Goal: Task Accomplishment & Management: Contribute content

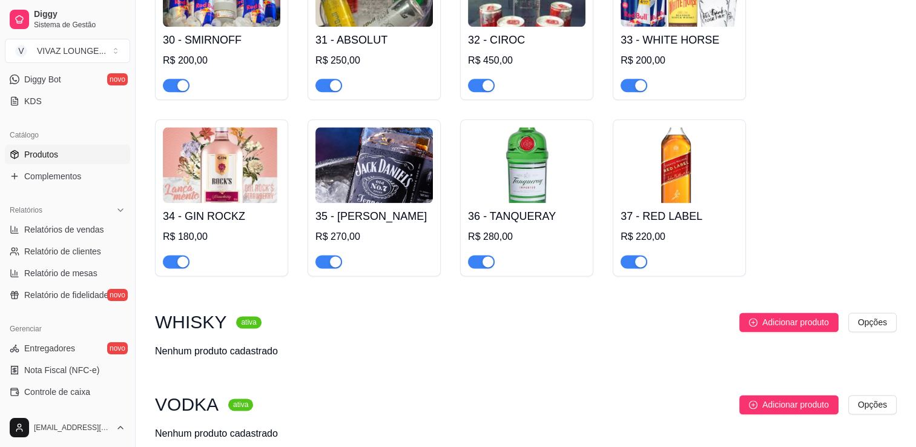
scroll to position [1574, 0]
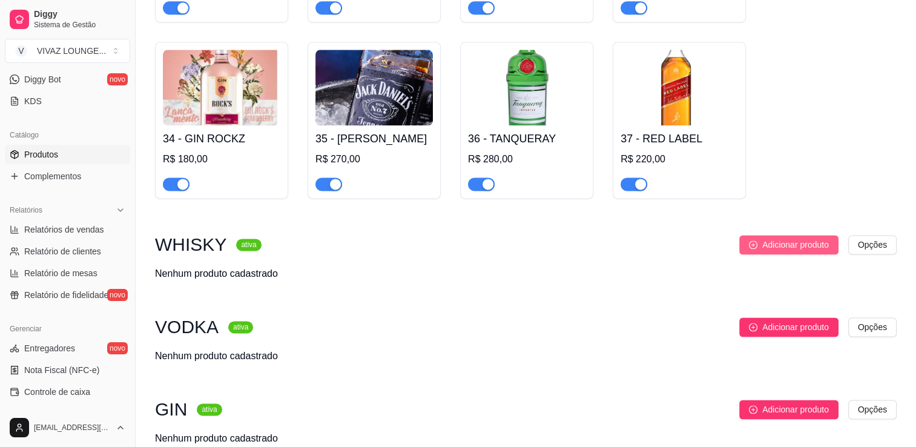
click at [790, 249] on span "Adicionar produto" at bounding box center [795, 244] width 67 height 13
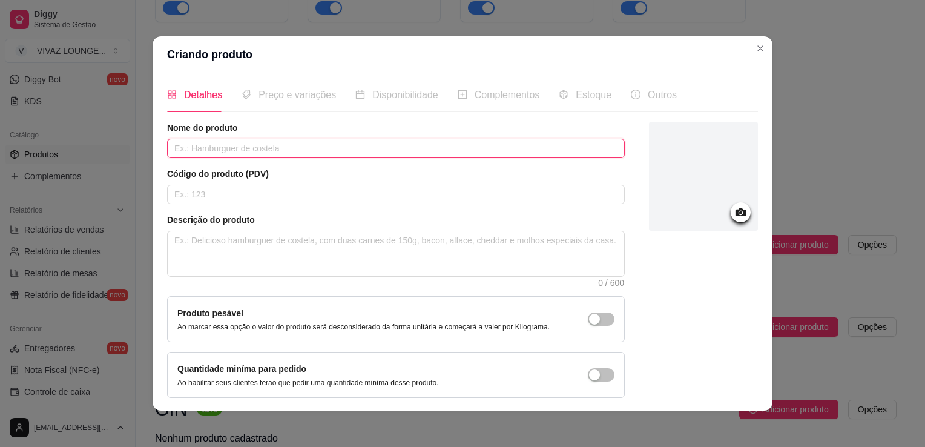
click at [247, 149] on input "text" at bounding box center [396, 148] width 458 height 19
type input "[PERSON_NAME]"
click at [249, 197] on input "text" at bounding box center [396, 194] width 458 height 19
type input "5"
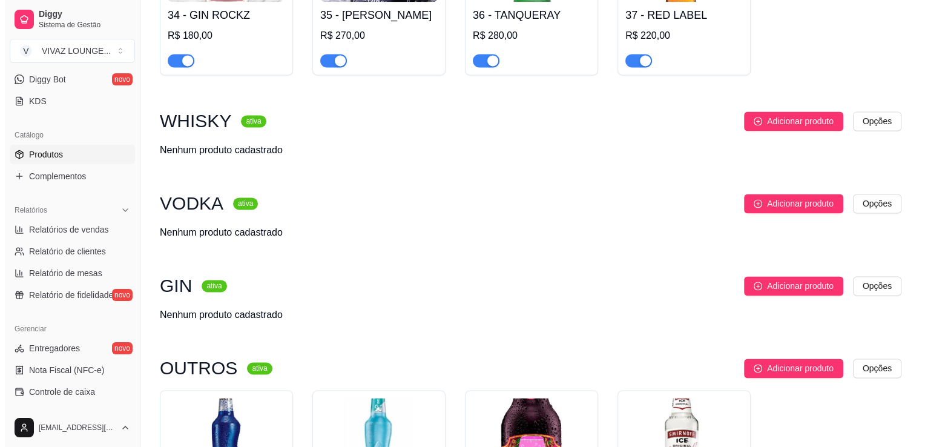
scroll to position [1635, 0]
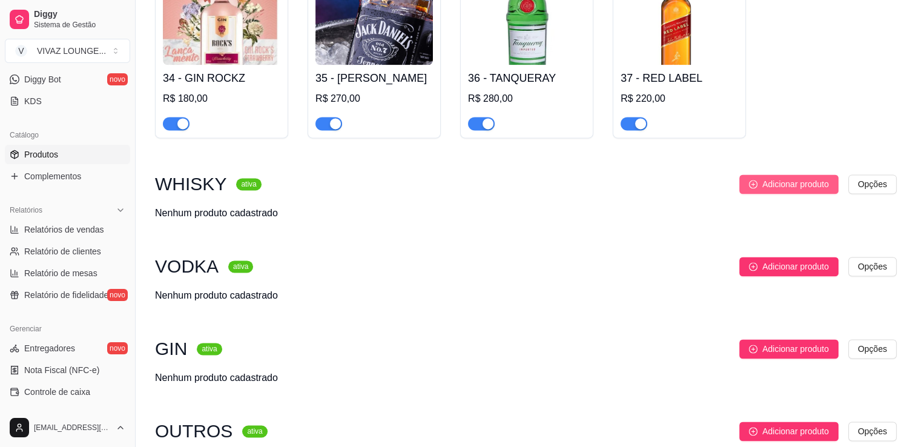
click at [783, 191] on span "Adicionar produto" at bounding box center [795, 183] width 67 height 13
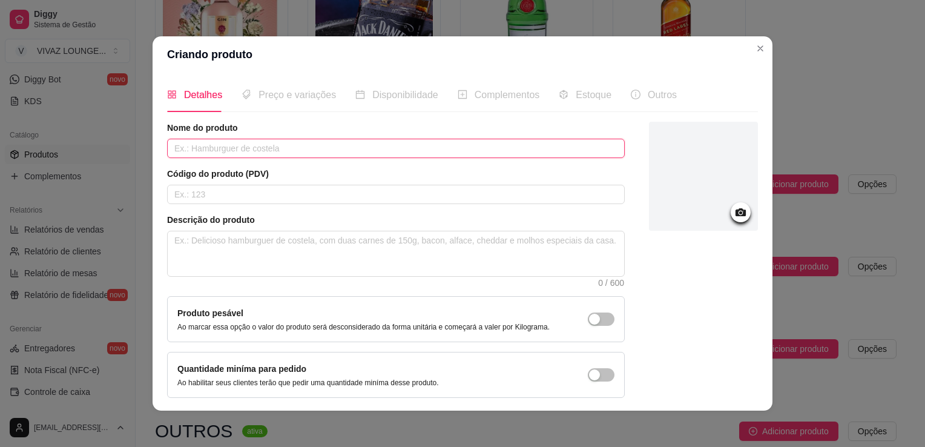
click at [388, 149] on input "text" at bounding box center [396, 148] width 458 height 19
type input "[PERSON_NAME]"
drag, startPoint x: 365, startPoint y: 205, endPoint x: 373, endPoint y: 197, distance: 11.1
click at [367, 202] on div "Nome do produto [PERSON_NAME] Código do produto (PDV) Descrição do produto 0 / …" at bounding box center [396, 260] width 458 height 276
click at [373, 197] on input "text" at bounding box center [396, 194] width 458 height 19
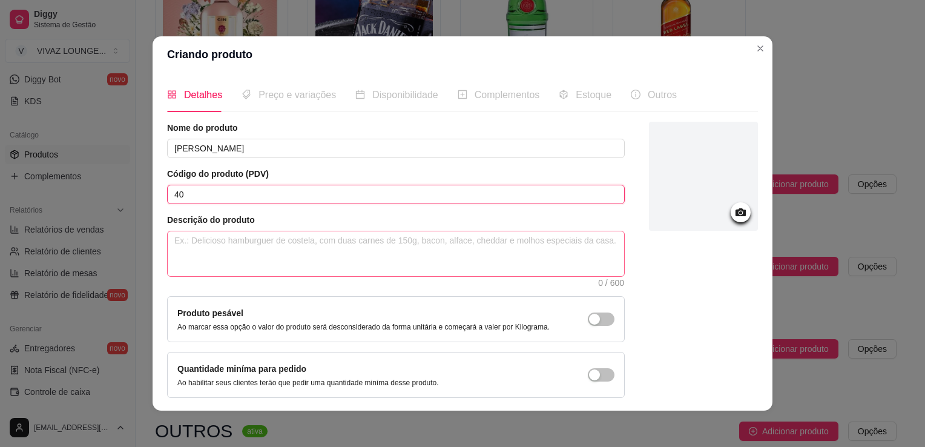
type input "40"
click at [364, 258] on textarea at bounding box center [396, 253] width 457 height 45
click at [736, 208] on icon at bounding box center [741, 212] width 10 height 8
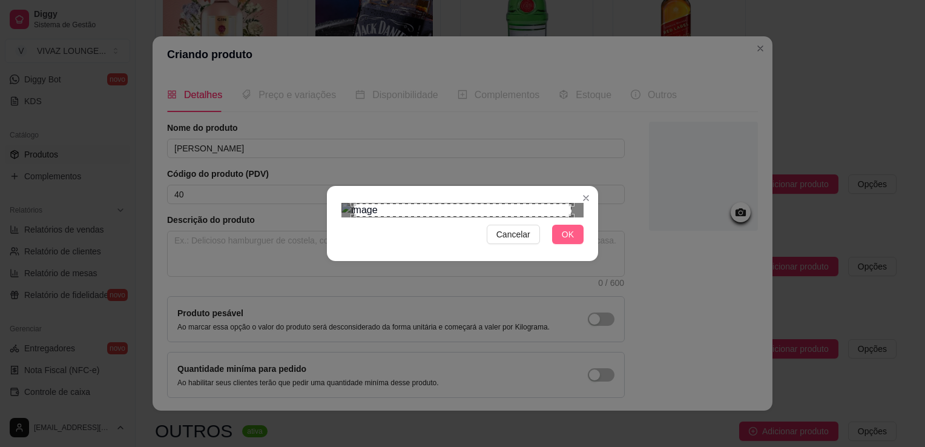
click at [568, 241] on span "OK" at bounding box center [568, 234] width 12 height 13
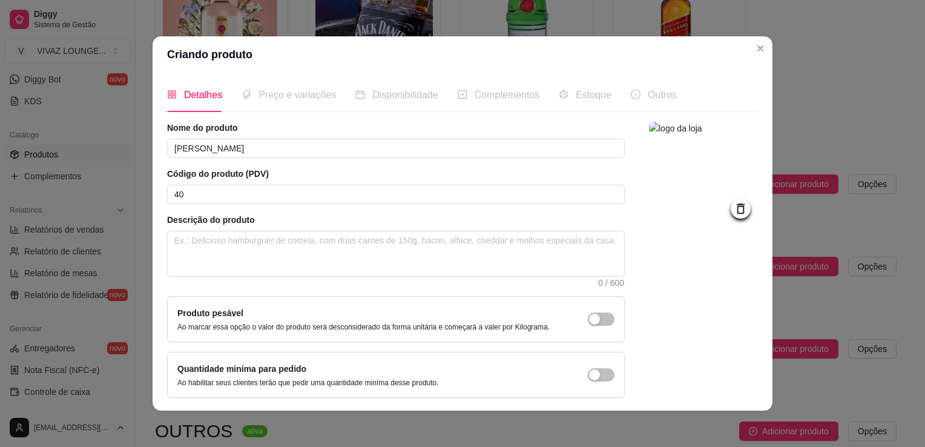
scroll to position [44, 0]
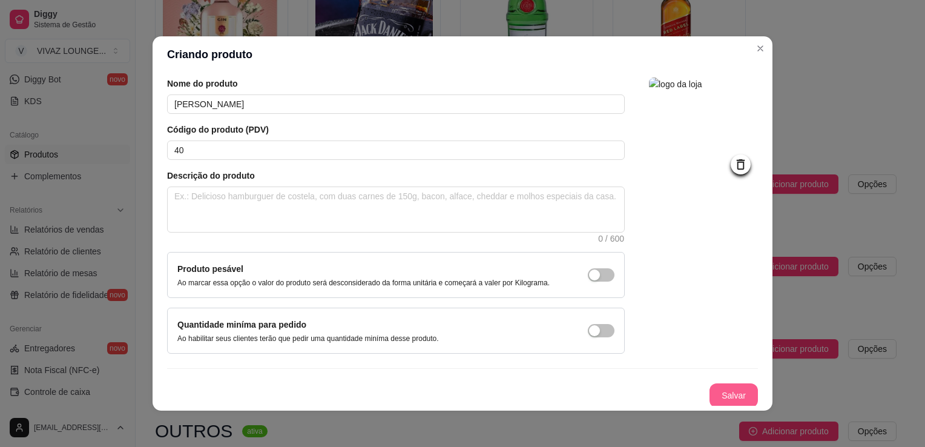
click at [718, 396] on button "Salvar" at bounding box center [734, 395] width 48 height 24
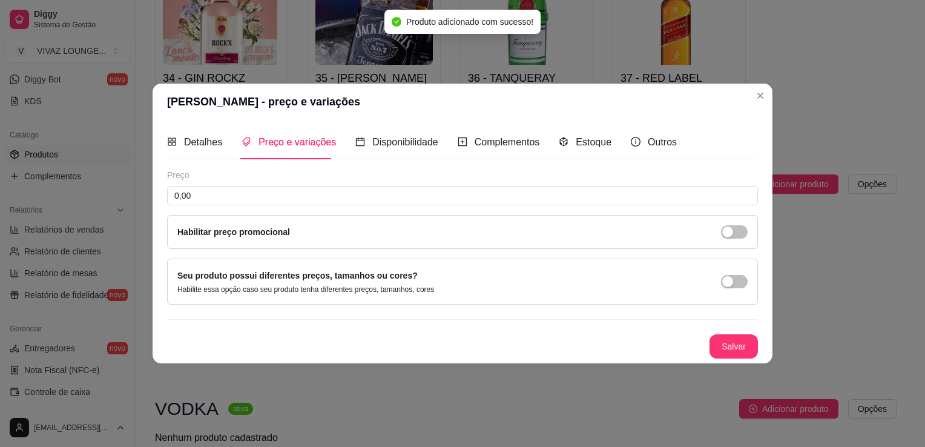
scroll to position [0, 0]
click at [196, 194] on input "0,00" at bounding box center [462, 195] width 591 height 19
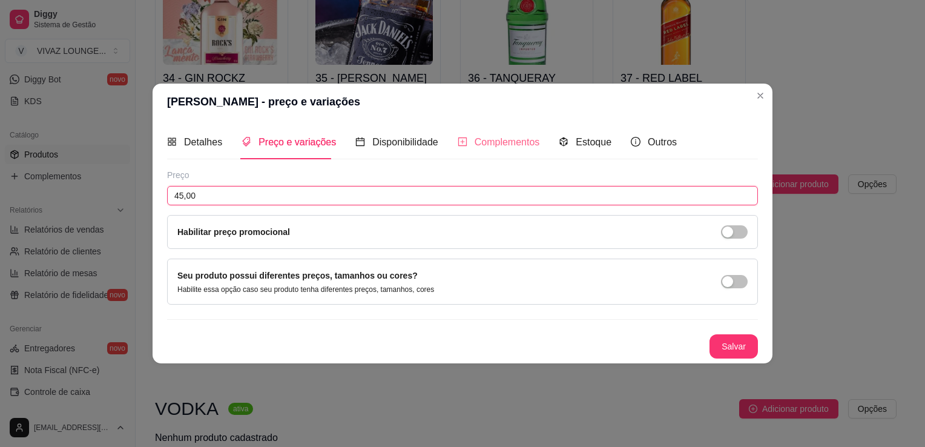
type input "45,00"
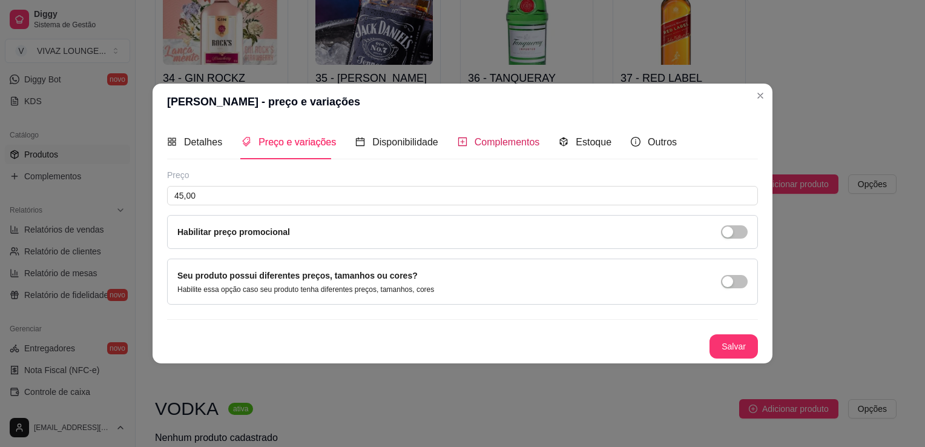
click at [497, 147] on span "Complementos" at bounding box center [507, 142] width 65 height 10
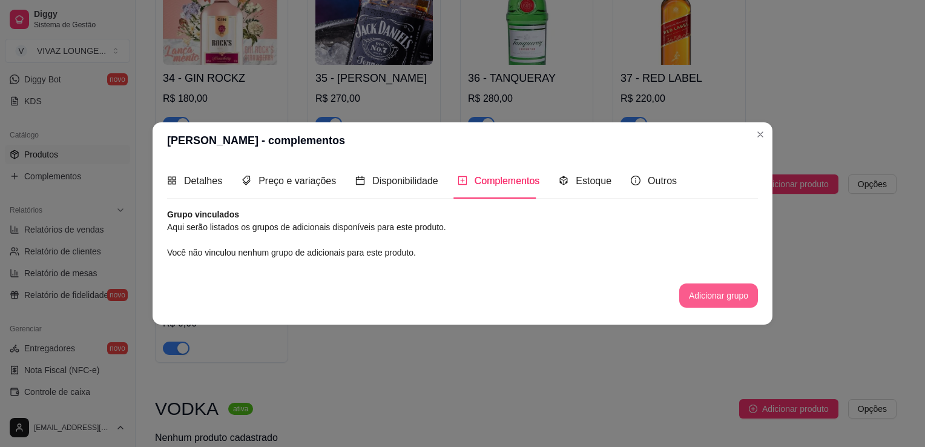
click at [714, 299] on button "Adicionar grupo" at bounding box center [718, 295] width 79 height 24
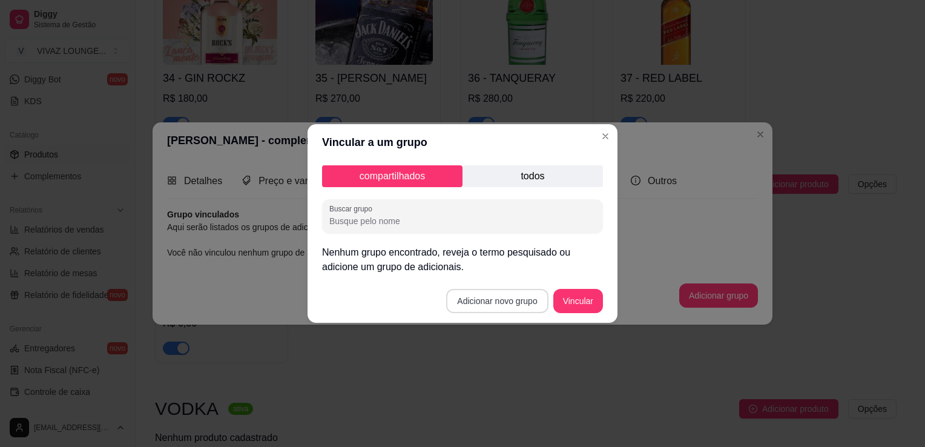
click at [523, 305] on button "Adicionar novo grupo" at bounding box center [497, 301] width 102 height 24
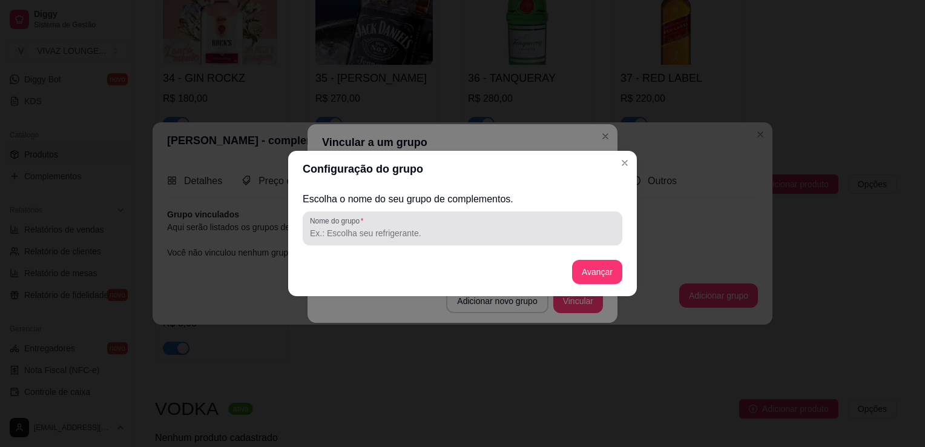
click at [408, 237] on input "Nome do grupo" at bounding box center [462, 233] width 305 height 12
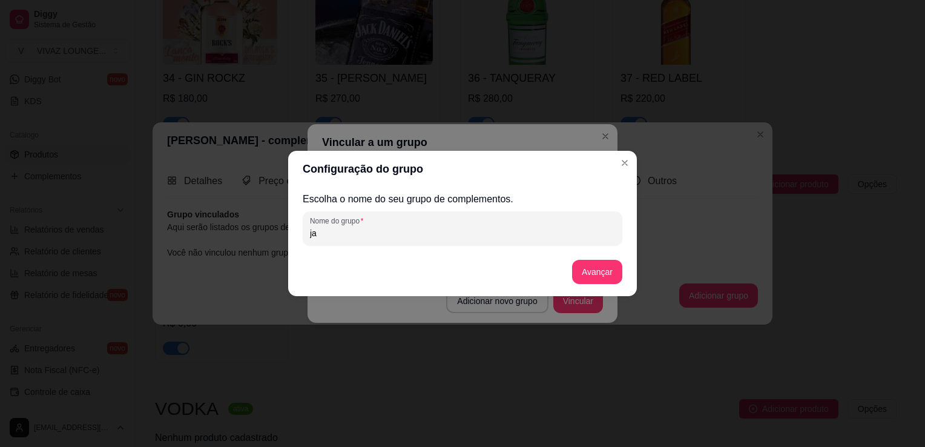
type input "j"
type input "[PERSON_NAME] MAÇA"
drag, startPoint x: 598, startPoint y: 290, endPoint x: 603, endPoint y: 280, distance: 11.6
click at [600, 287] on div "Escolha o nome do seu grupo de complementos. Nome do grupo [PERSON_NAME] MAÇA A…" at bounding box center [463, 241] width 320 height 99
click at [603, 280] on button "Avançar" at bounding box center [597, 272] width 50 height 24
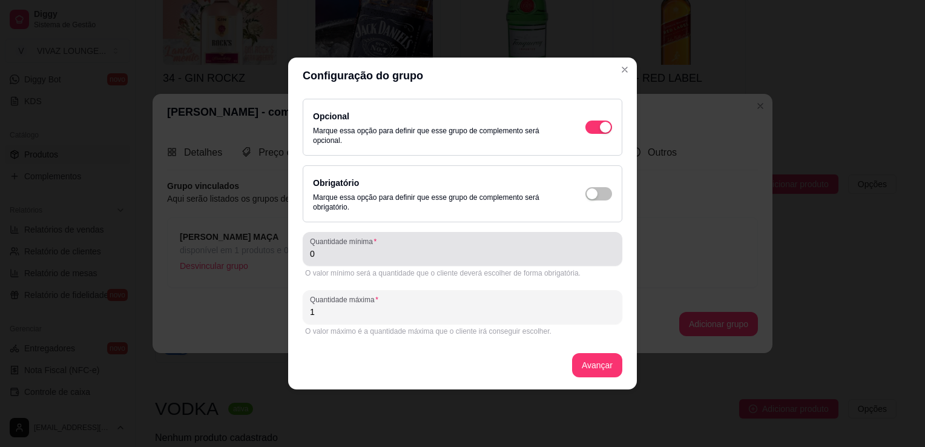
click at [401, 249] on input "0" at bounding box center [462, 254] width 305 height 12
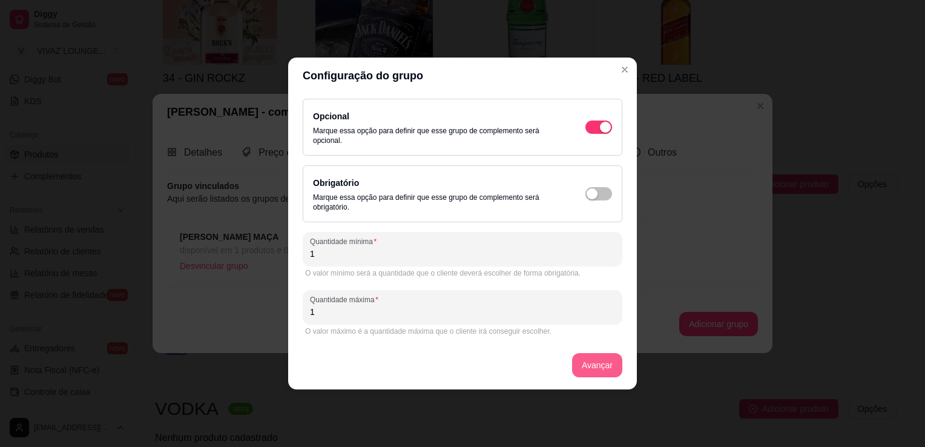
type input "1"
click at [599, 372] on button "Avançar" at bounding box center [597, 366] width 49 height 24
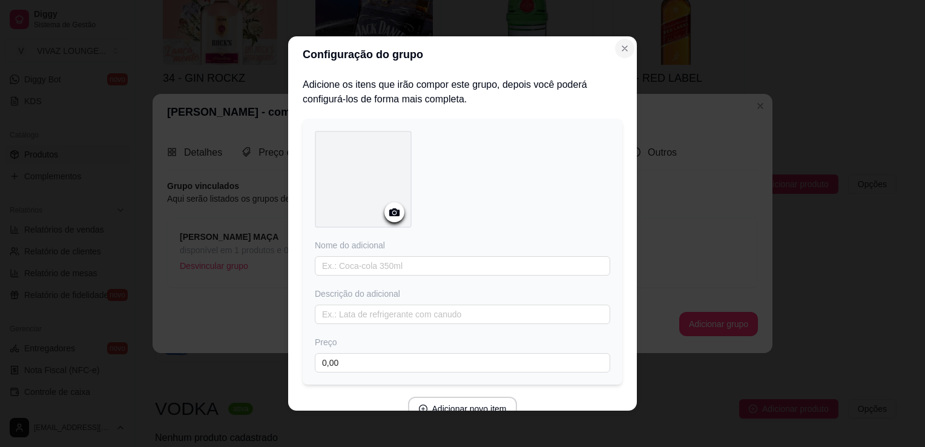
click at [620, 50] on icon "Close" at bounding box center [625, 49] width 10 height 10
click at [625, 47] on button "Close" at bounding box center [624, 48] width 19 height 19
click at [624, 47] on icon "Close" at bounding box center [625, 49] width 10 height 10
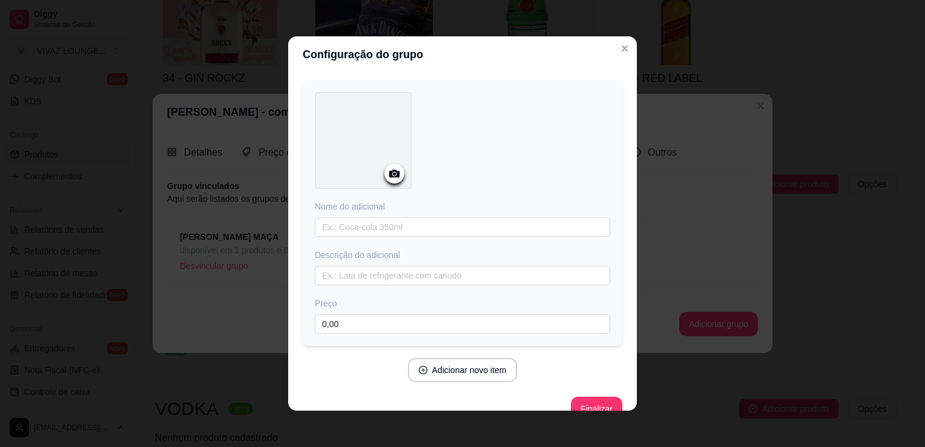
scroll to position [59, 0]
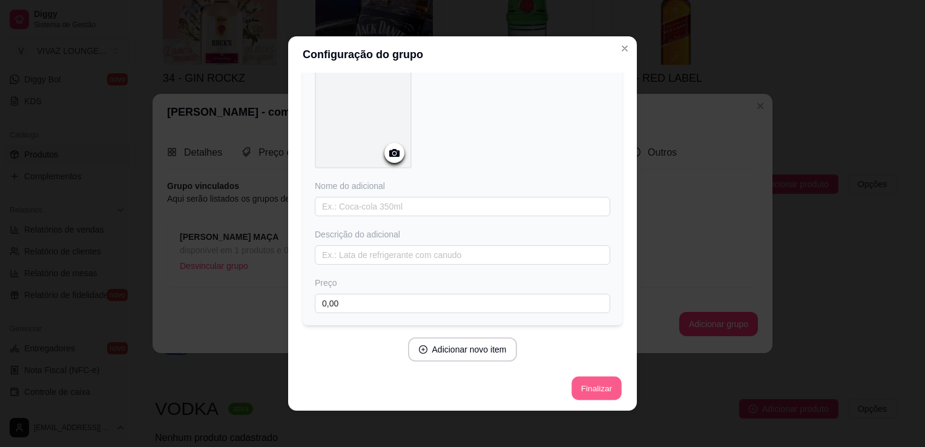
click at [593, 391] on button "Finalizar" at bounding box center [597, 389] width 50 height 24
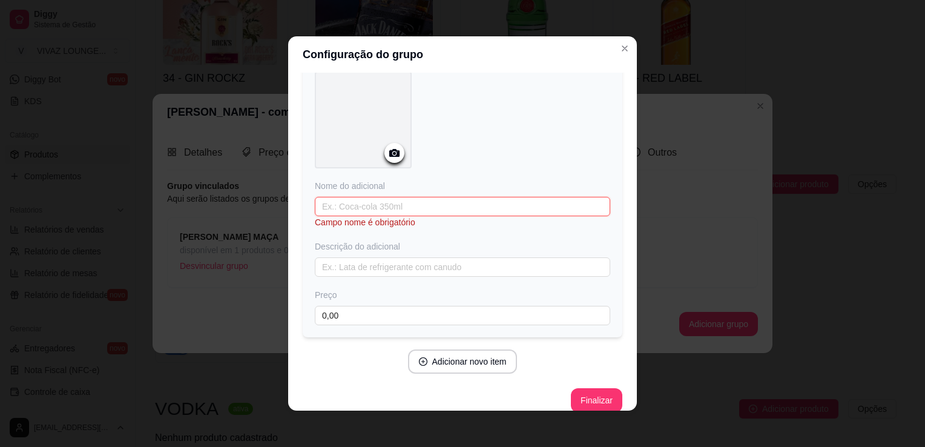
click at [491, 206] on input "text" at bounding box center [463, 206] width 296 height 19
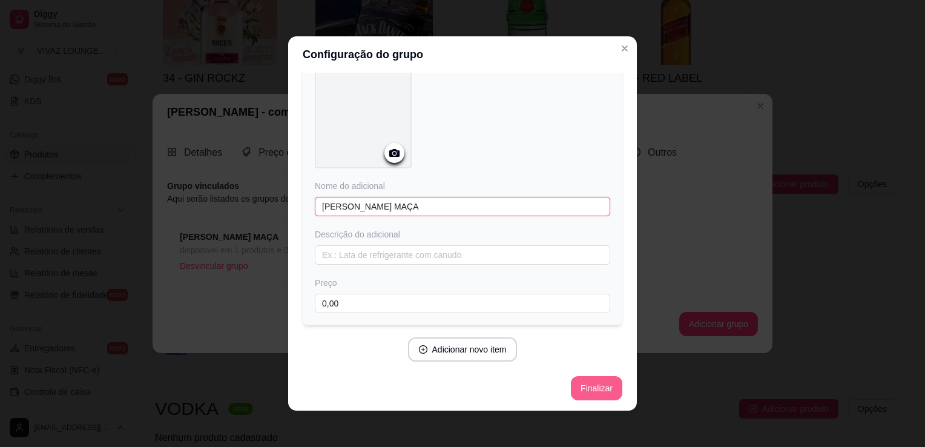
type input "[PERSON_NAME] MAÇA"
click at [589, 386] on button "Finalizar" at bounding box center [596, 388] width 51 height 24
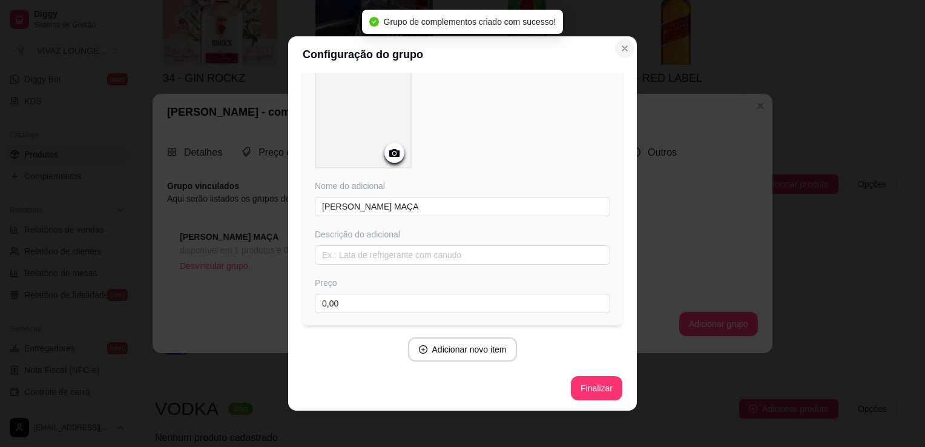
click at [620, 50] on icon "Close" at bounding box center [625, 49] width 10 height 10
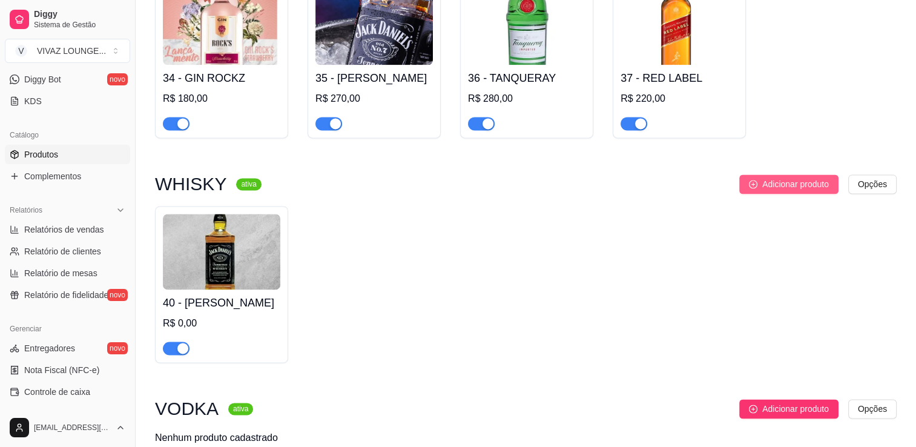
click at [778, 185] on span "Adicionar produto" at bounding box center [795, 183] width 67 height 13
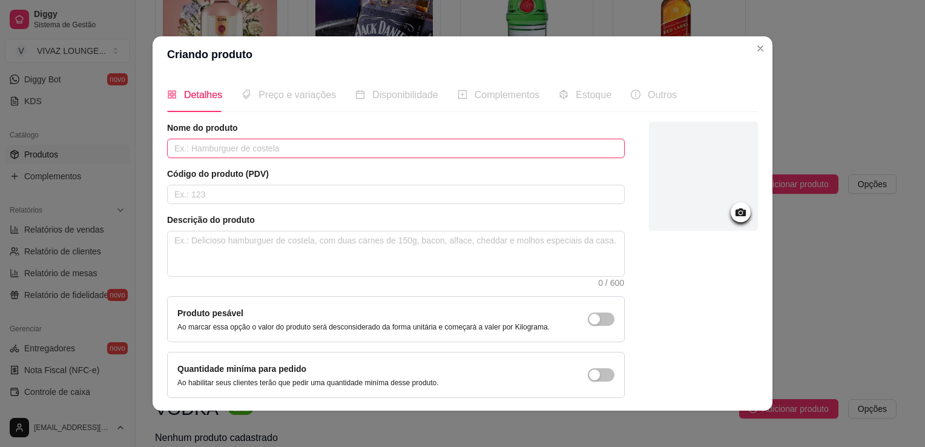
click at [358, 151] on input "text" at bounding box center [396, 148] width 458 height 19
type input "BALLANTINES"
click at [447, 190] on input "text" at bounding box center [396, 194] width 458 height 19
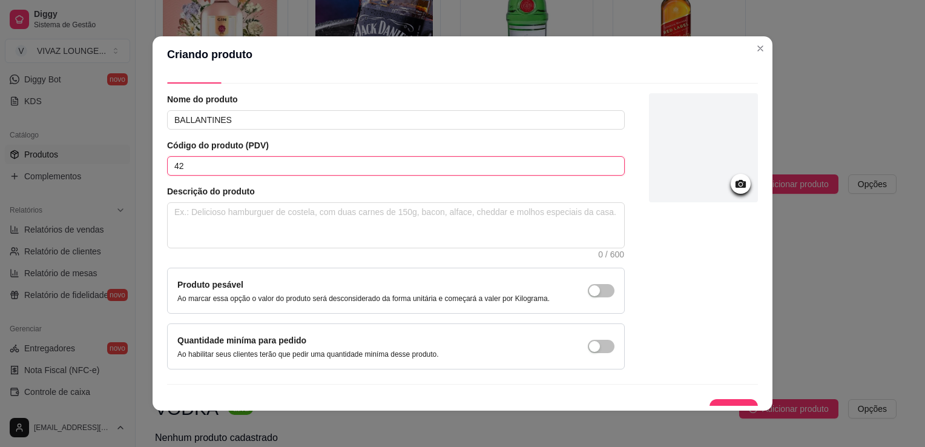
scroll to position [44, 0]
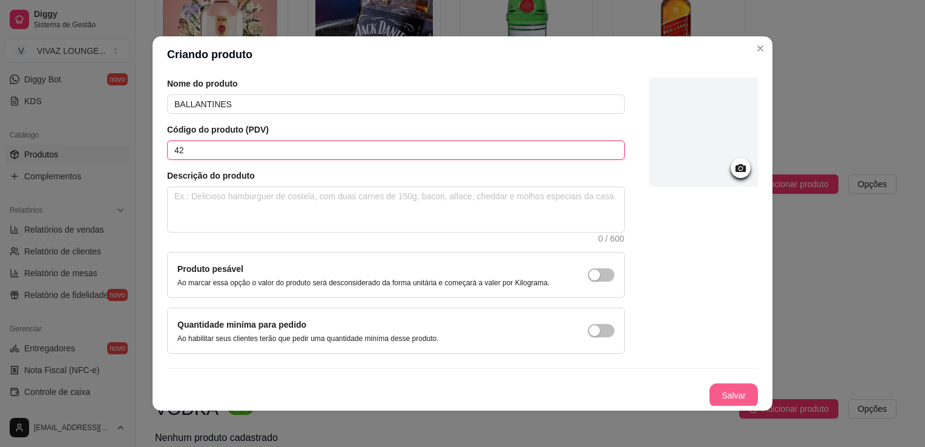
type input "42"
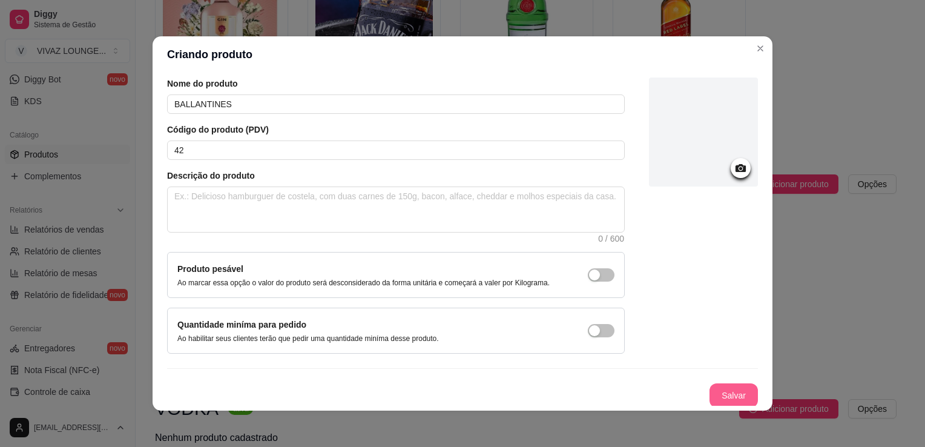
click at [722, 401] on button "Salvar" at bounding box center [734, 395] width 48 height 24
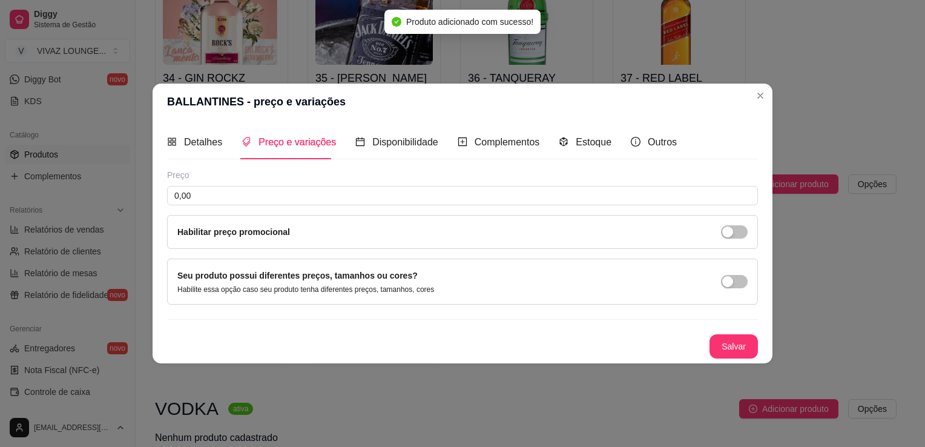
scroll to position [0, 0]
click at [285, 193] on input "0,00" at bounding box center [462, 195] width 591 height 19
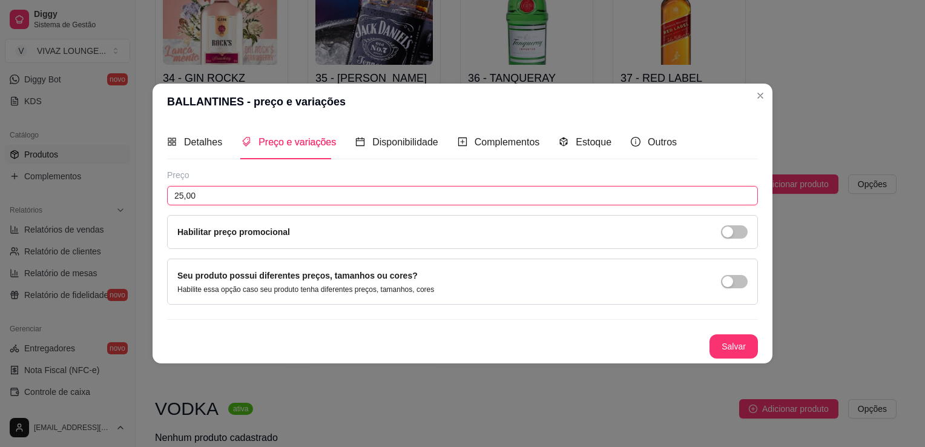
type input "25,00"
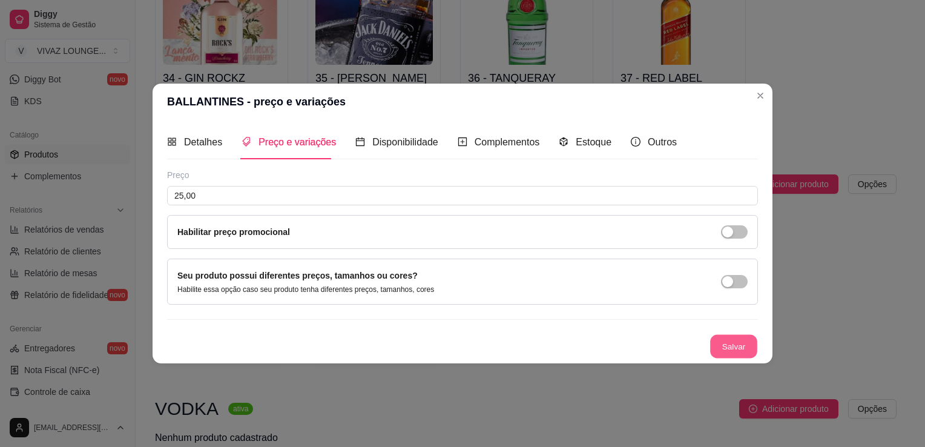
click at [722, 345] on button "Salvar" at bounding box center [733, 347] width 47 height 24
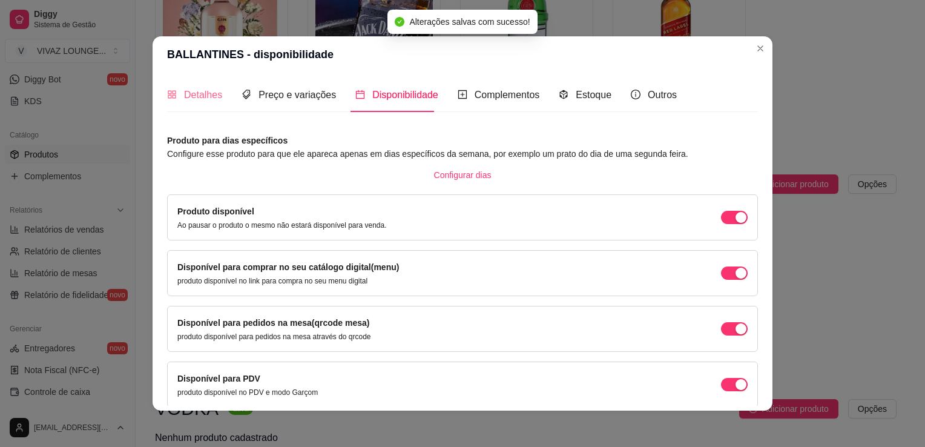
click at [211, 103] on div "Detalhes" at bounding box center [194, 95] width 55 height 35
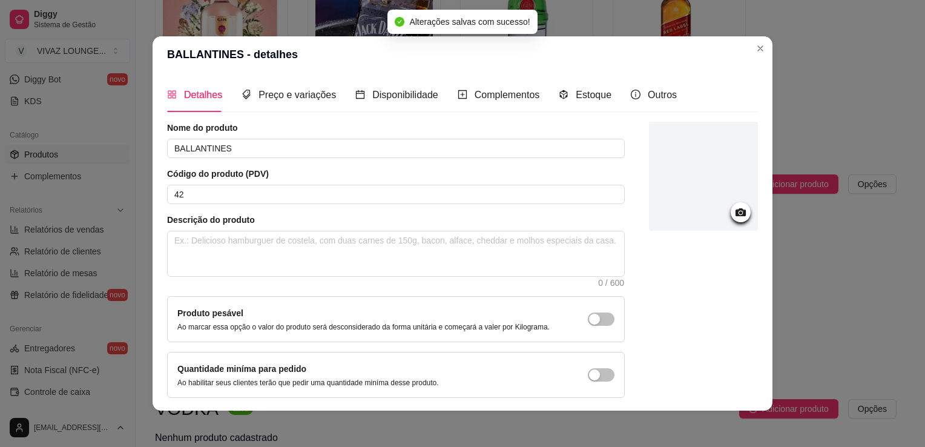
click at [714, 214] on div at bounding box center [703, 176] width 109 height 109
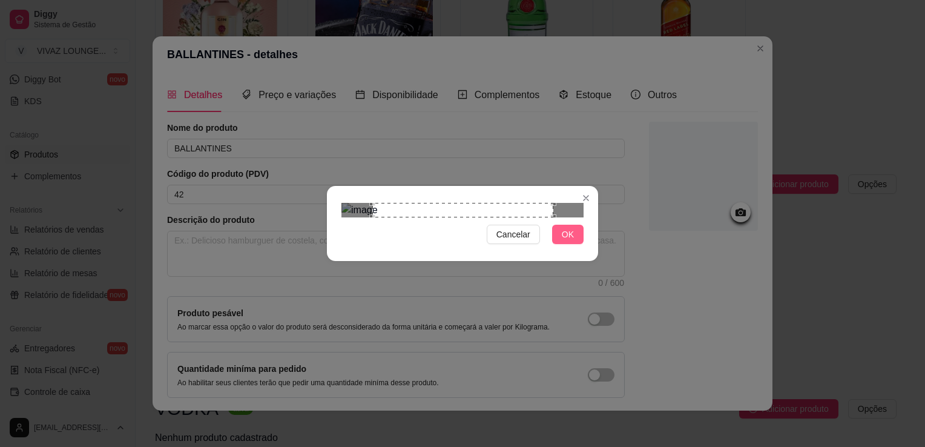
click at [569, 241] on span "OK" at bounding box center [568, 234] width 12 height 13
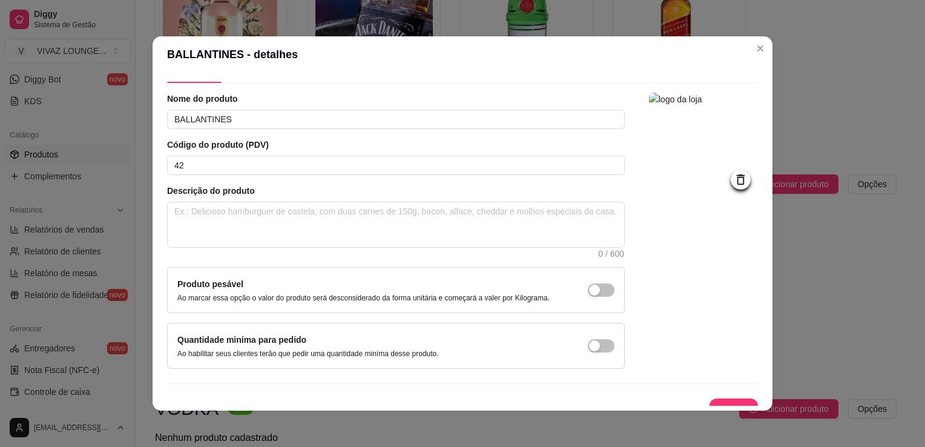
scroll to position [44, 0]
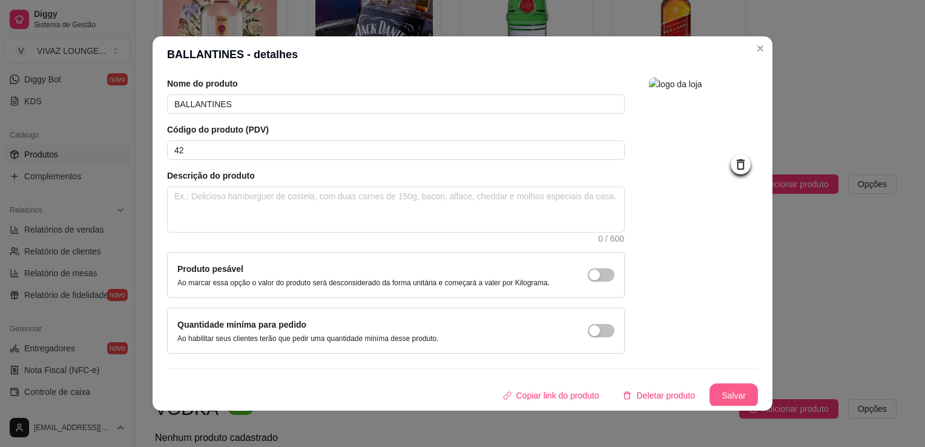
click at [725, 389] on button "Salvar" at bounding box center [734, 395] width 48 height 24
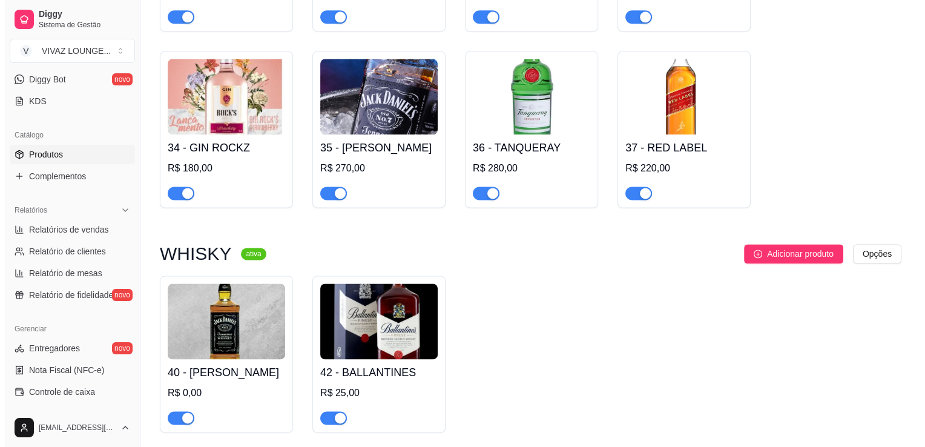
scroll to position [1696, 0]
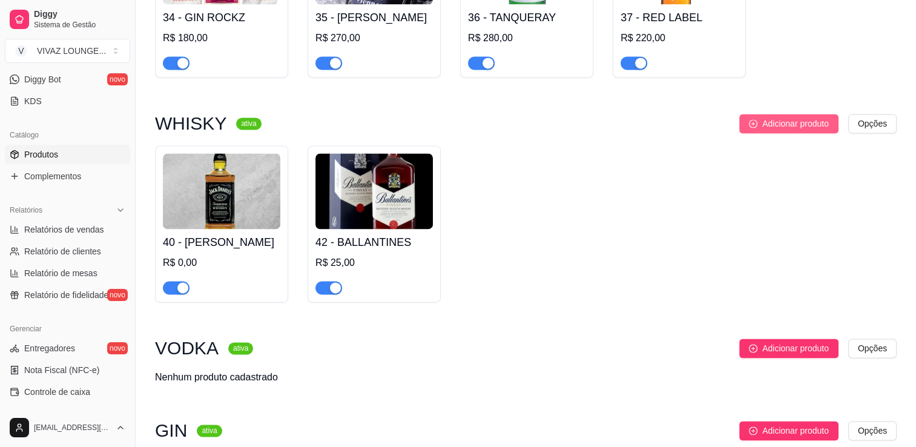
click at [787, 127] on span "Adicionar produto" at bounding box center [795, 123] width 67 height 13
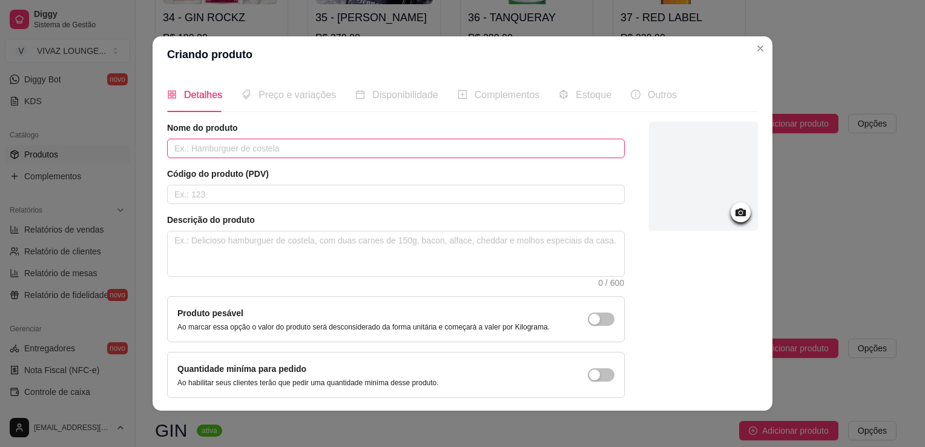
click at [487, 156] on input "text" at bounding box center [396, 148] width 458 height 19
type input "PASSAPORT"
click at [233, 194] on input "text" at bounding box center [396, 194] width 458 height 19
type input "5"
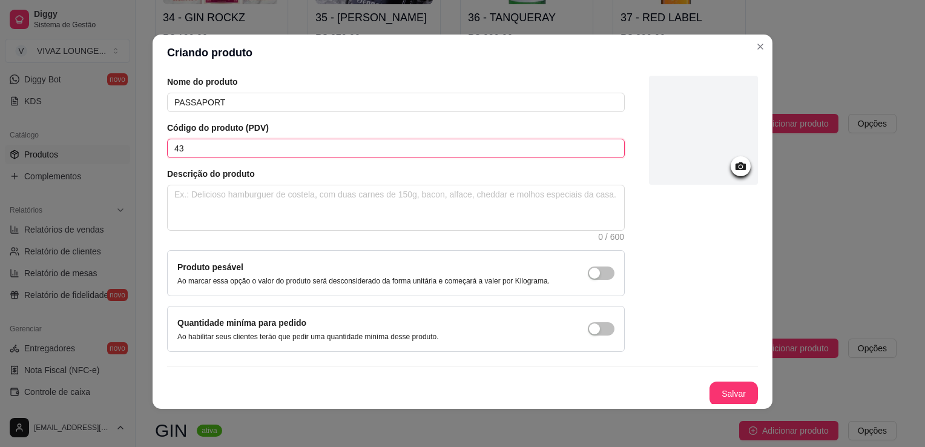
scroll to position [2, 0]
type input "43"
click at [729, 381] on button "Salvar" at bounding box center [734, 393] width 48 height 24
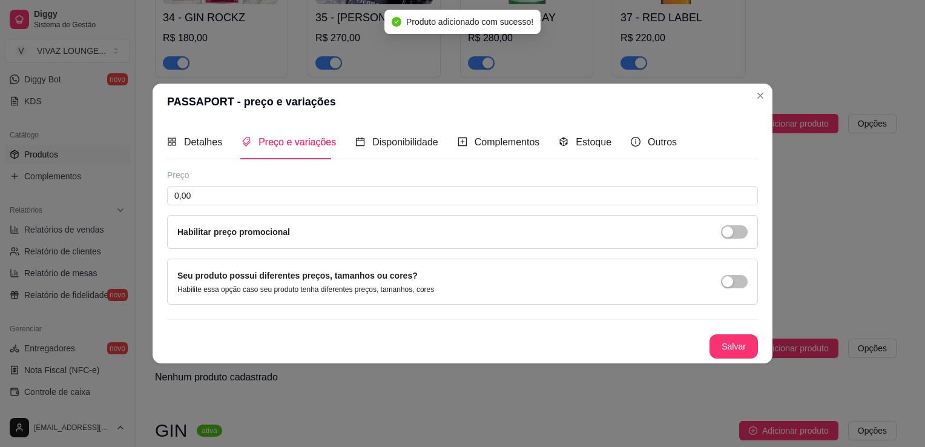
scroll to position [0, 0]
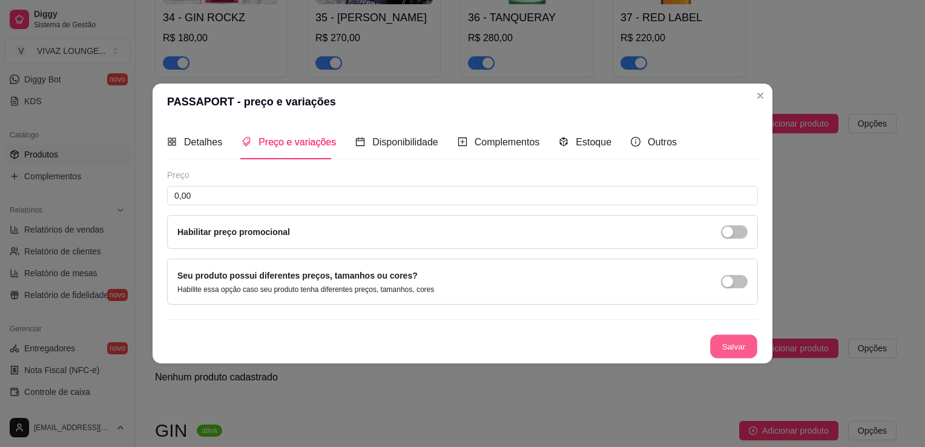
click at [725, 340] on button "Salvar" at bounding box center [733, 347] width 47 height 24
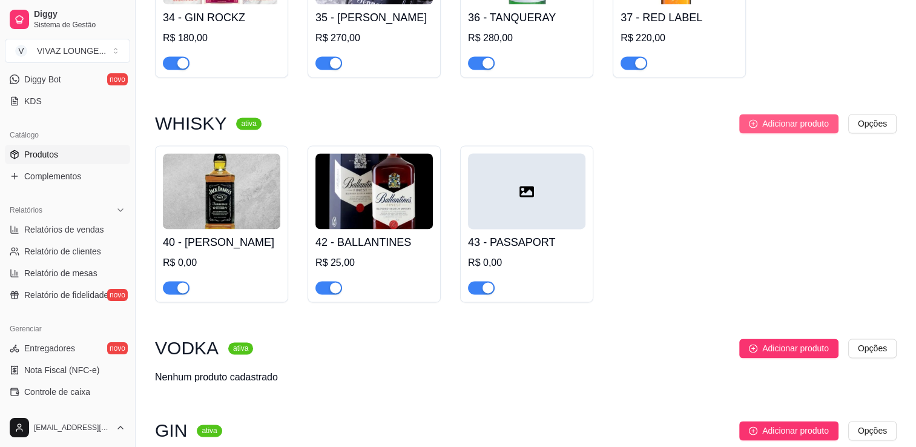
click at [775, 130] on span "Adicionar produto" at bounding box center [795, 123] width 67 height 13
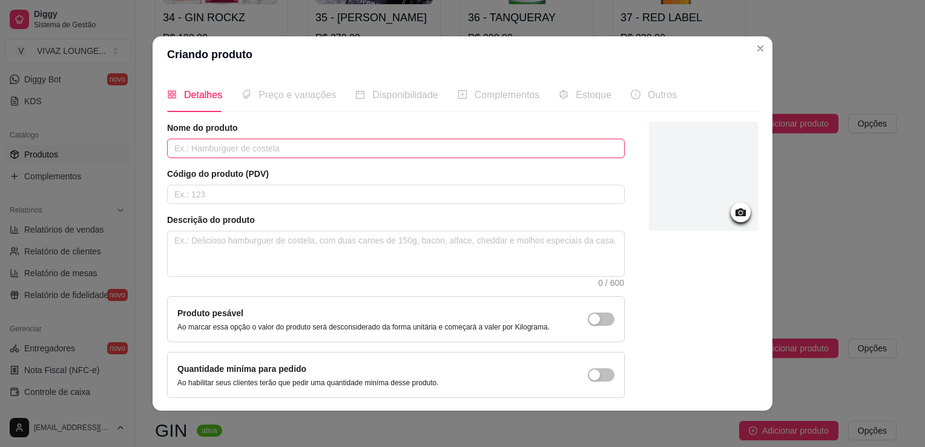
click at [487, 150] on input "text" at bounding box center [396, 148] width 458 height 19
type input "WHITE HORSE"
click at [469, 200] on input "text" at bounding box center [396, 194] width 458 height 19
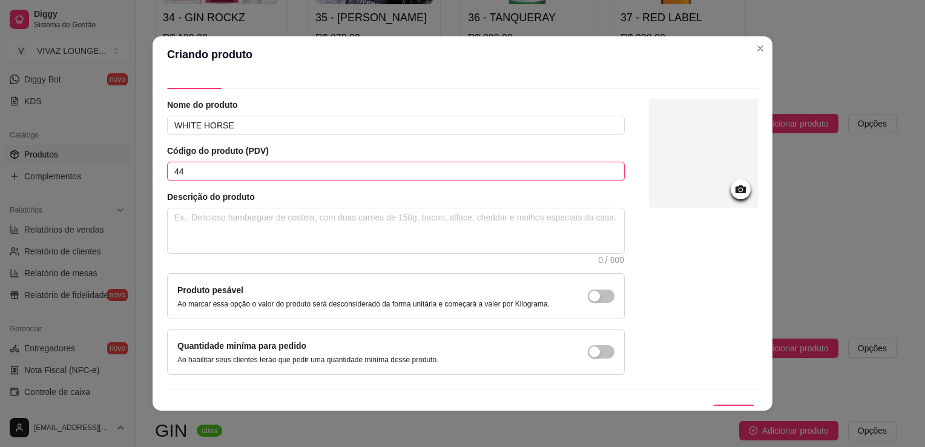
scroll to position [44, 0]
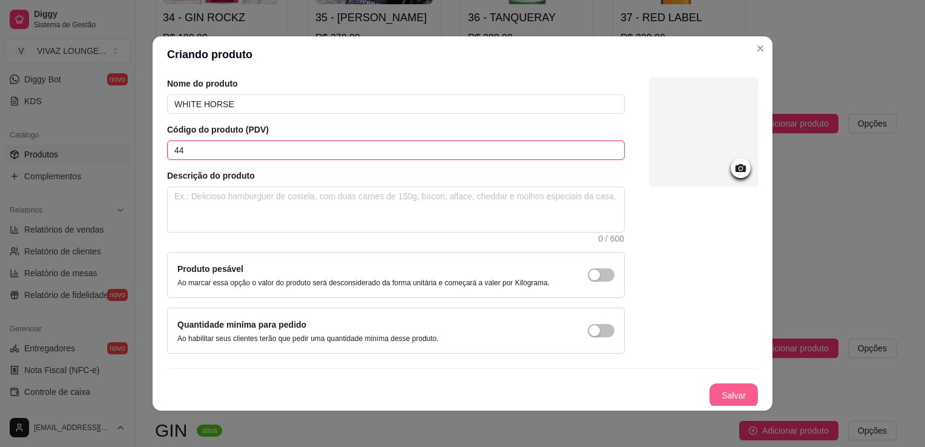
type input "44"
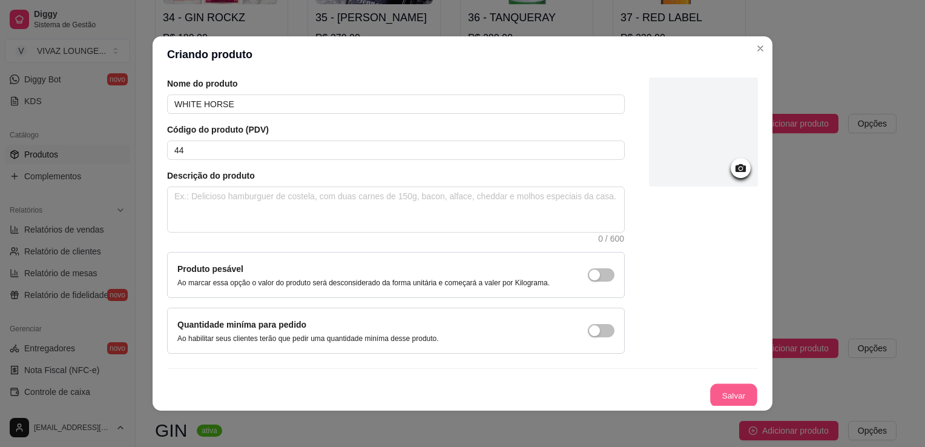
click at [723, 400] on button "Salvar" at bounding box center [733, 396] width 47 height 24
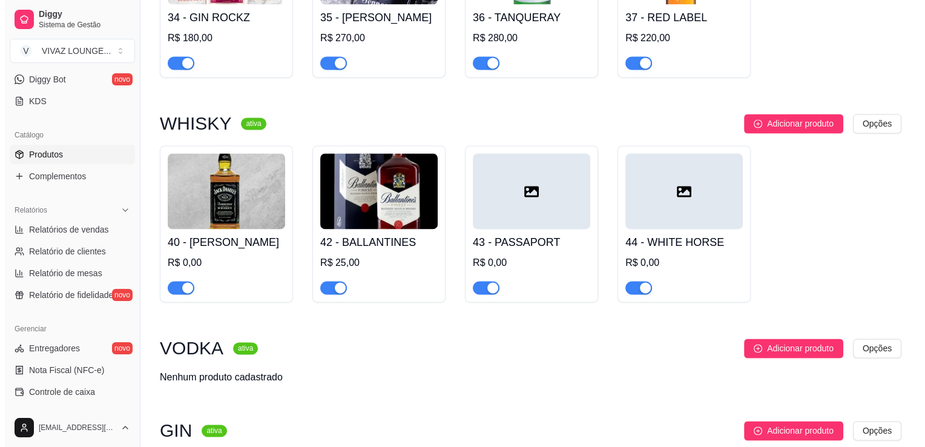
scroll to position [1635, 0]
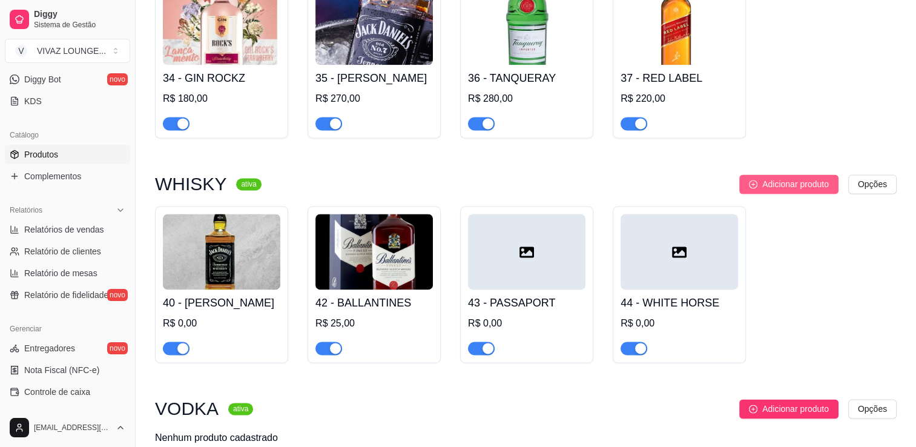
click at [801, 191] on span "Adicionar produto" at bounding box center [795, 183] width 67 height 13
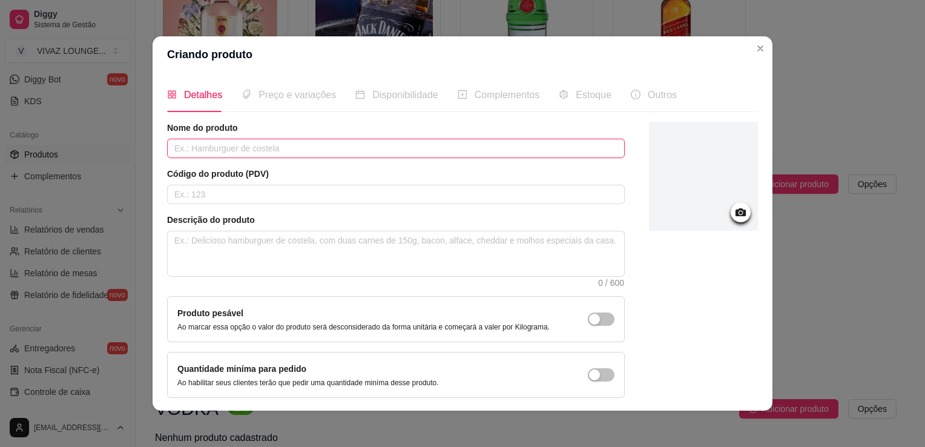
click at [366, 151] on input "text" at bounding box center [396, 148] width 458 height 19
type input "r"
type input "REDLABEL"
click at [498, 201] on input "text" at bounding box center [396, 194] width 458 height 19
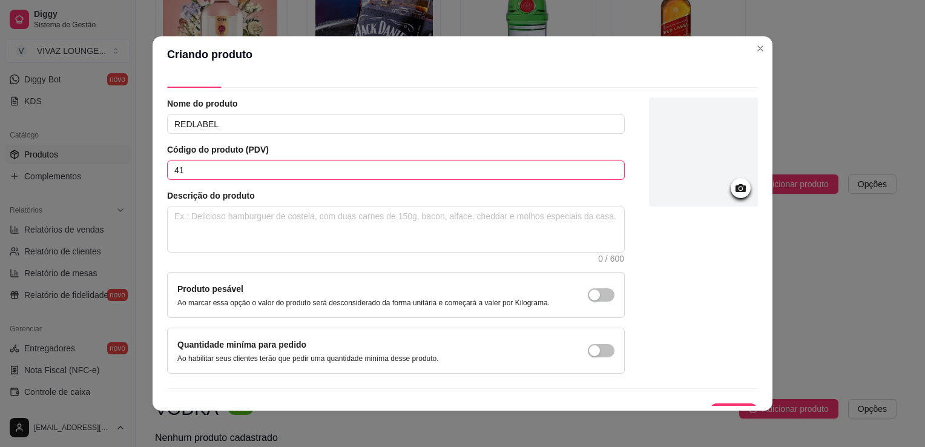
scroll to position [44, 0]
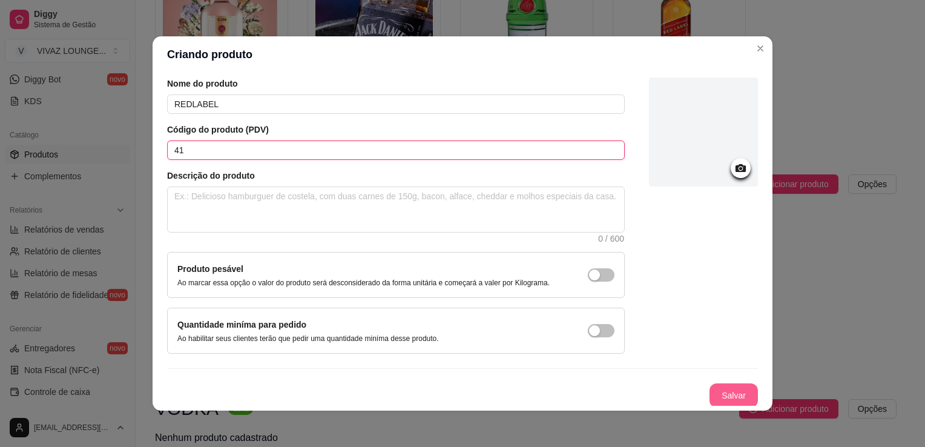
type input "41"
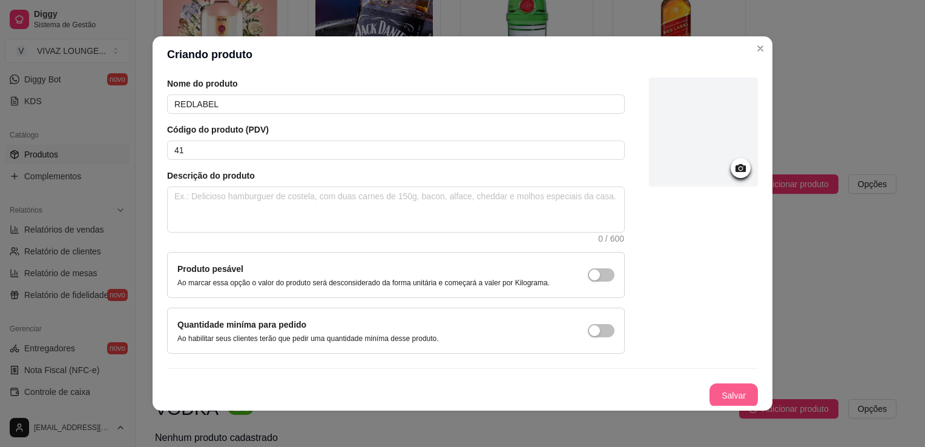
click at [720, 403] on button "Salvar" at bounding box center [734, 395] width 48 height 24
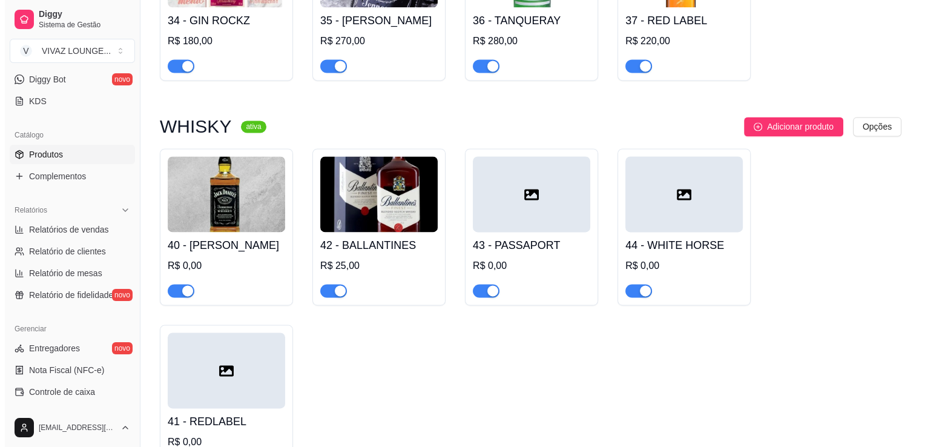
scroll to position [1696, 0]
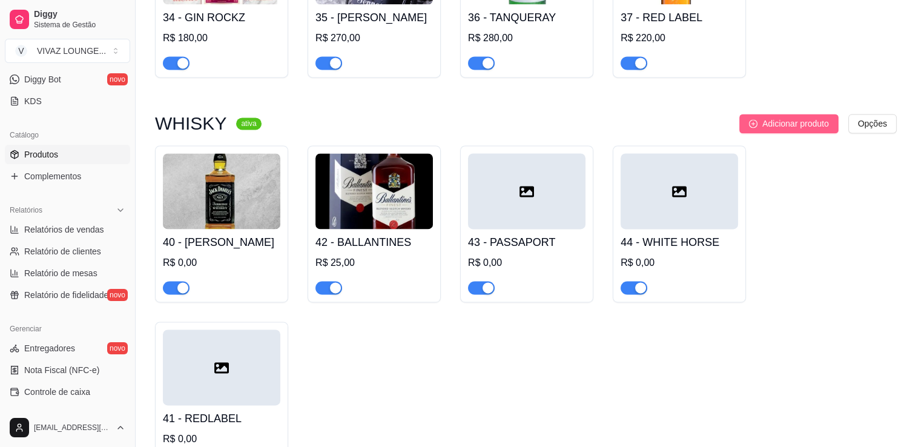
click at [804, 133] on button "Adicionar produto" at bounding box center [788, 123] width 99 height 19
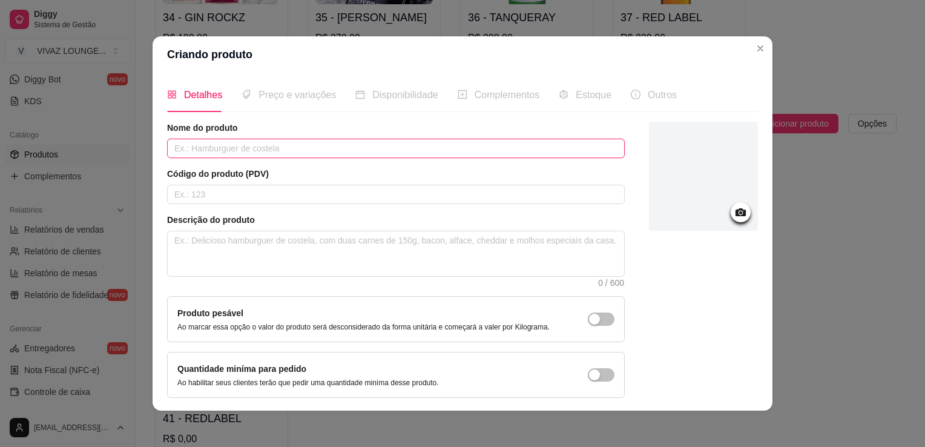
click at [561, 150] on input "text" at bounding box center [396, 148] width 458 height 19
type input "GOLD LABEL"
click at [554, 202] on input "text" at bounding box center [396, 194] width 458 height 19
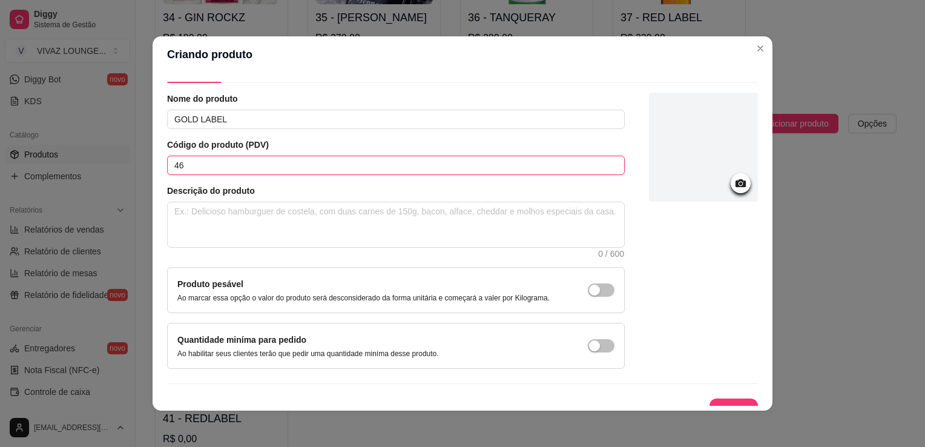
scroll to position [44, 0]
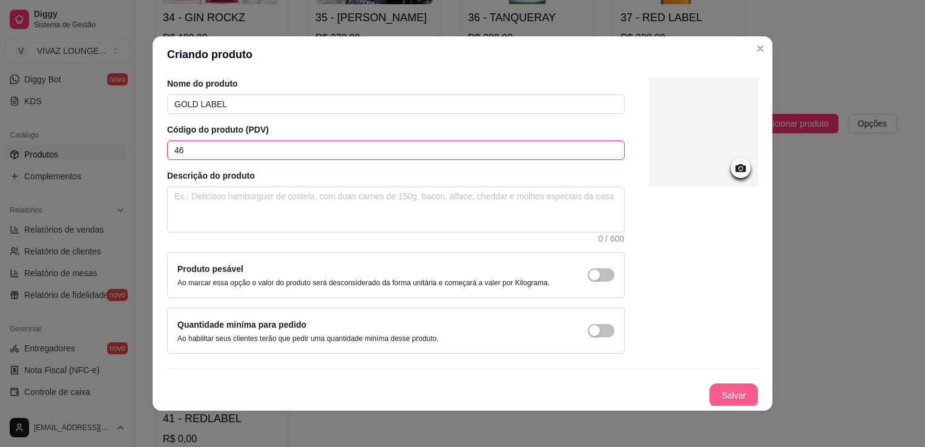
type input "46"
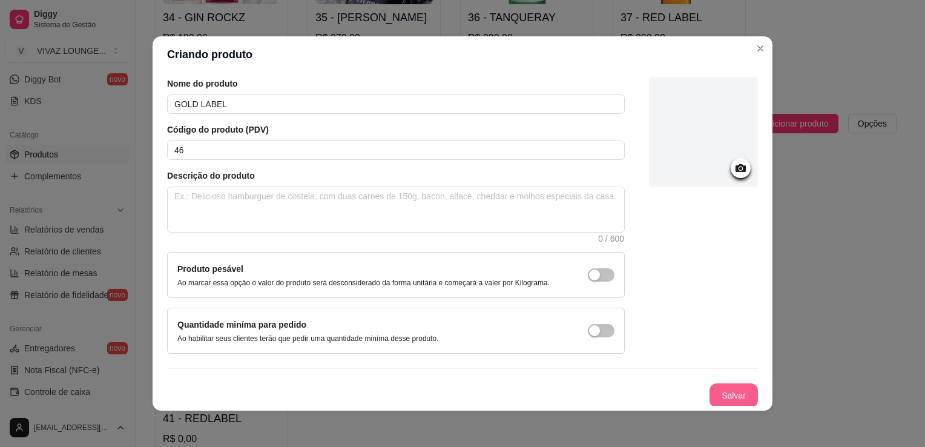
click at [718, 388] on button "Salvar" at bounding box center [734, 395] width 48 height 24
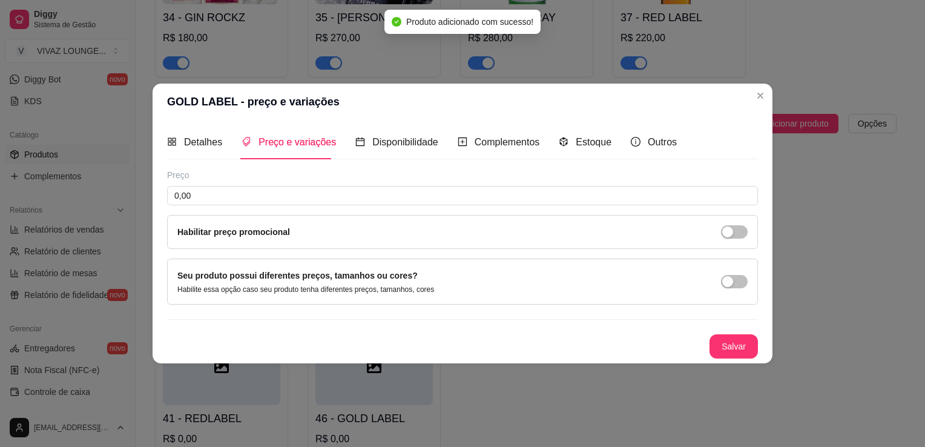
click at [734, 362] on div "Detalhes Preço e variações Disponibilidade Complementos Estoque Outros Nome do …" at bounding box center [463, 241] width 620 height 243
click at [735, 348] on button "Salvar" at bounding box center [734, 346] width 48 height 24
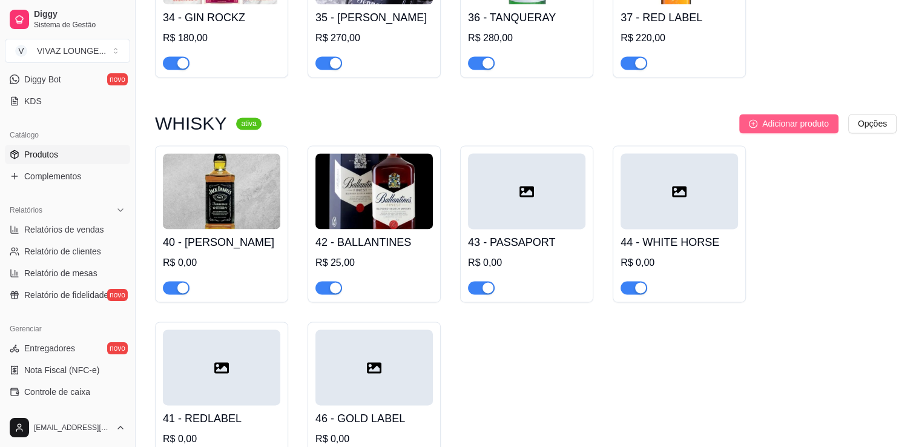
click at [785, 130] on span "Adicionar produto" at bounding box center [795, 123] width 67 height 13
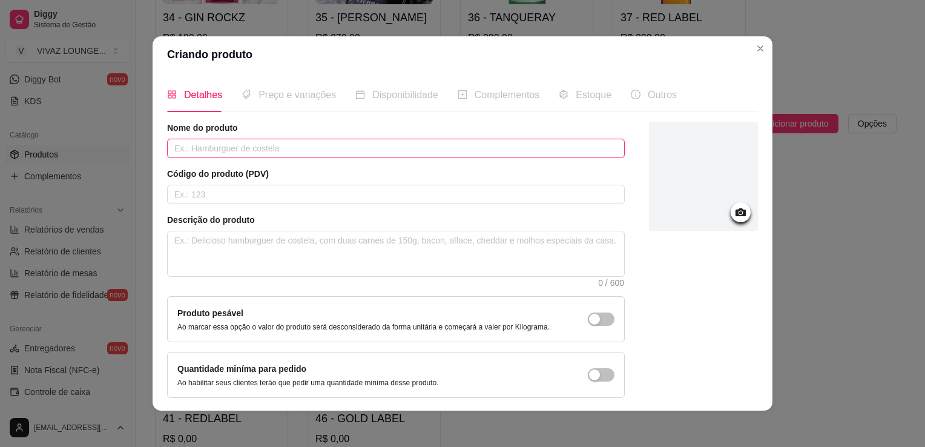
click at [465, 151] on input "text" at bounding box center [396, 148] width 458 height 19
type input "BLACK LABEL"
click at [472, 193] on input "text" at bounding box center [396, 194] width 458 height 19
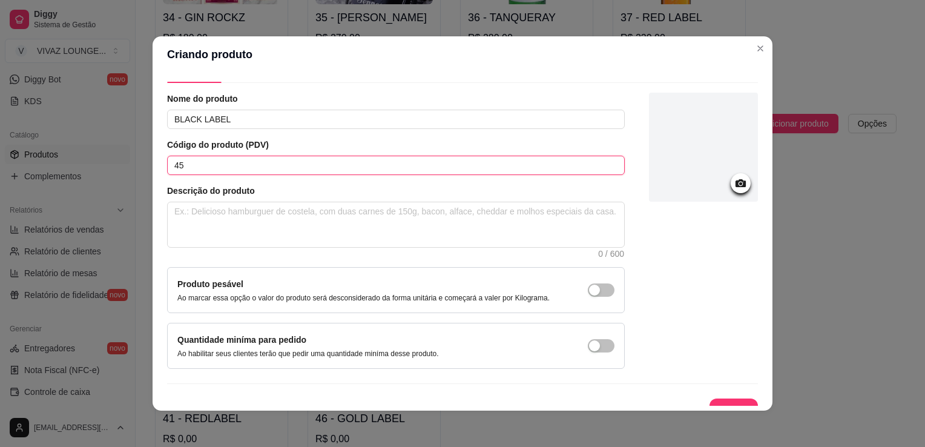
scroll to position [44, 0]
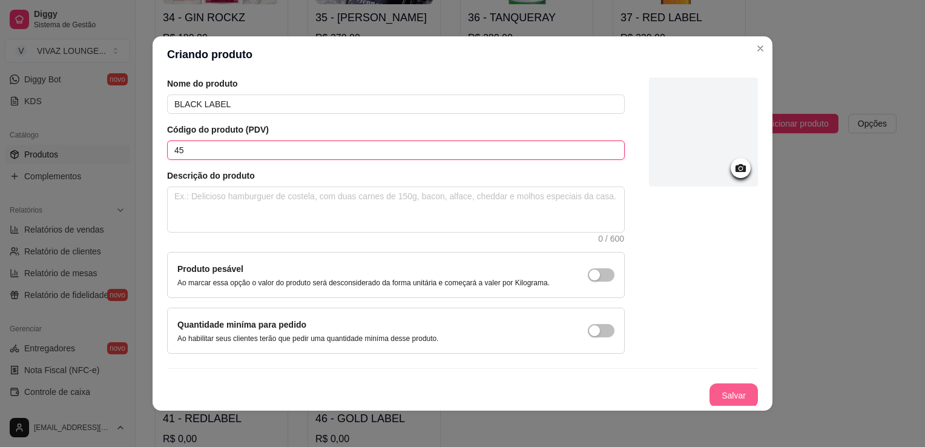
type input "45"
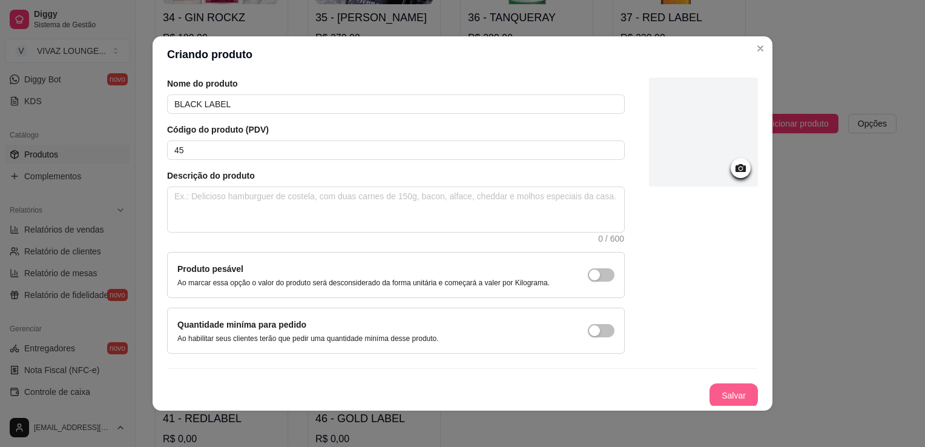
click at [715, 396] on button "Salvar" at bounding box center [734, 395] width 48 height 24
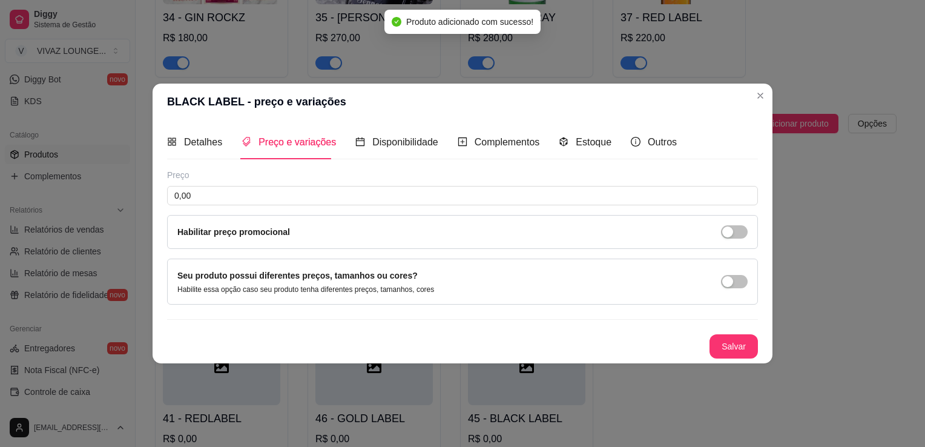
scroll to position [0, 0]
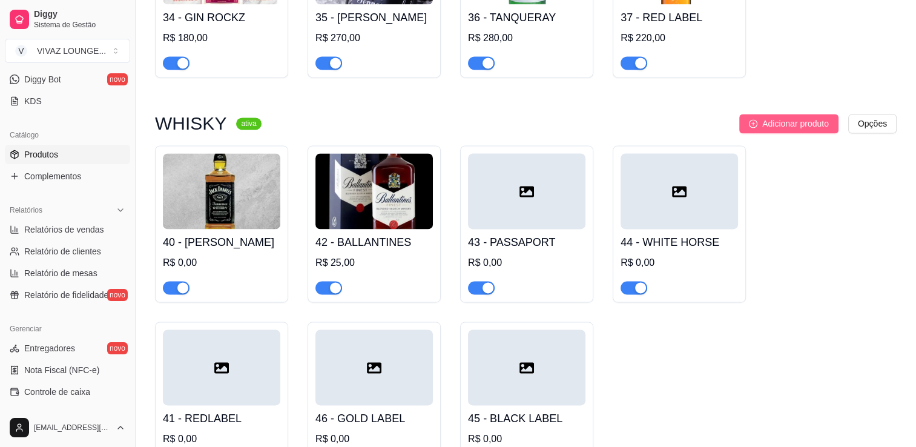
click at [781, 130] on span "Adicionar produto" at bounding box center [795, 123] width 67 height 13
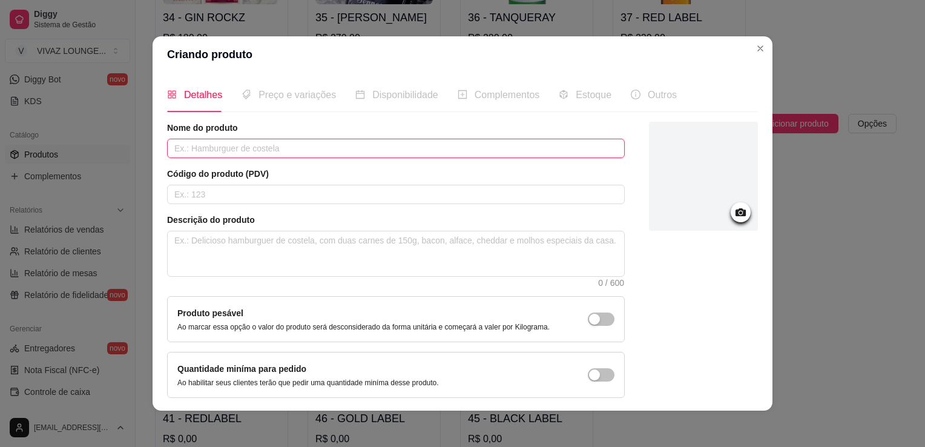
click at [472, 154] on input "text" at bounding box center [396, 148] width 458 height 19
type input "BUCHANANS"
click at [378, 200] on input "text" at bounding box center [396, 194] width 458 height 19
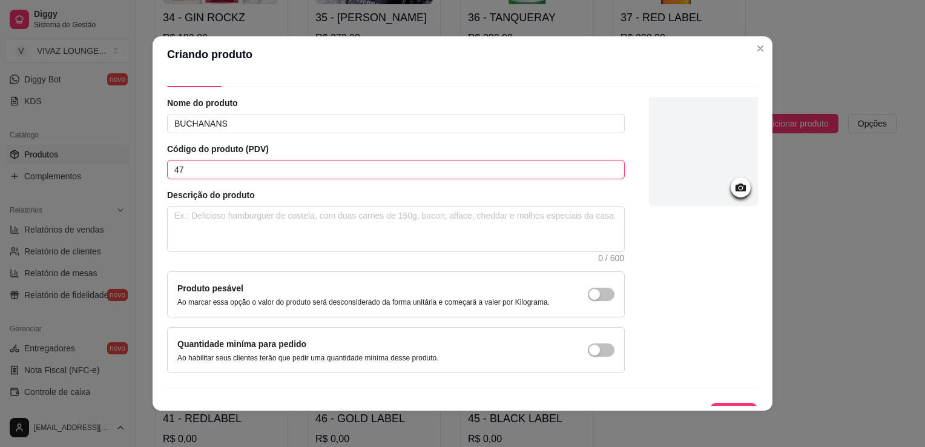
scroll to position [44, 0]
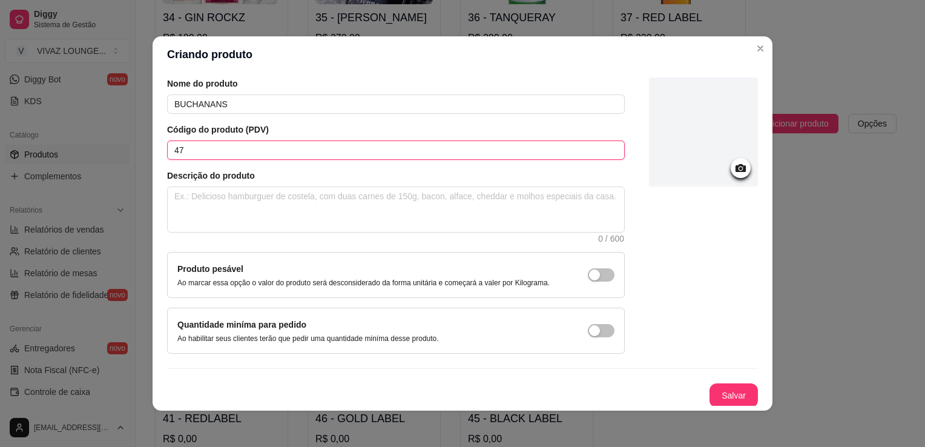
type input "47"
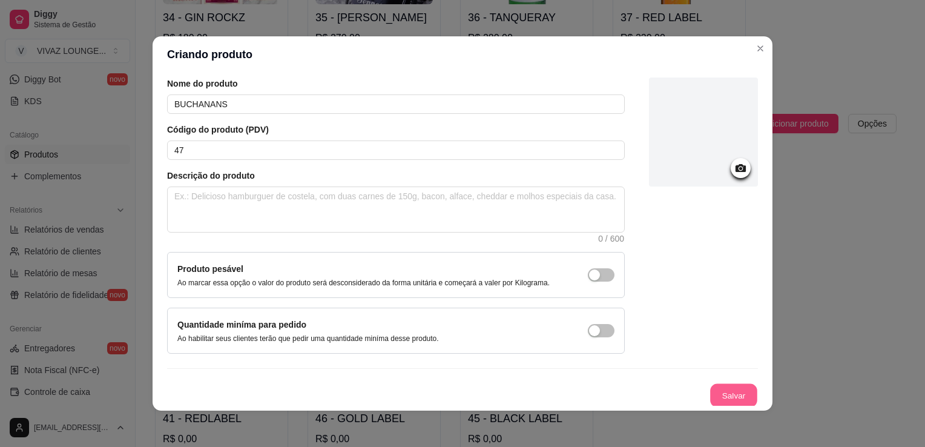
click at [718, 391] on button "Salvar" at bounding box center [733, 396] width 47 height 24
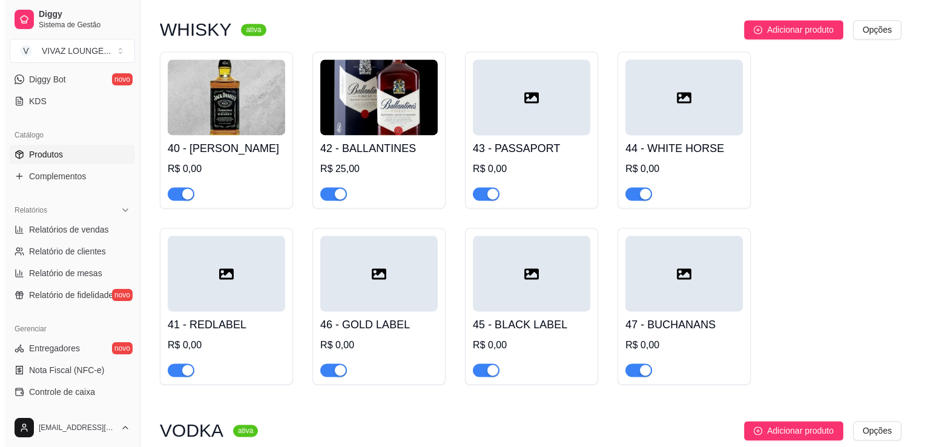
scroll to position [1817, 0]
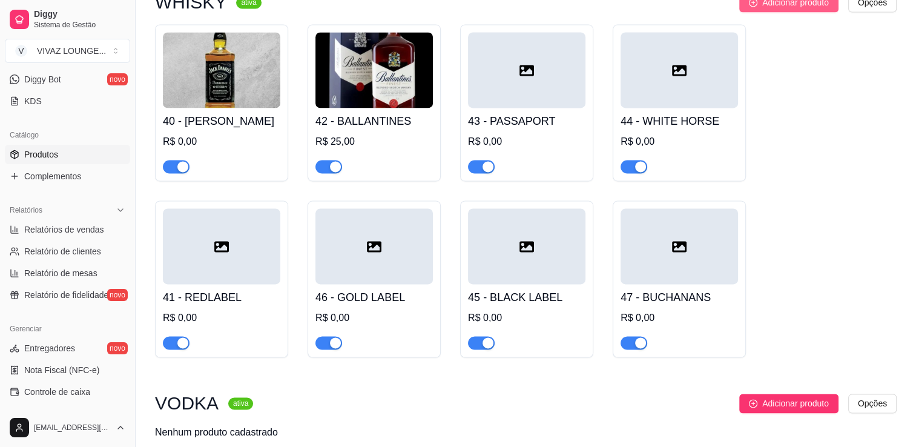
click at [793, 9] on span "Adicionar produto" at bounding box center [795, 2] width 67 height 13
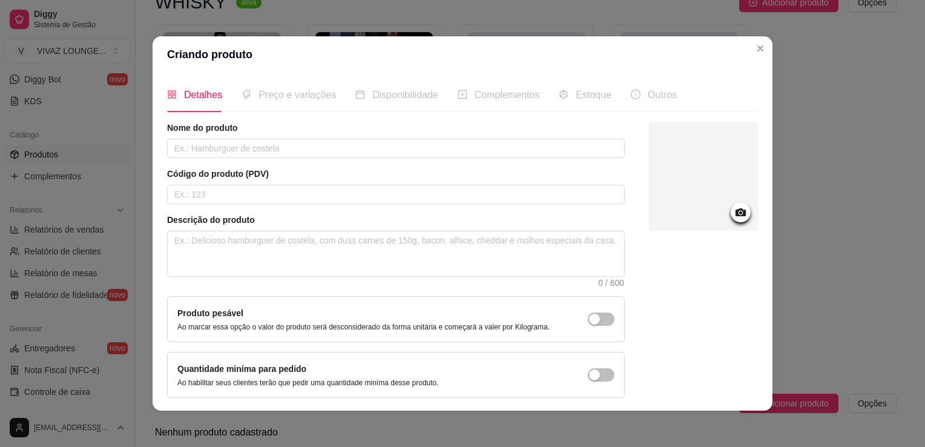
click at [461, 134] on div "Nome do produto" at bounding box center [396, 140] width 458 height 36
click at [463, 143] on input "text" at bounding box center [396, 148] width 458 height 19
type input "OLD PAR"
click at [432, 194] on input "text" at bounding box center [396, 194] width 458 height 19
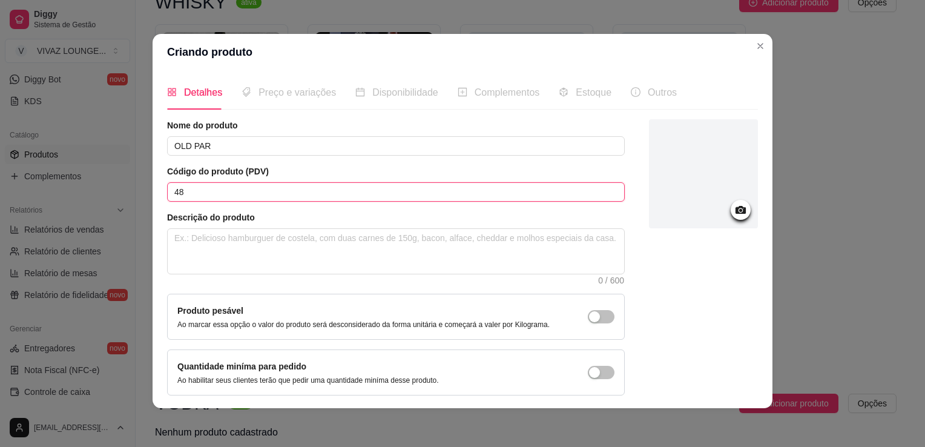
scroll to position [44, 0]
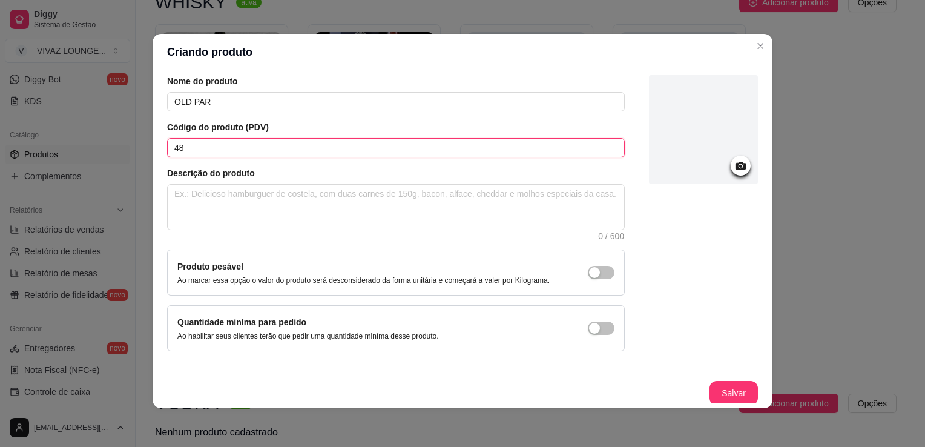
type input "48"
click at [724, 381] on button "Salvar" at bounding box center [734, 393] width 48 height 24
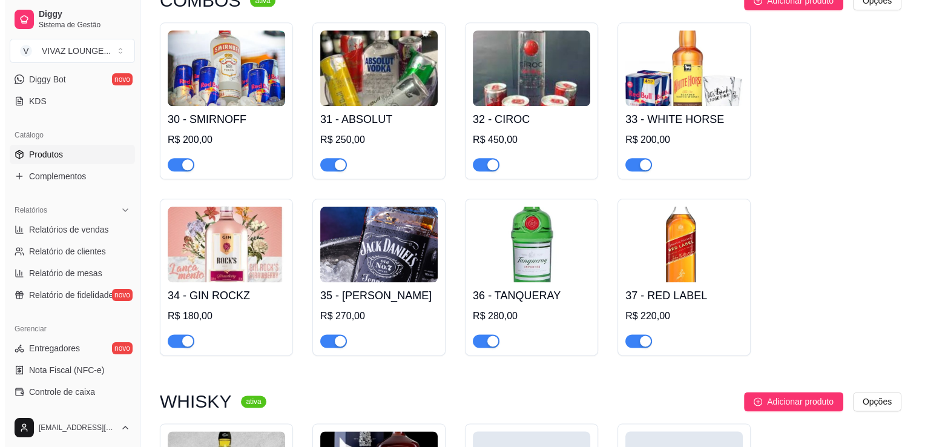
scroll to position [1393, 0]
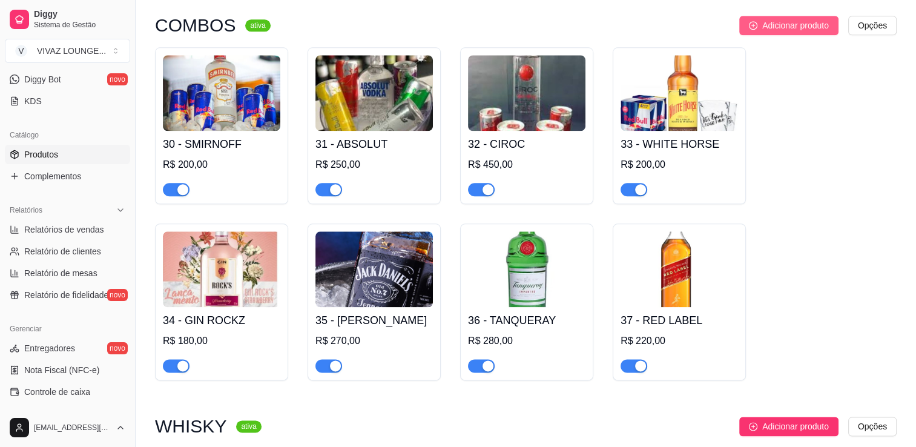
click at [791, 32] on span "Adicionar produto" at bounding box center [795, 25] width 67 height 13
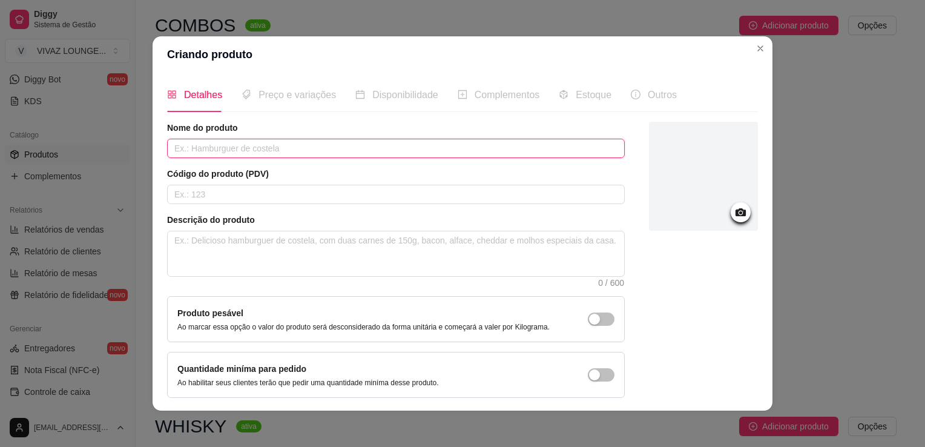
click at [496, 151] on input "text" at bounding box center [396, 148] width 458 height 19
type input "GOLD LABEL"
click at [470, 197] on input "text" at bounding box center [396, 194] width 458 height 19
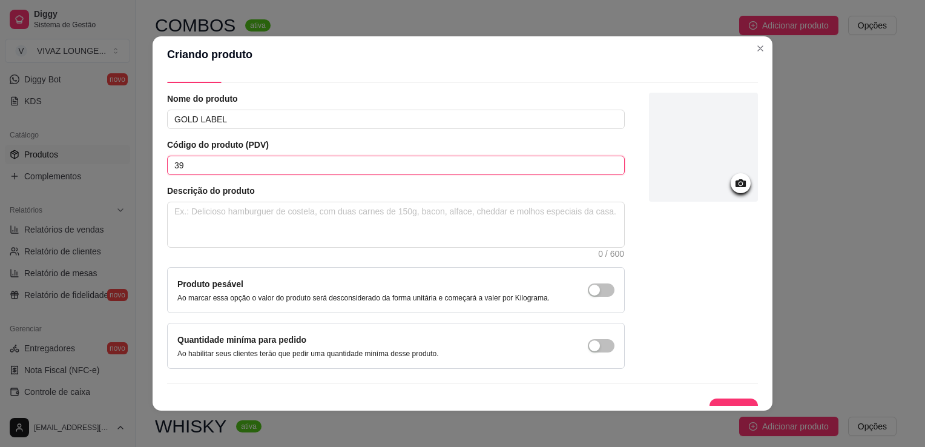
scroll to position [44, 0]
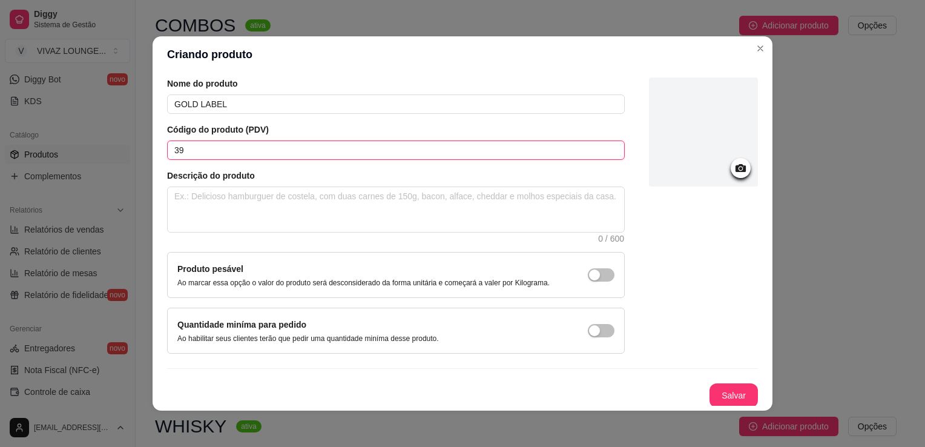
type input "39"
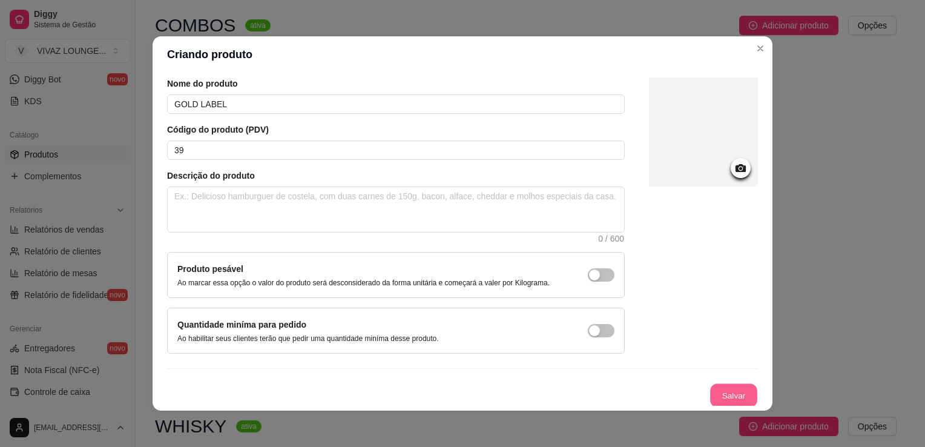
click at [710, 386] on button "Salvar" at bounding box center [733, 396] width 47 height 24
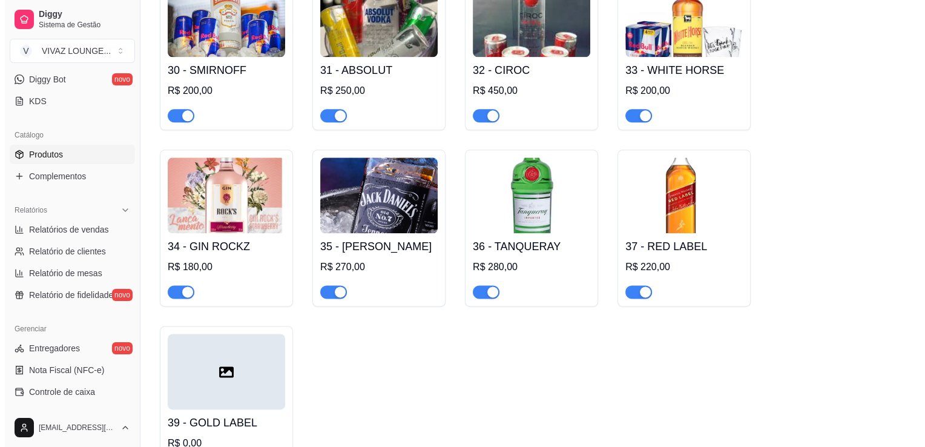
scroll to position [1393, 0]
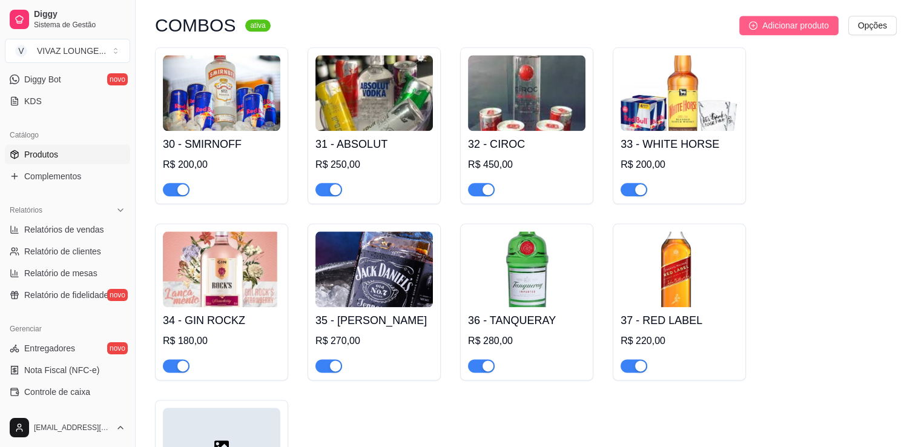
click at [796, 28] on span "Adicionar produto" at bounding box center [795, 25] width 67 height 13
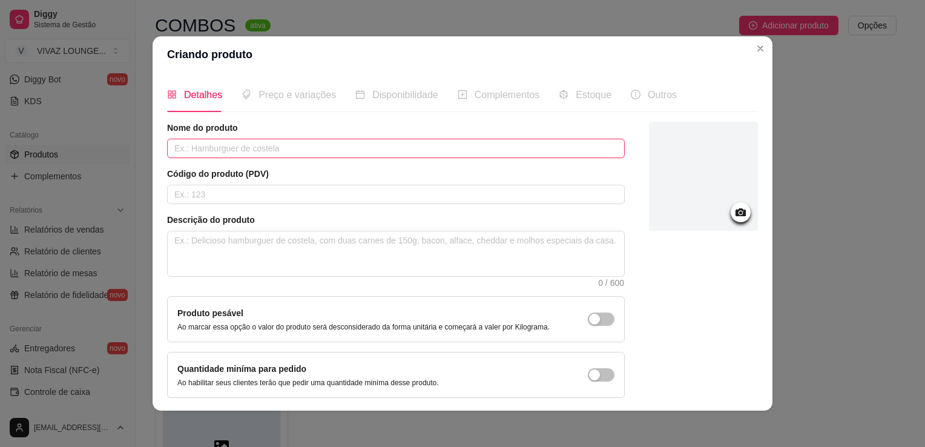
click at [550, 148] on input "text" at bounding box center [396, 148] width 458 height 19
type input "BLACK LABEL"
click at [533, 194] on input "text" at bounding box center [396, 194] width 458 height 19
type input "2"
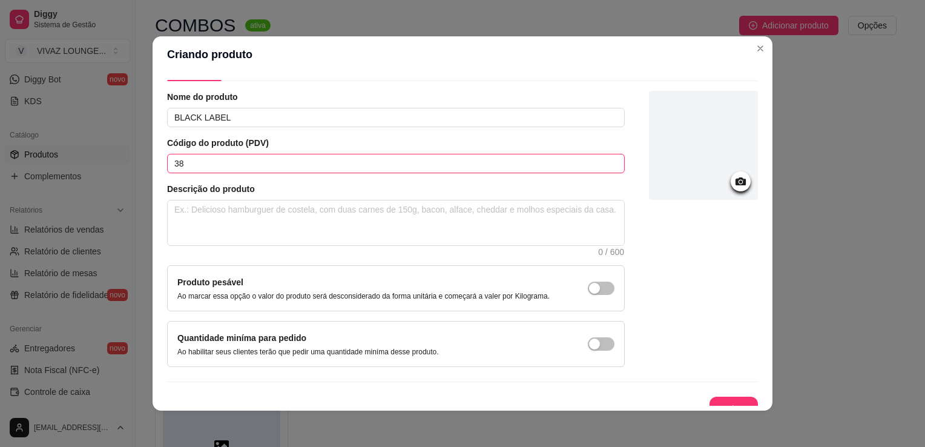
scroll to position [44, 0]
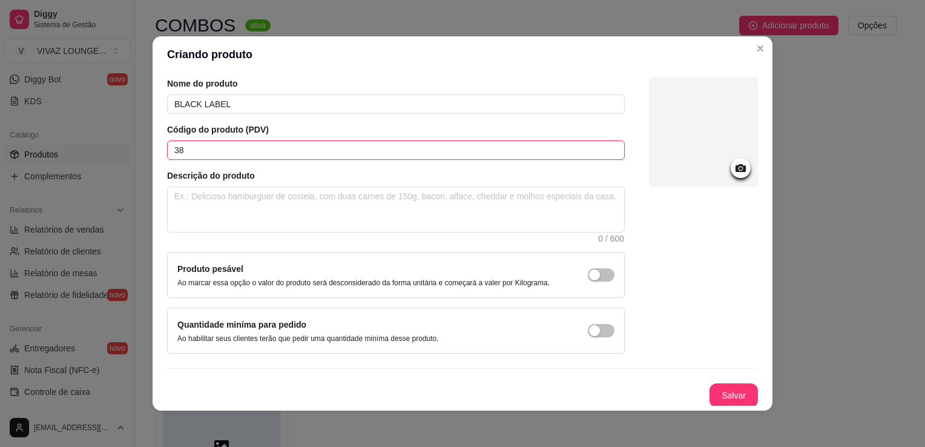
type input "38"
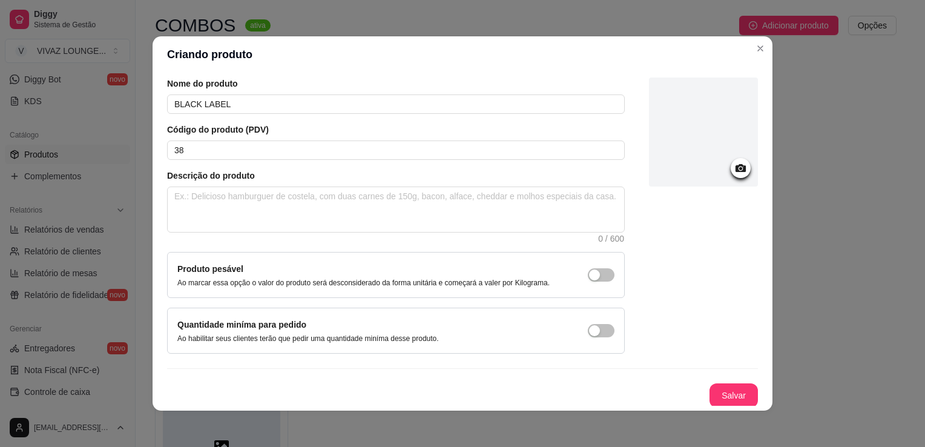
click at [724, 393] on button "Salvar" at bounding box center [734, 395] width 48 height 24
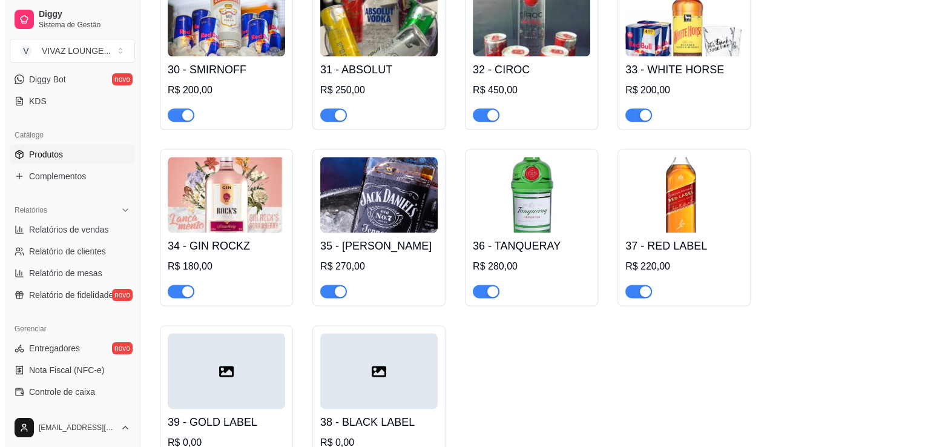
scroll to position [1393, 0]
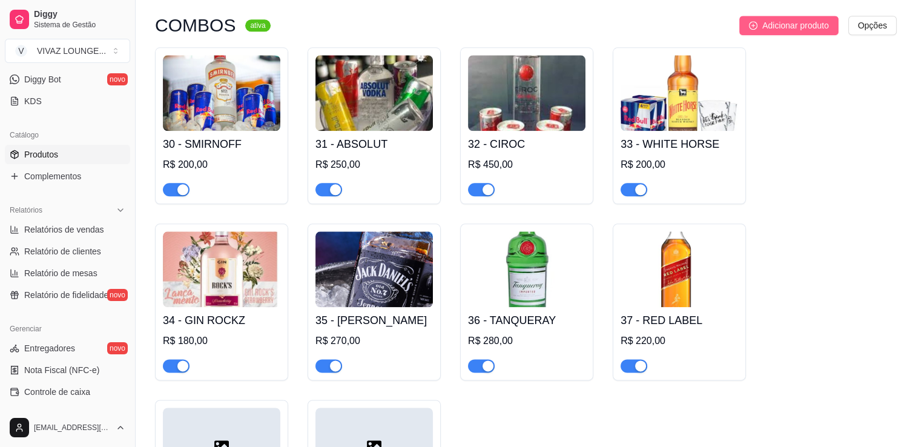
click at [790, 32] on span "Adicionar produto" at bounding box center [795, 25] width 67 height 13
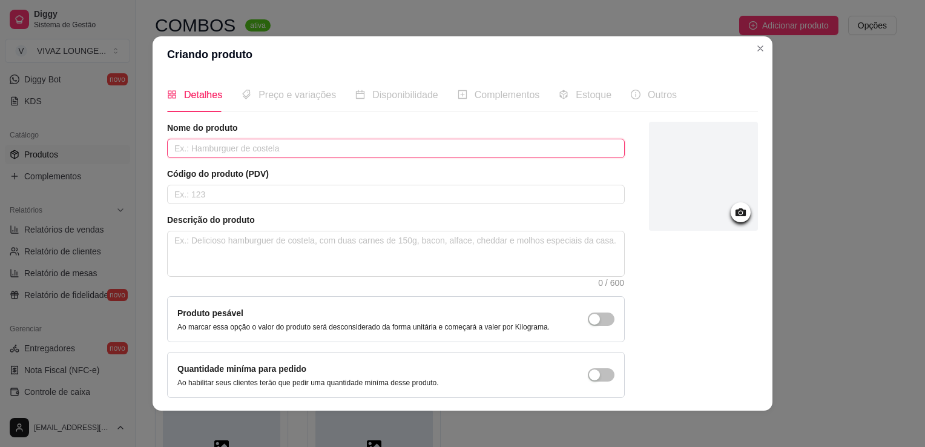
click at [560, 152] on input "text" at bounding box center [396, 148] width 458 height 19
type input "BUCHANANS"
click at [492, 197] on input "text" at bounding box center [396, 194] width 458 height 19
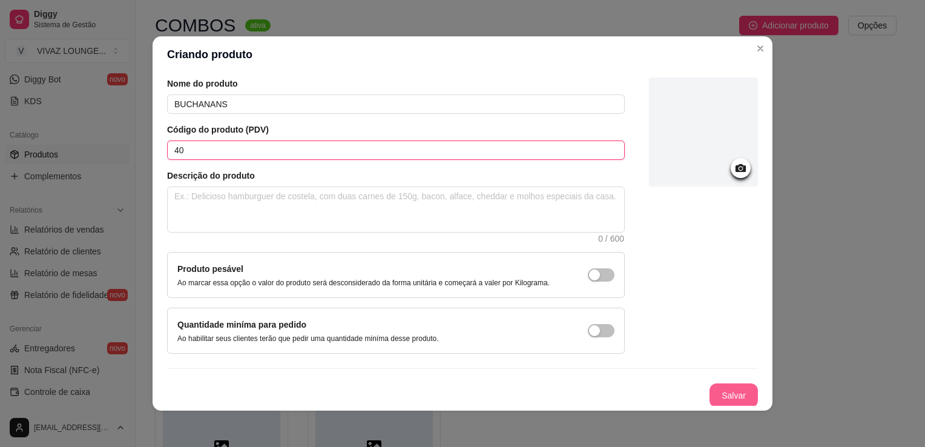
type input "40"
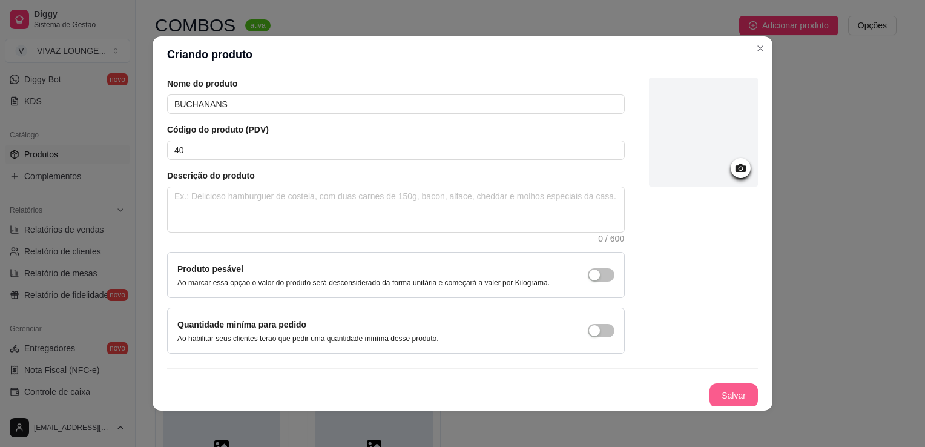
click at [715, 392] on button "Salvar" at bounding box center [734, 395] width 48 height 24
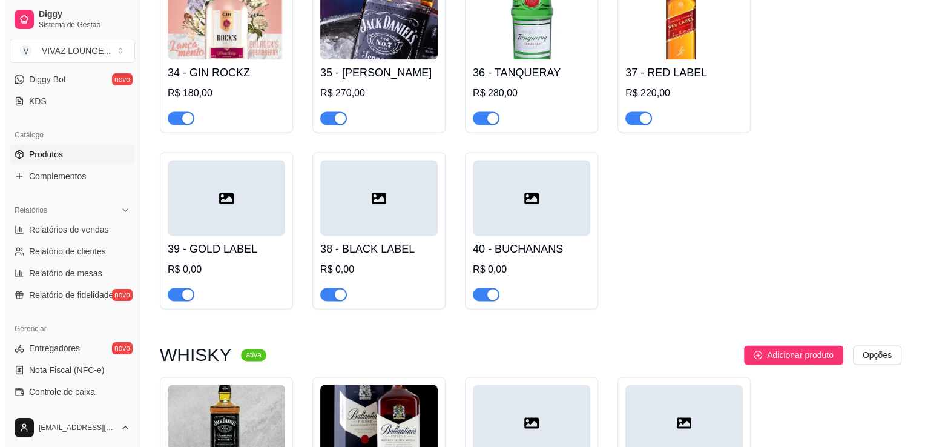
scroll to position [1635, 0]
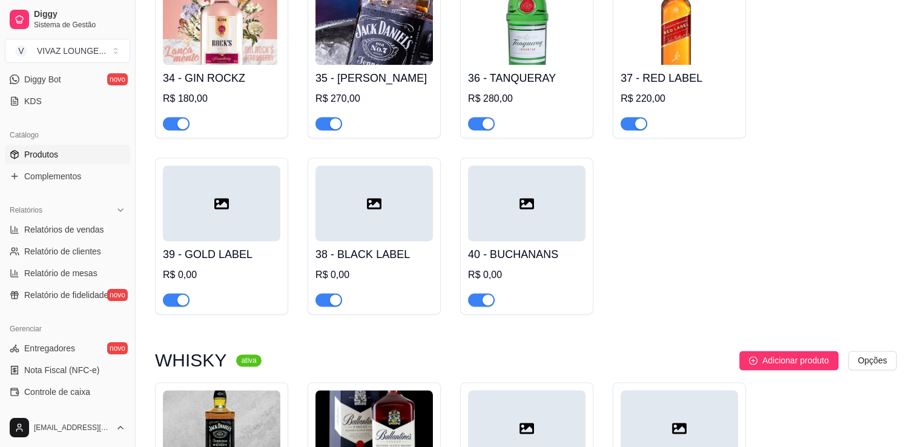
click at [559, 239] on div at bounding box center [526, 203] width 117 height 76
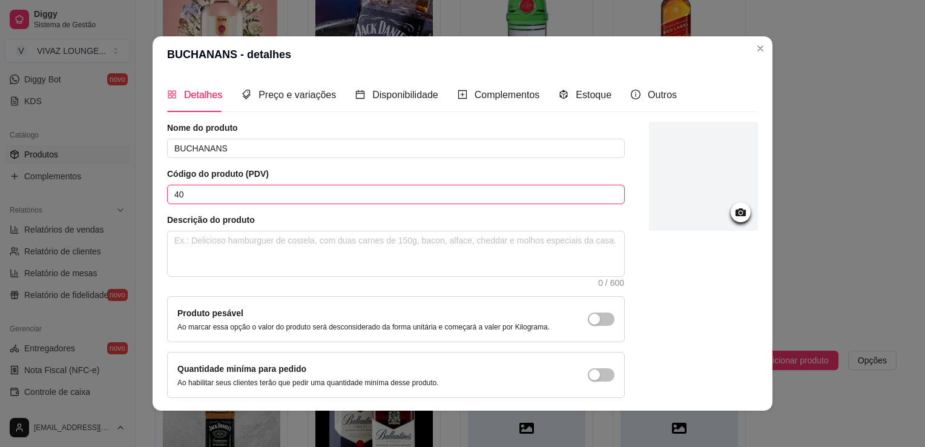
drag, startPoint x: 174, startPoint y: 196, endPoint x: 127, endPoint y: 197, distance: 47.9
click at [127, 197] on div "BUCHANANS - detalhes Detalhes Preço e variações Disponibilidade Complementos Es…" at bounding box center [462, 223] width 925 height 447
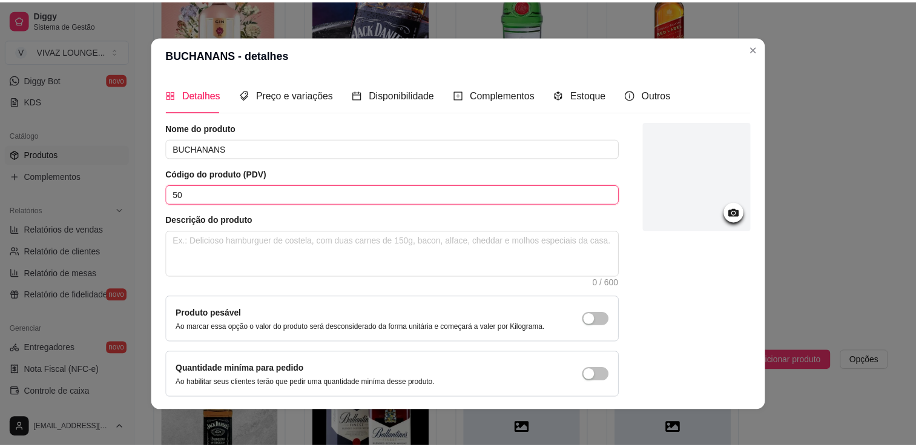
scroll to position [44, 0]
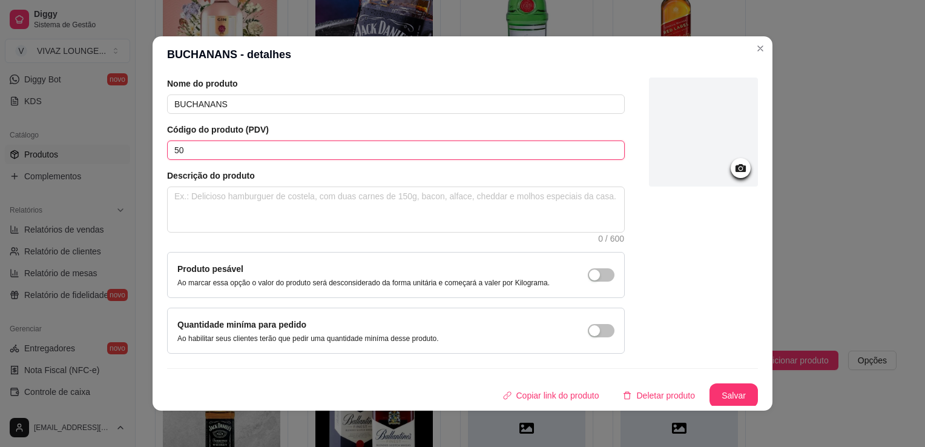
type input "50"
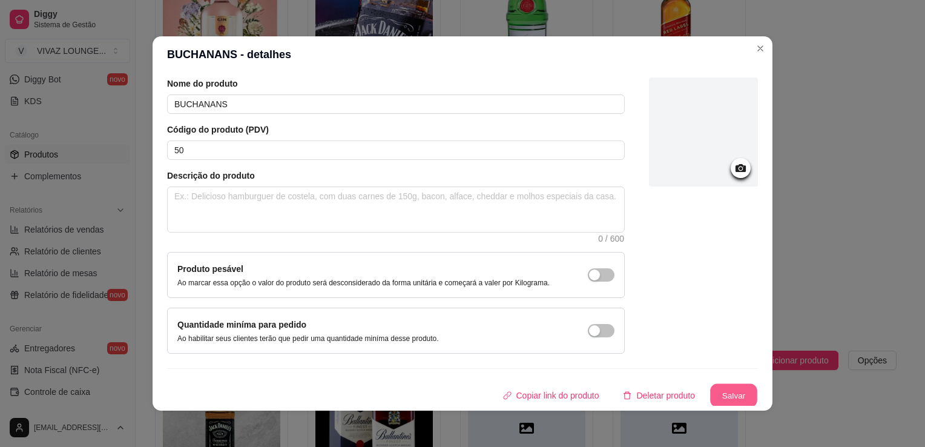
click at [717, 405] on button "Salvar" at bounding box center [733, 396] width 47 height 24
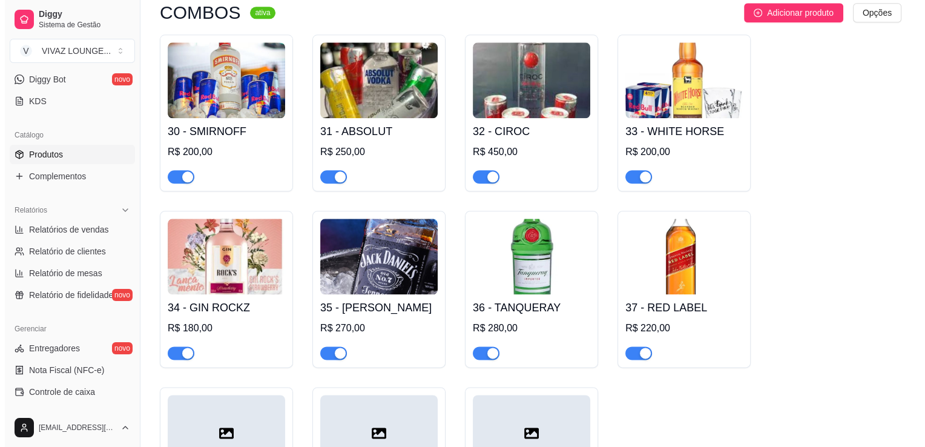
scroll to position [1332, 0]
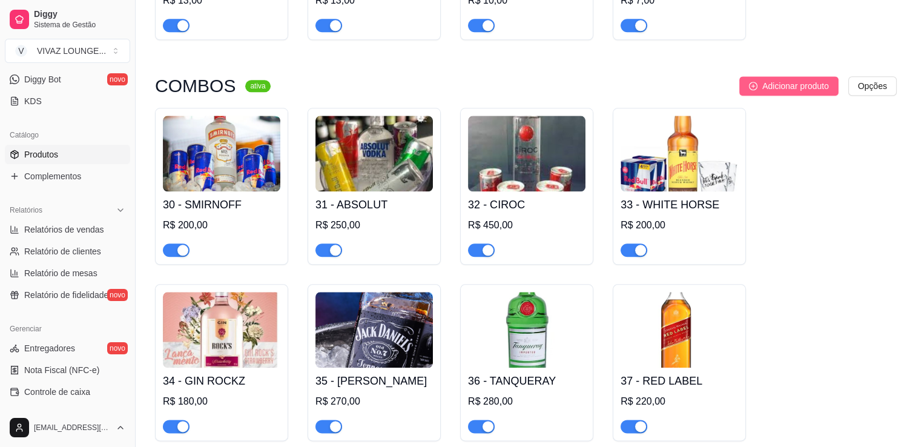
click at [797, 91] on span "Adicionar produto" at bounding box center [795, 85] width 67 height 13
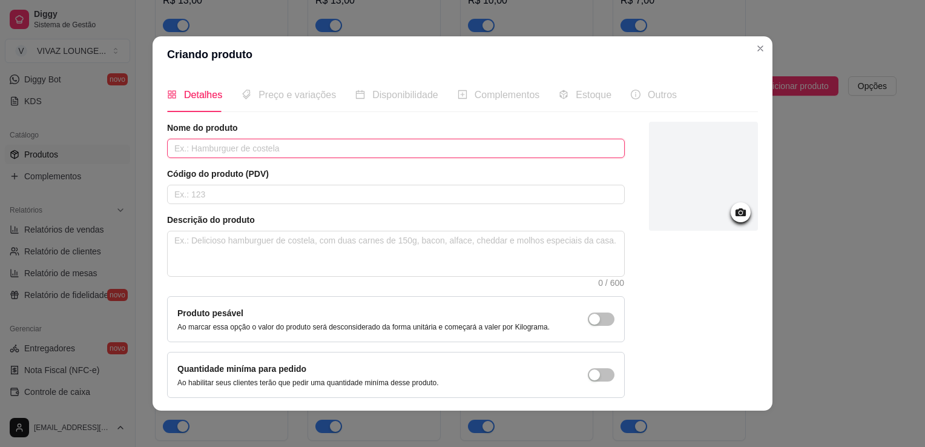
click at [521, 153] on input "text" at bounding box center [396, 148] width 458 height 19
type input "OLD PAR"
click at [467, 199] on input "text" at bounding box center [396, 194] width 458 height 19
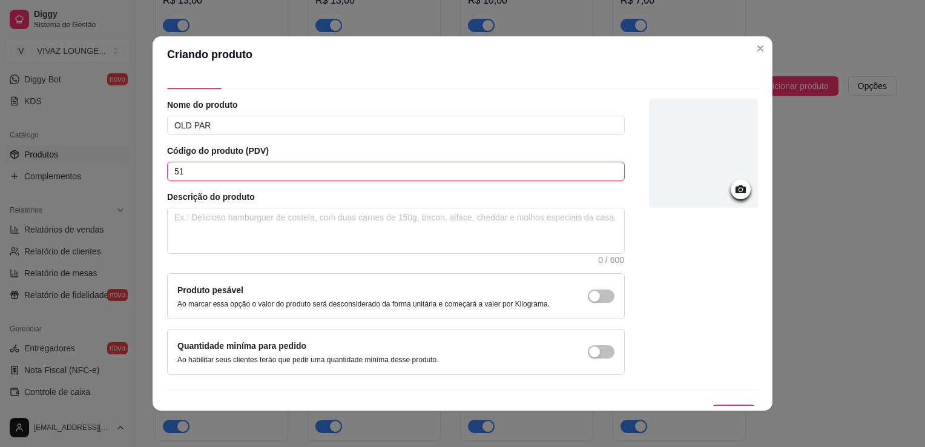
scroll to position [44, 0]
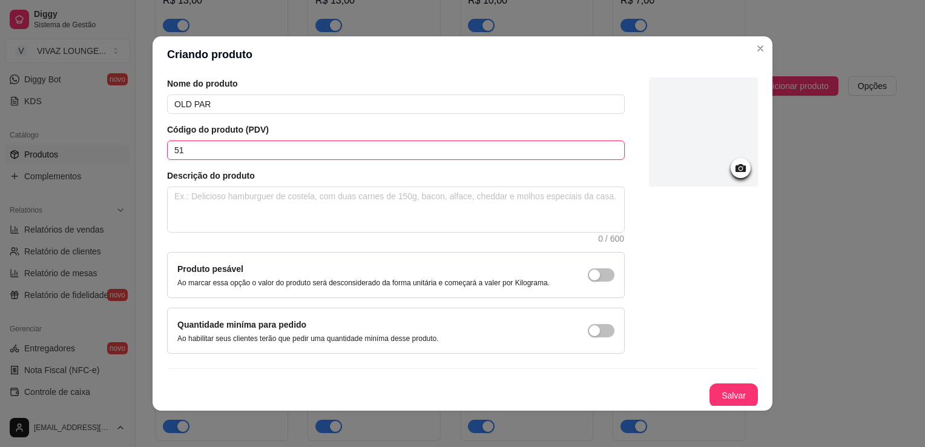
type input "51"
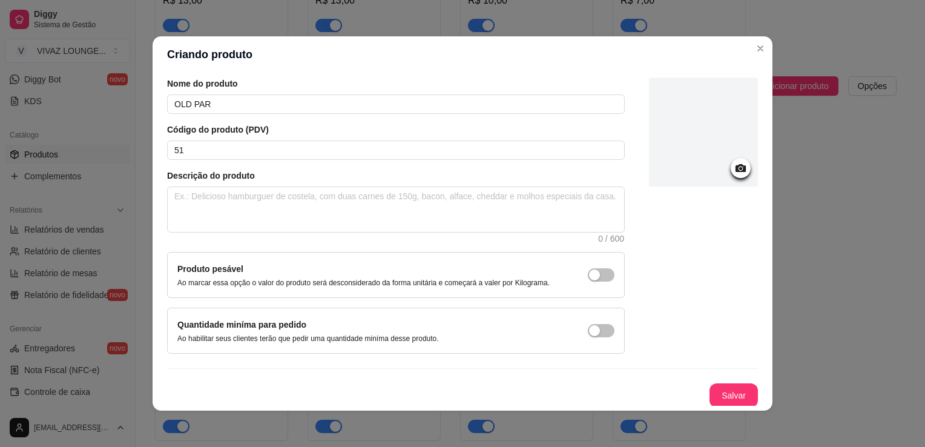
click at [710, 397] on button "Salvar" at bounding box center [734, 395] width 48 height 24
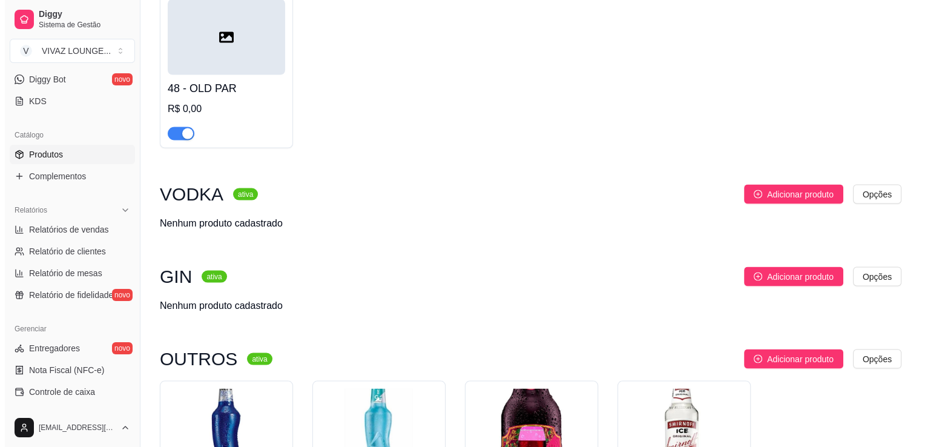
scroll to position [2422, 0]
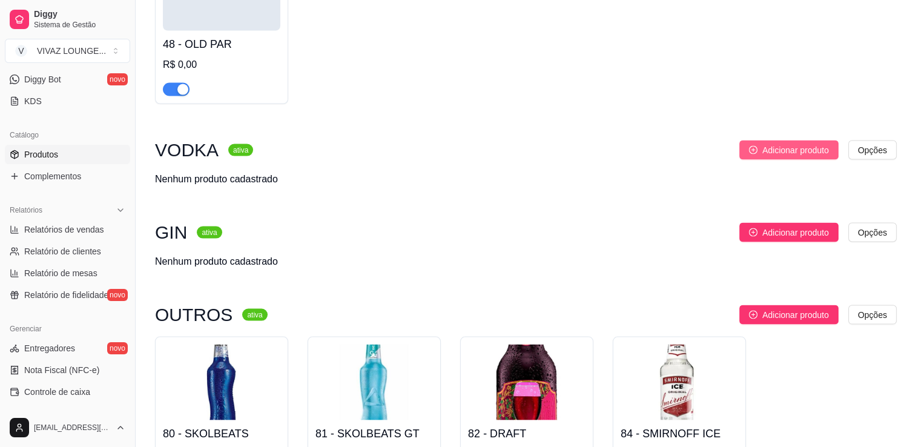
click at [803, 157] on span "Adicionar produto" at bounding box center [795, 150] width 67 height 13
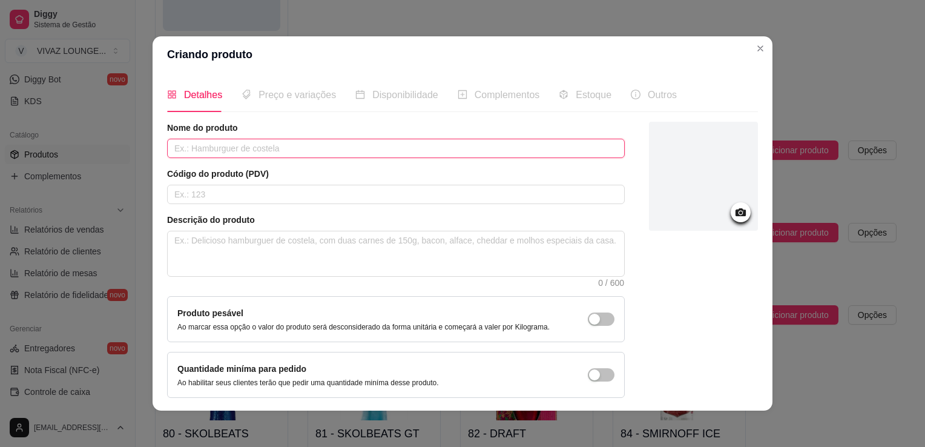
click at [276, 148] on input "text" at bounding box center [396, 148] width 458 height 19
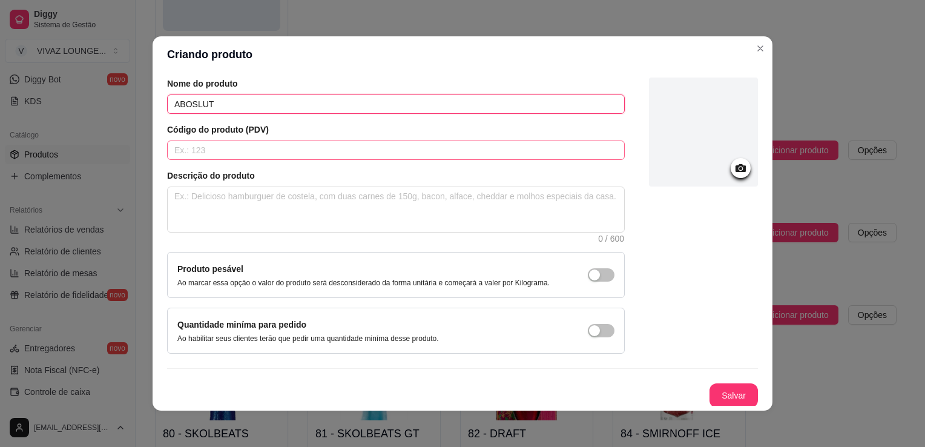
type input "ABOSLUT"
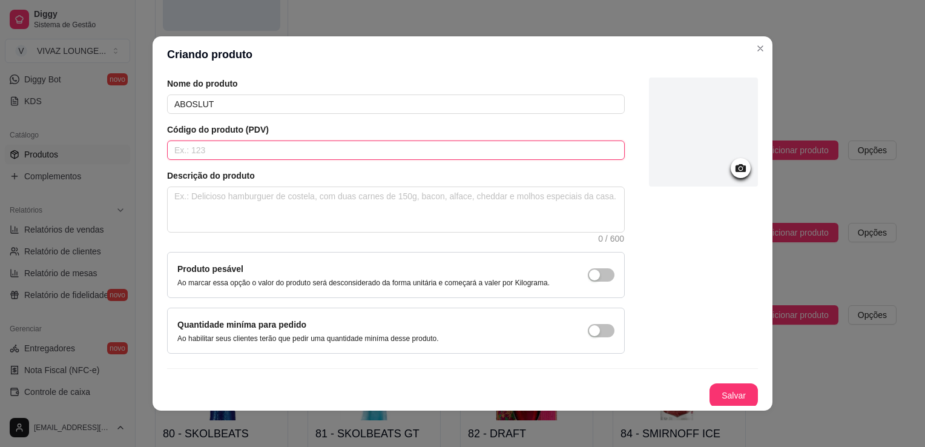
click at [363, 153] on input "text" at bounding box center [396, 149] width 458 height 19
type input "60"
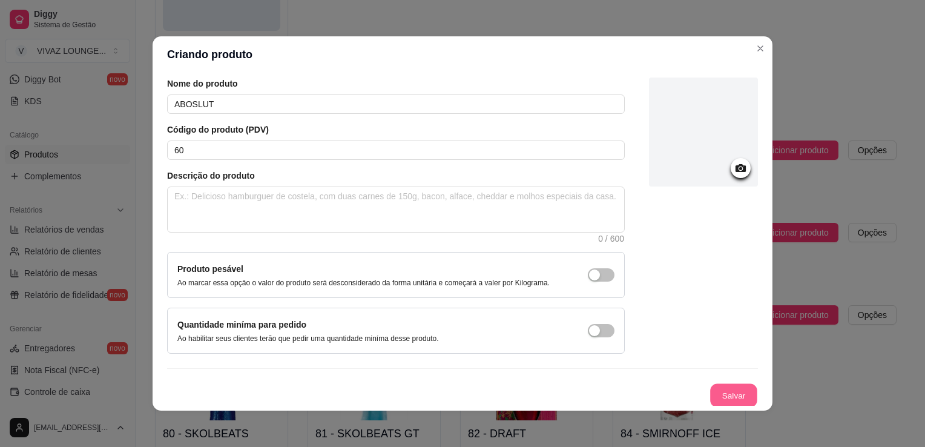
click at [710, 390] on button "Salvar" at bounding box center [733, 396] width 47 height 24
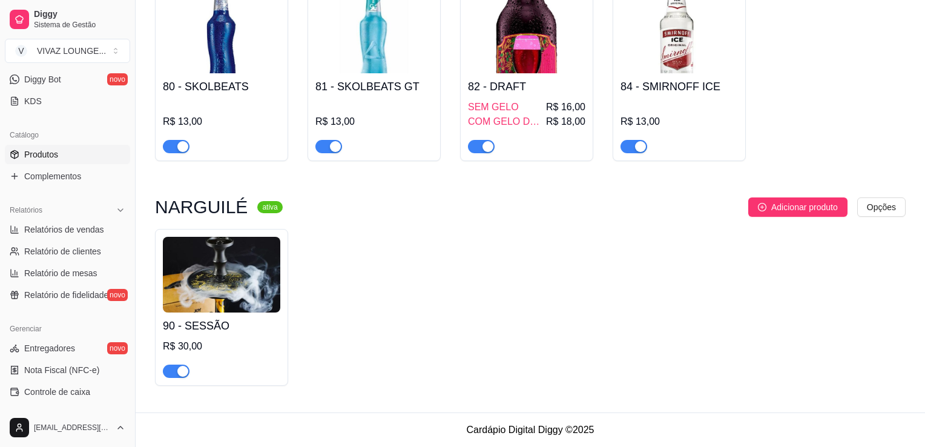
scroll to position [2373, 0]
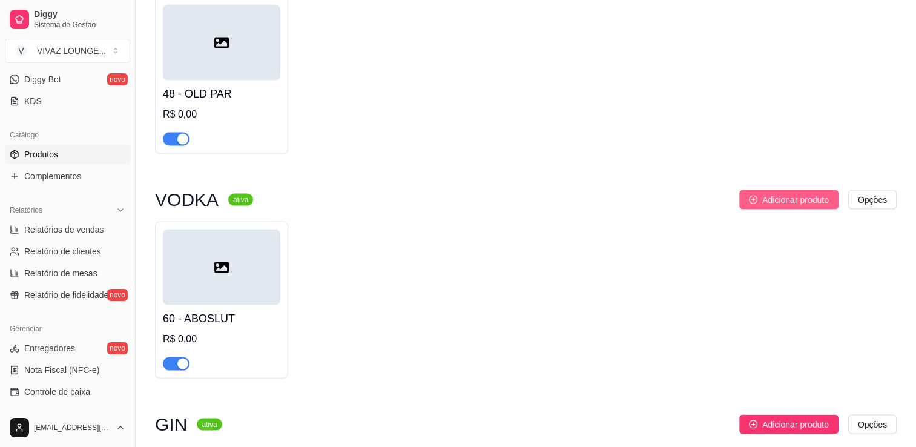
click at [798, 210] on button "Adicionar produto" at bounding box center [788, 199] width 99 height 19
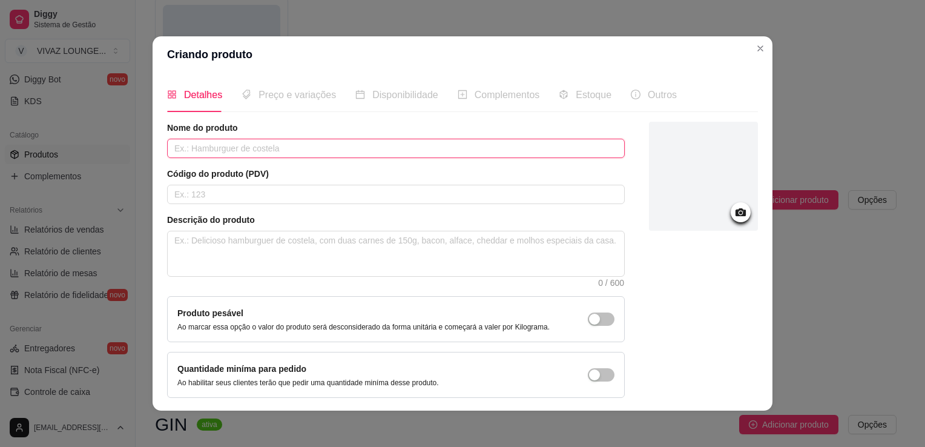
click at [406, 150] on input "text" at bounding box center [396, 148] width 458 height 19
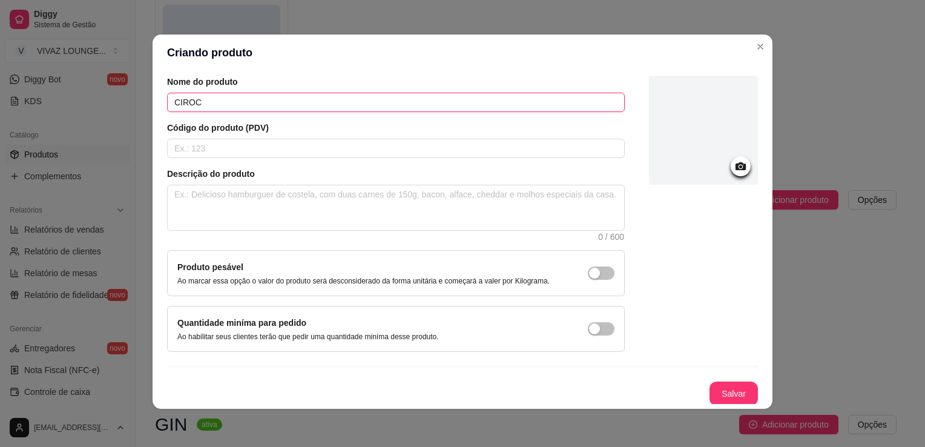
scroll to position [2, 0]
type input "CIROC"
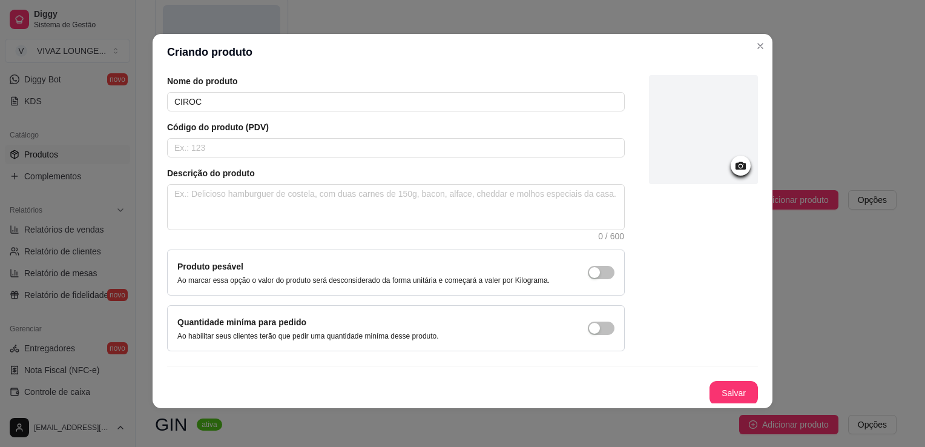
click at [346, 158] on div "Nome do produto CIROC Código do produto (PDV) Descrição do produto 0 / 600 Prod…" at bounding box center [396, 213] width 458 height 276
click at [354, 135] on div "Código do produto (PDV)" at bounding box center [396, 139] width 458 height 36
click at [357, 146] on input "text" at bounding box center [396, 147] width 458 height 19
type input "61"
click at [716, 398] on button "Salvar" at bounding box center [733, 393] width 47 height 24
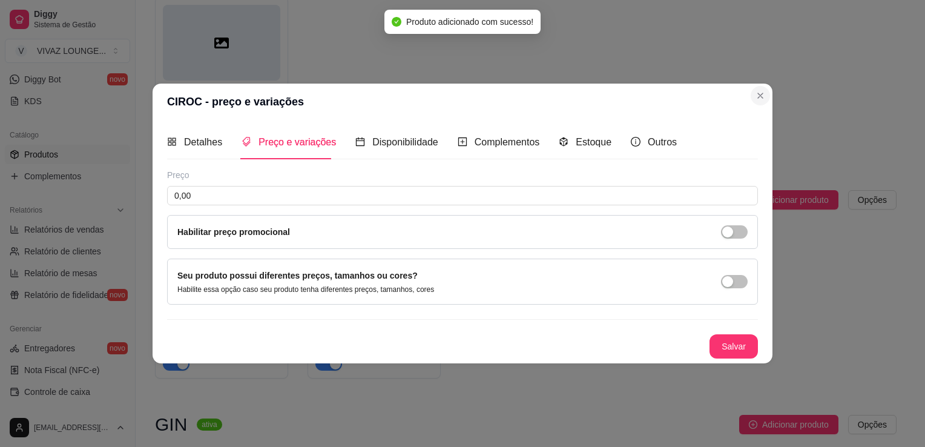
scroll to position [0, 0]
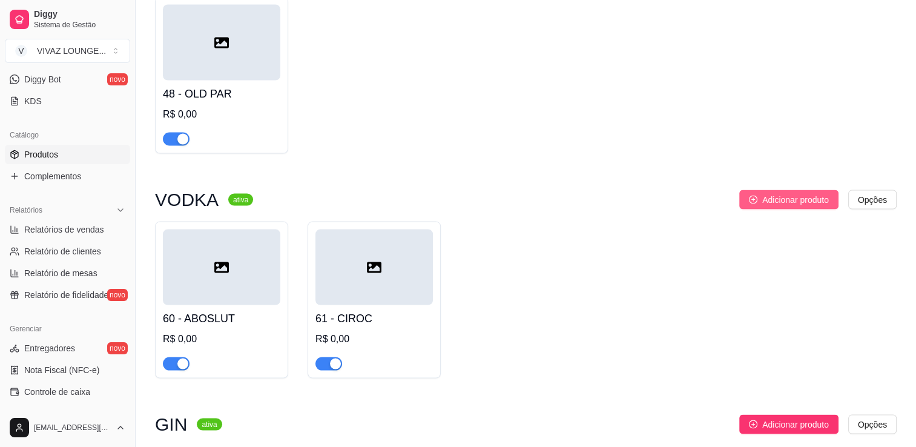
click at [819, 206] on span "Adicionar produto" at bounding box center [795, 199] width 67 height 13
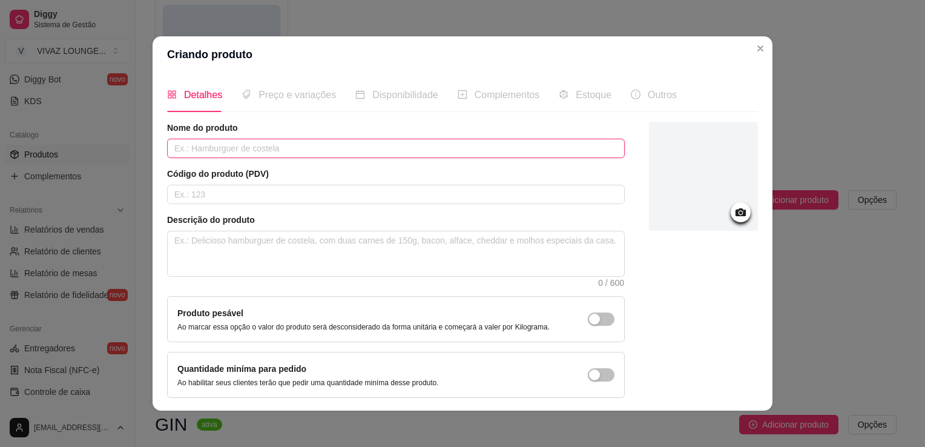
click at [451, 151] on input "text" at bounding box center [396, 148] width 458 height 19
type input "SMIRNOFF"
click at [358, 194] on input "text" at bounding box center [396, 194] width 458 height 19
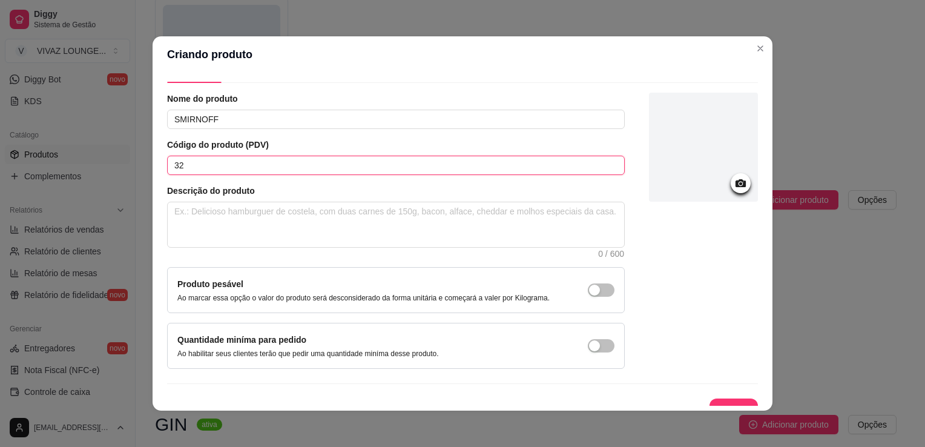
scroll to position [44, 0]
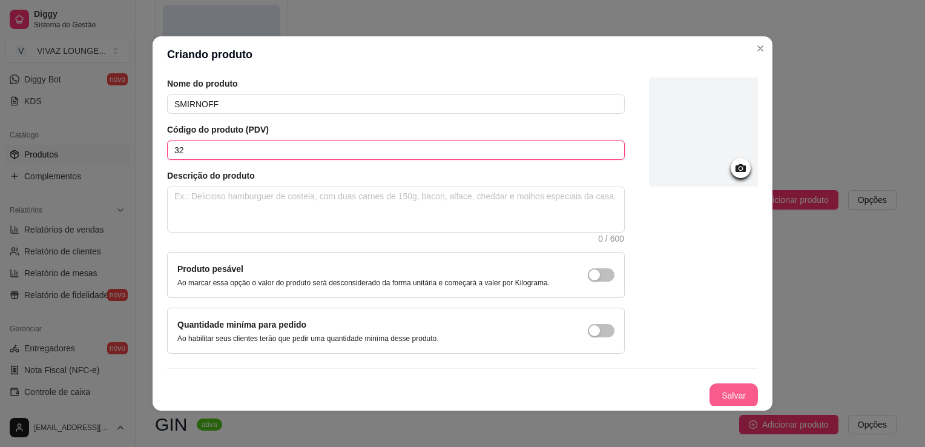
type input "32"
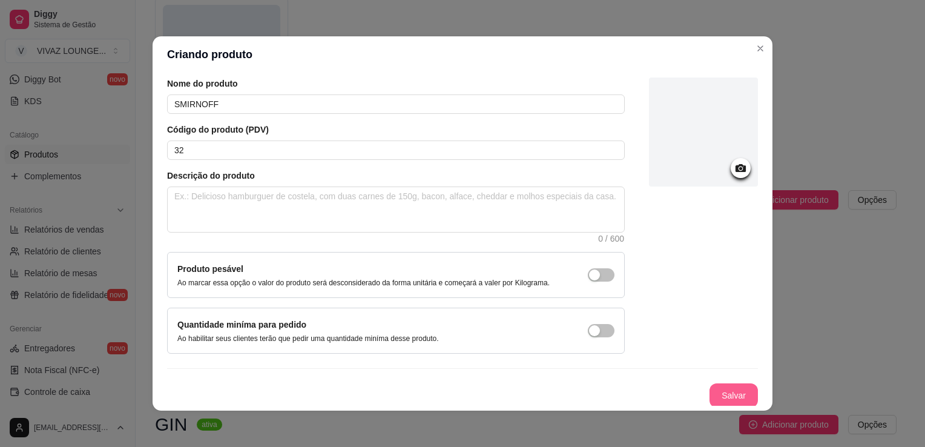
click at [718, 392] on button "Salvar" at bounding box center [734, 395] width 48 height 24
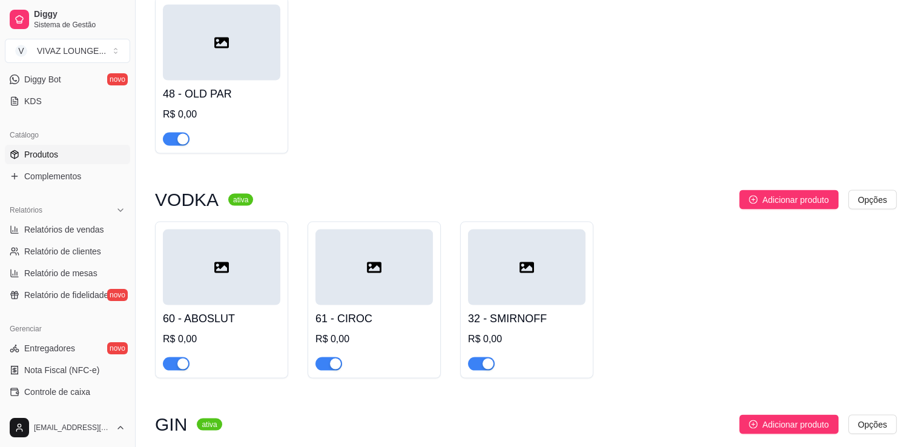
click at [546, 292] on div at bounding box center [526, 268] width 117 height 76
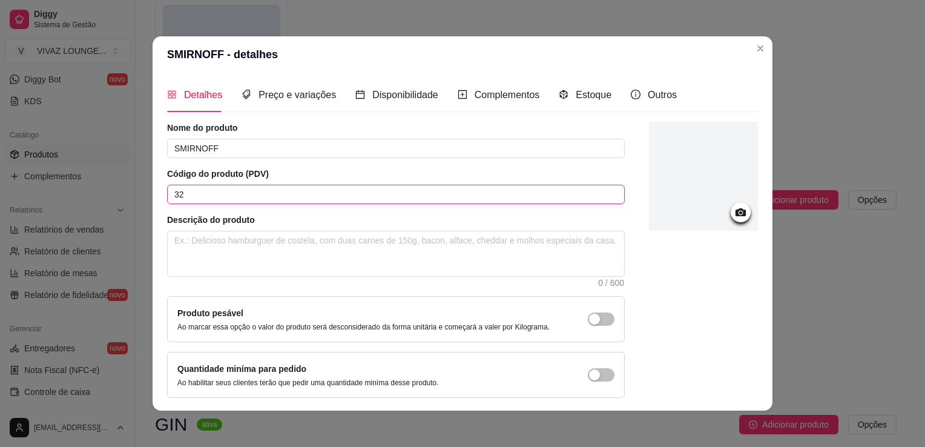
drag, startPoint x: 200, startPoint y: 196, endPoint x: 104, endPoint y: 204, distance: 96.6
click at [104, 204] on div "SMIRNOFF - detalhes Detalhes Preço e variações Disponibilidade Complementos Est…" at bounding box center [462, 223] width 925 height 447
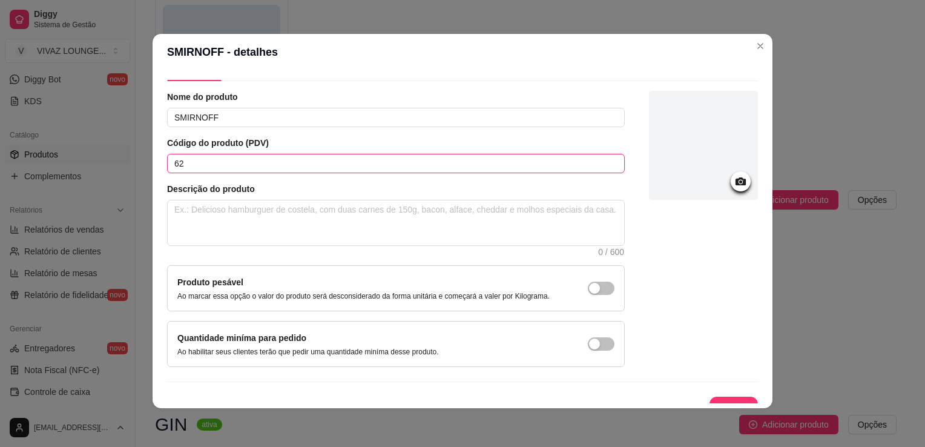
scroll to position [44, 0]
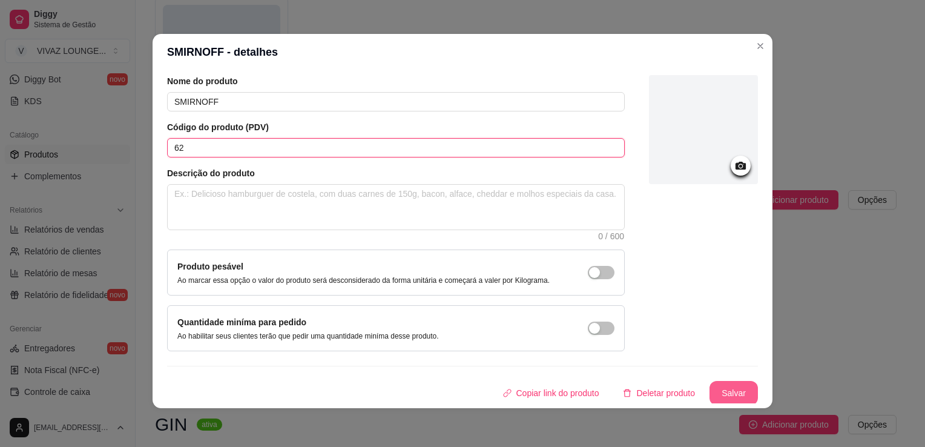
type input "62"
click at [710, 391] on button "Salvar" at bounding box center [734, 393] width 48 height 24
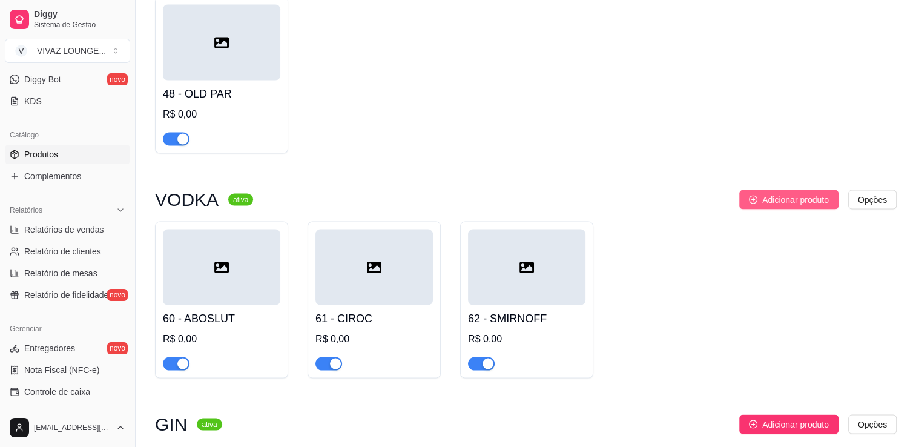
click at [777, 210] on button "Adicionar produto" at bounding box center [788, 199] width 99 height 19
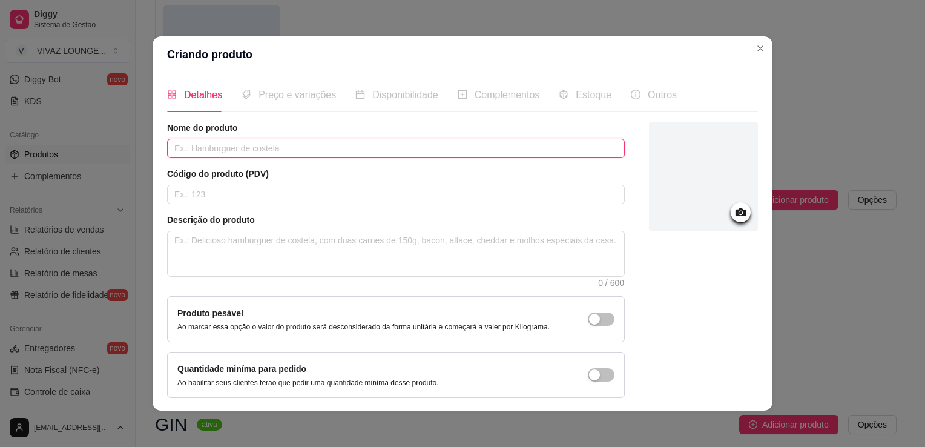
click at [472, 151] on input "text" at bounding box center [396, 148] width 458 height 19
type input "ASKOV"
click at [472, 188] on input "text" at bounding box center [396, 194] width 458 height 19
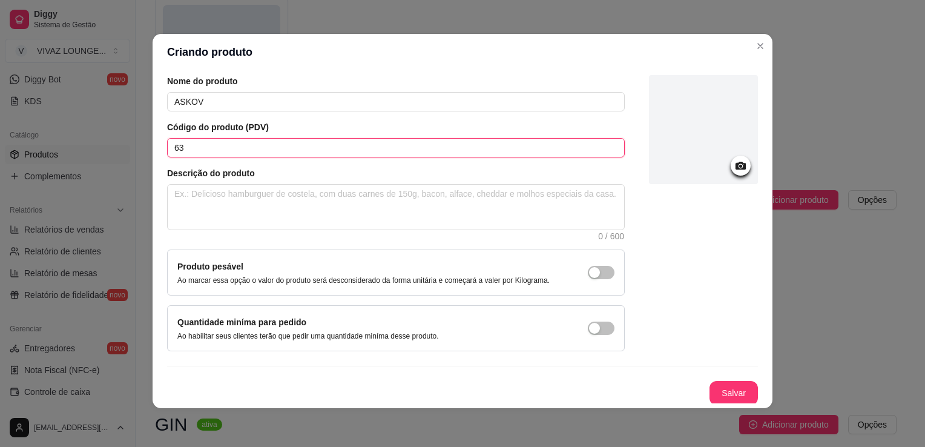
type input "63"
click at [713, 386] on button "Salvar" at bounding box center [734, 393] width 48 height 24
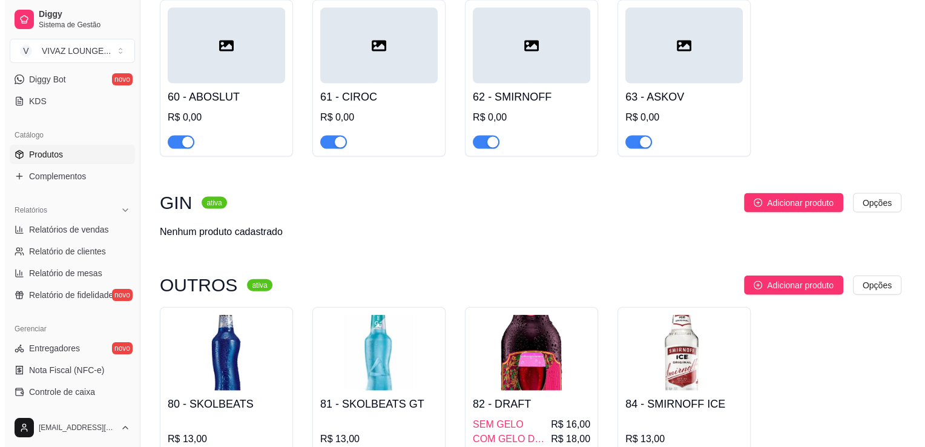
scroll to position [2615, 0]
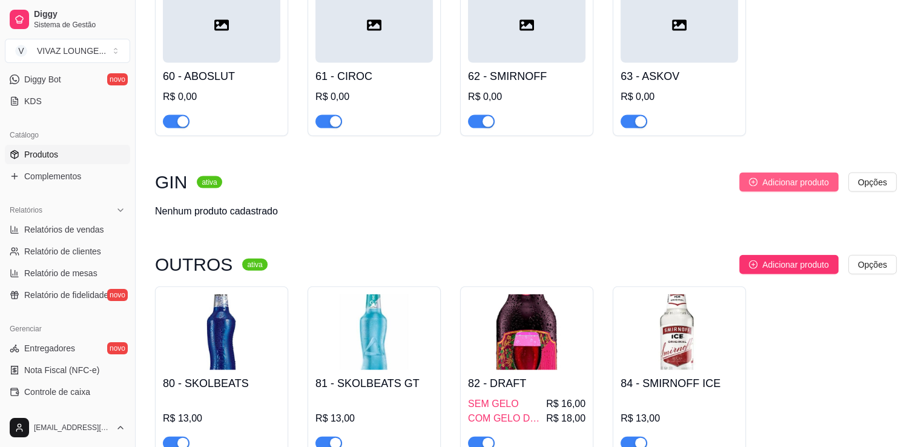
click at [799, 189] on span "Adicionar produto" at bounding box center [795, 182] width 67 height 13
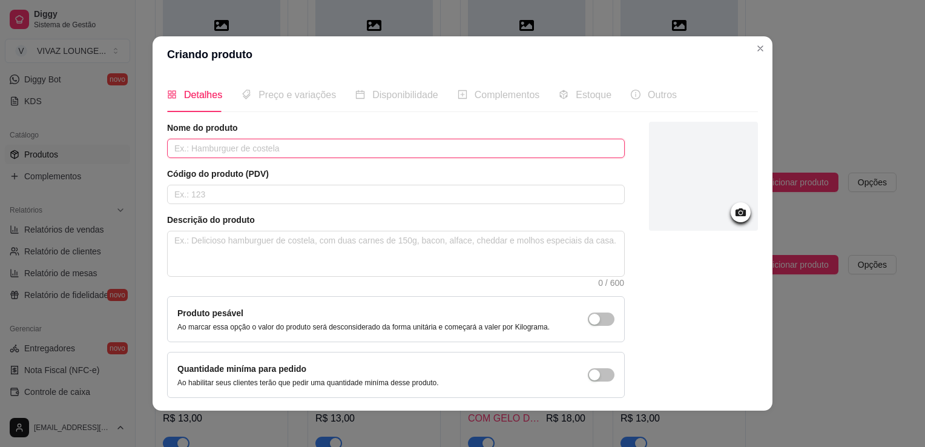
click at [446, 145] on input "text" at bounding box center [396, 148] width 458 height 19
type input "GIN DA CASA"
click at [420, 197] on input "text" at bounding box center [396, 194] width 458 height 19
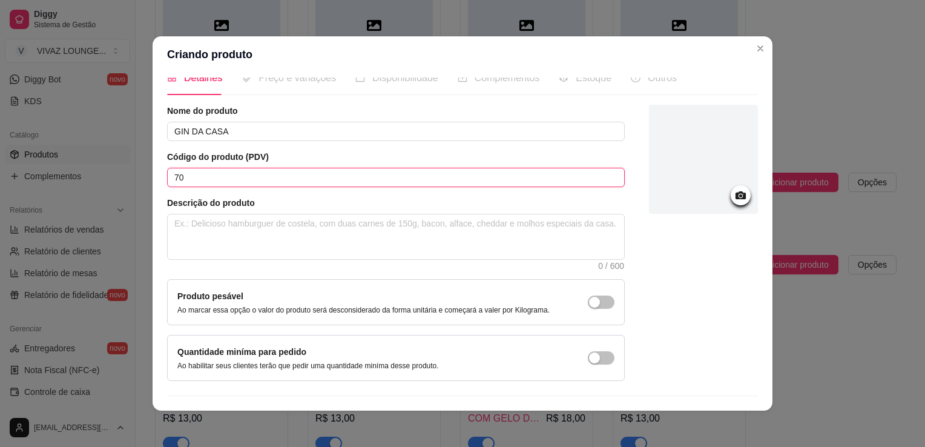
scroll to position [44, 0]
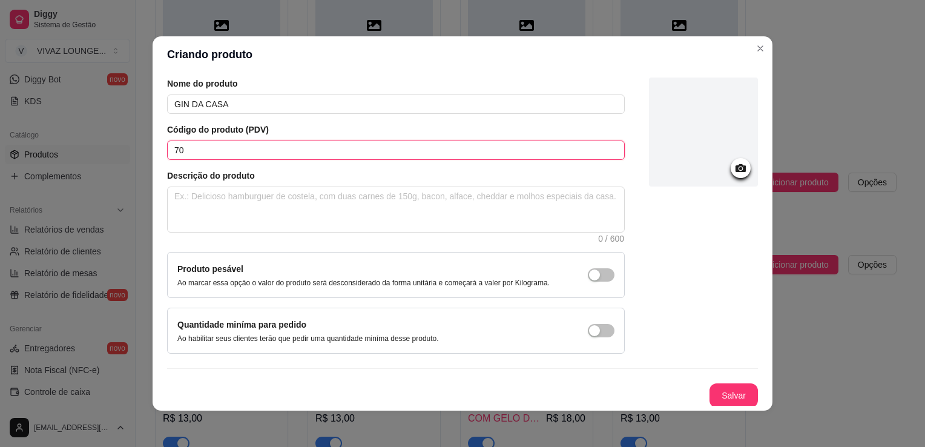
type input "70"
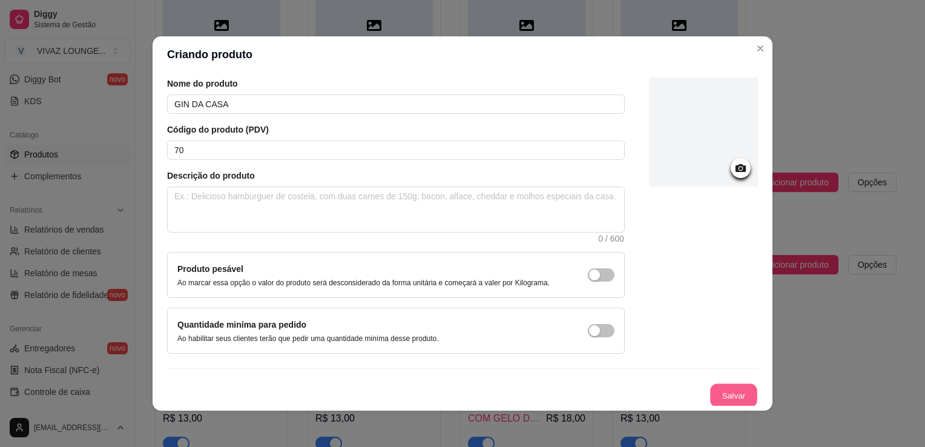
click at [730, 395] on button "Salvar" at bounding box center [733, 396] width 47 height 24
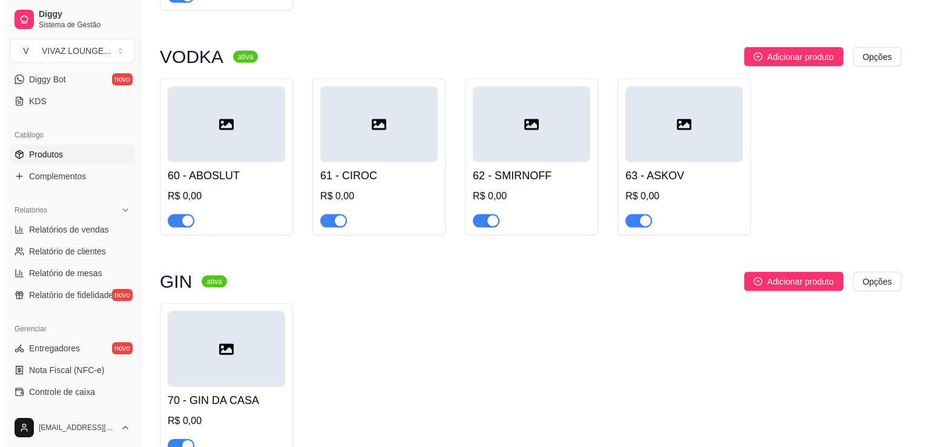
scroll to position [2576, 0]
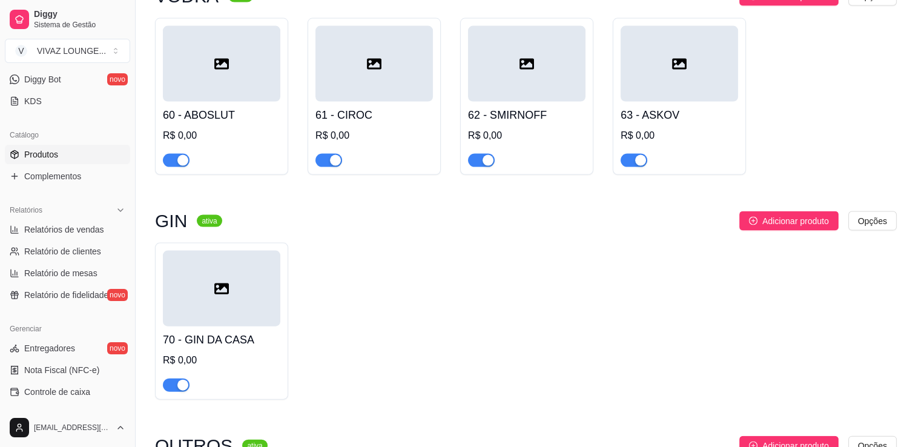
click at [242, 316] on div at bounding box center [221, 289] width 117 height 76
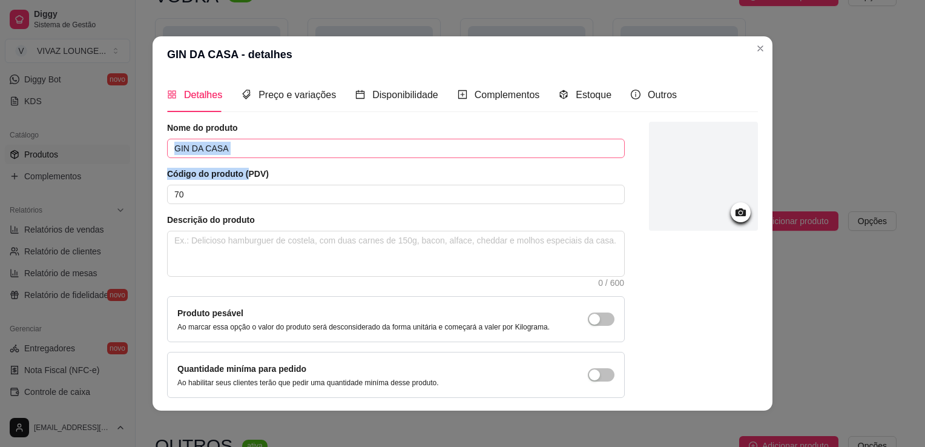
drag, startPoint x: 240, startPoint y: 158, endPoint x: 211, endPoint y: 151, distance: 29.8
click at [212, 152] on div "Nome do produto GIN DA CASA Código do produto (PDV) 70 Descrição do produto 0 /…" at bounding box center [396, 260] width 458 height 276
drag, startPoint x: 233, startPoint y: 145, endPoint x: 190, endPoint y: 147, distance: 43.0
click at [188, 147] on input "GIN DA CASA" at bounding box center [396, 148] width 458 height 19
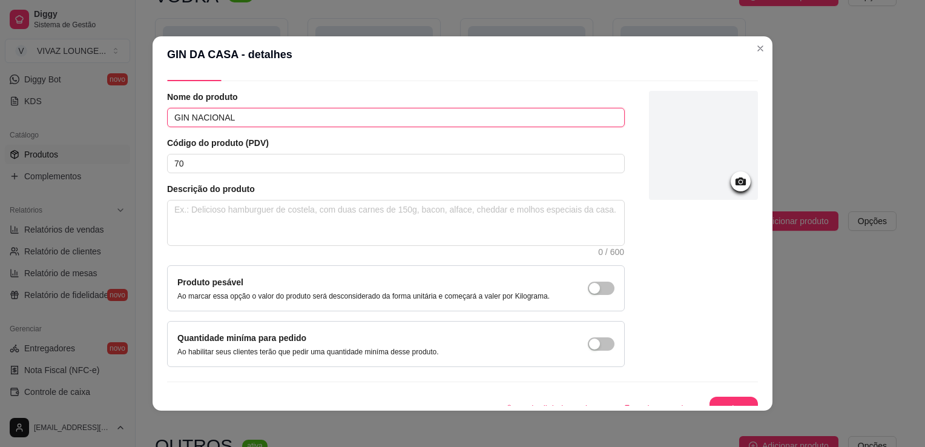
scroll to position [44, 0]
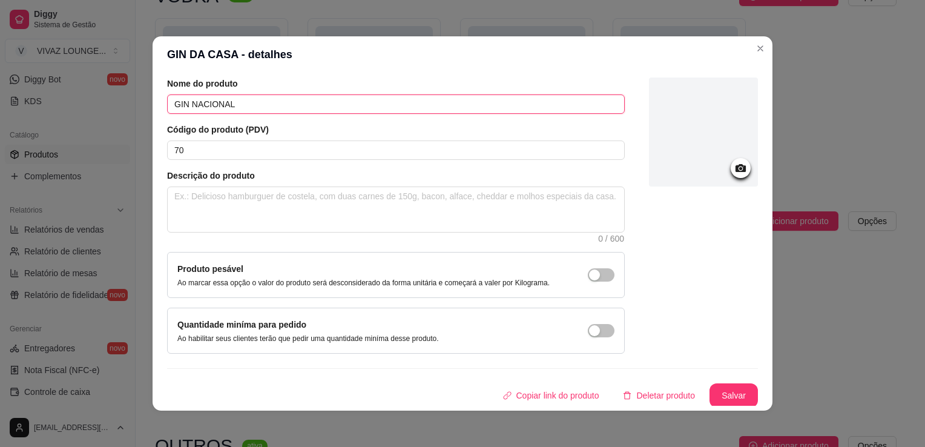
type input "GIN NACIONAL"
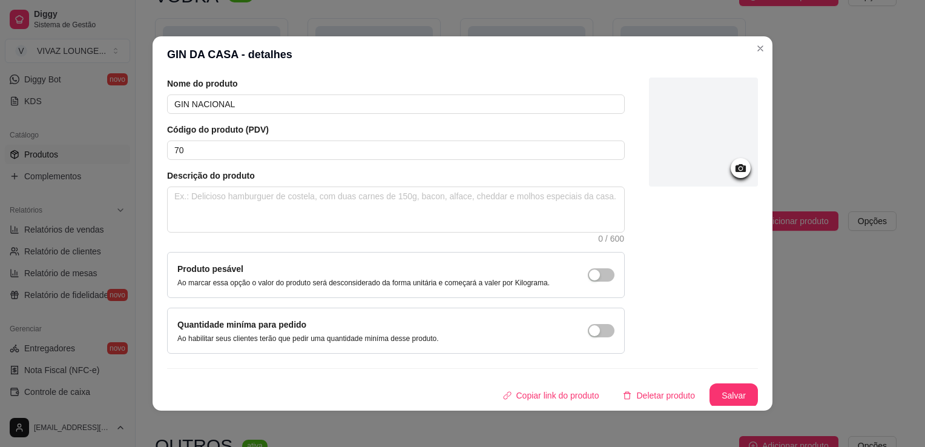
click at [710, 385] on button "Salvar" at bounding box center [734, 395] width 48 height 24
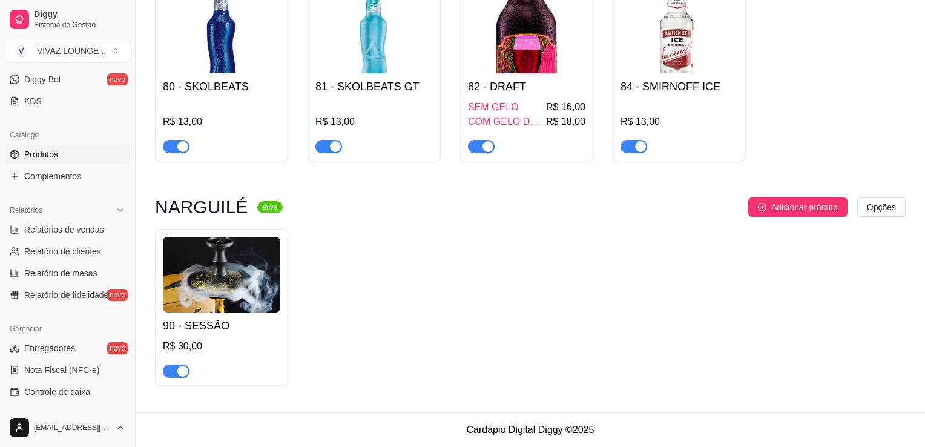
scroll to position [2515, 0]
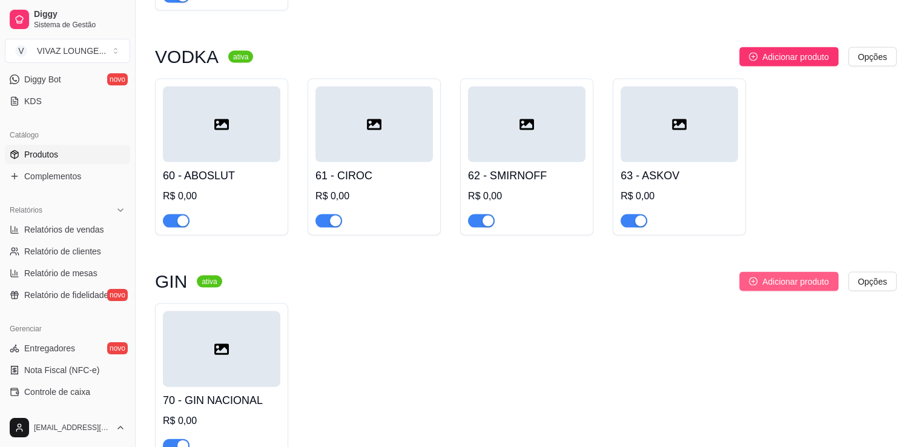
click at [768, 288] on span "Adicionar produto" at bounding box center [795, 281] width 67 height 13
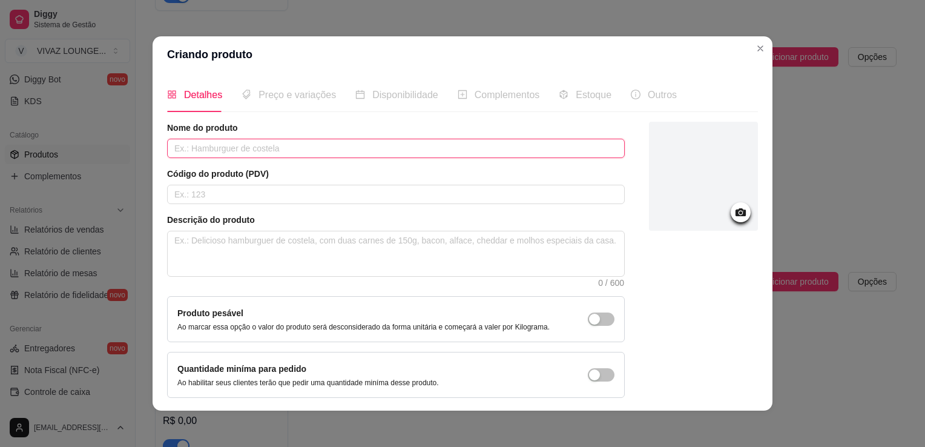
click at [346, 155] on input "text" at bounding box center [396, 148] width 458 height 19
type input "ROCKS"
click at [434, 195] on input "text" at bounding box center [396, 194] width 458 height 19
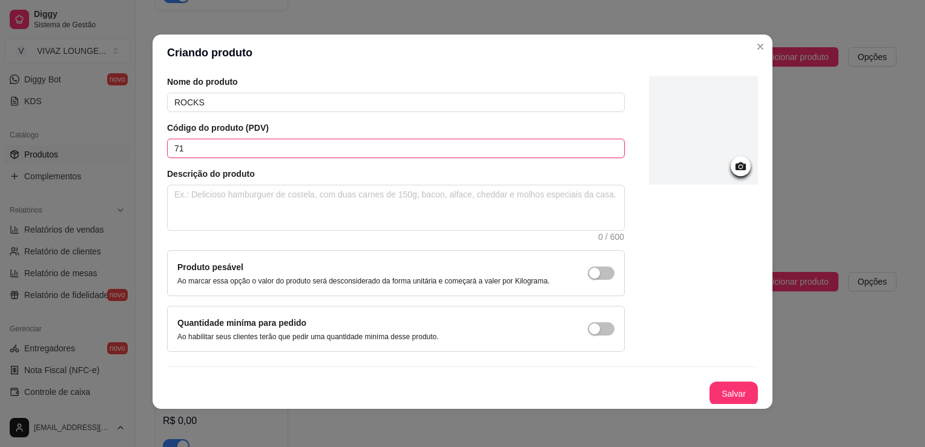
scroll to position [2, 0]
type input "71"
click at [719, 401] on button "Salvar" at bounding box center [733, 393] width 47 height 24
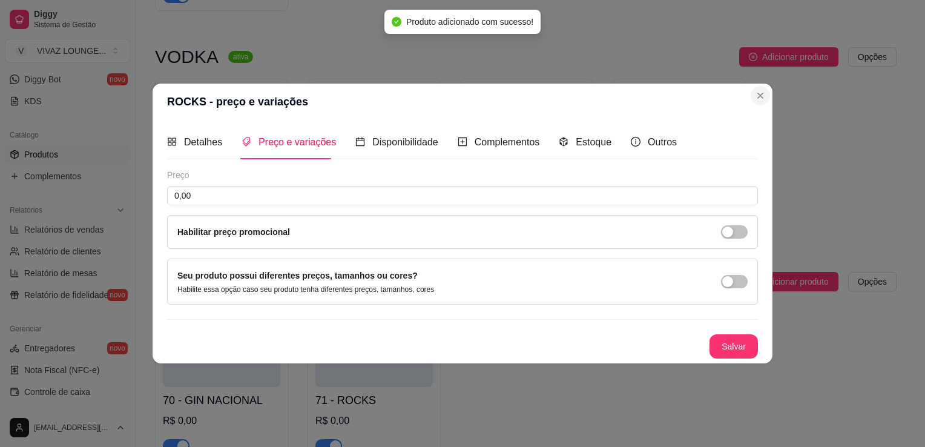
click at [758, 109] on header "ROCKS - preço e variações" at bounding box center [463, 102] width 620 height 36
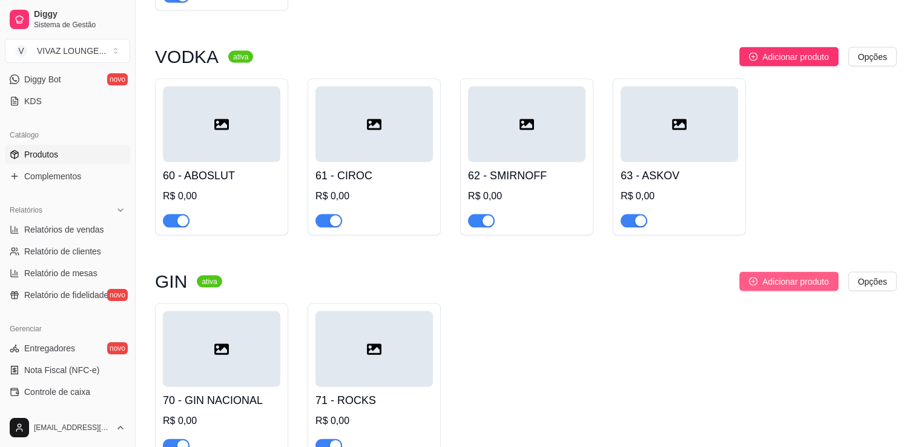
click at [818, 288] on span "Adicionar produto" at bounding box center [795, 281] width 67 height 13
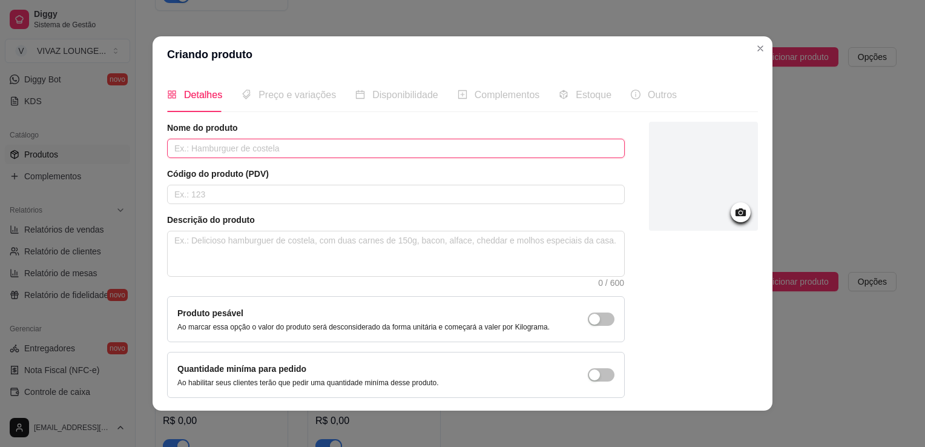
click at [369, 154] on input "text" at bounding box center [396, 148] width 458 height 19
type input "t"
type input "TANQUERAY"
click at [474, 202] on input "text" at bounding box center [396, 194] width 458 height 19
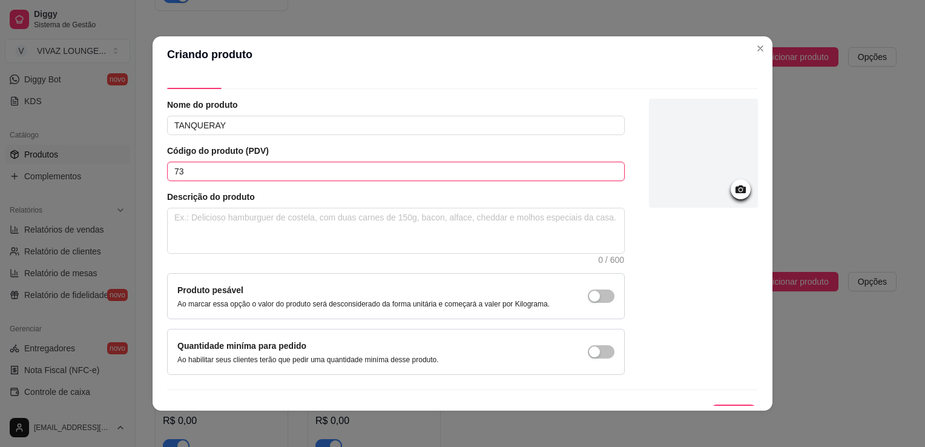
scroll to position [44, 0]
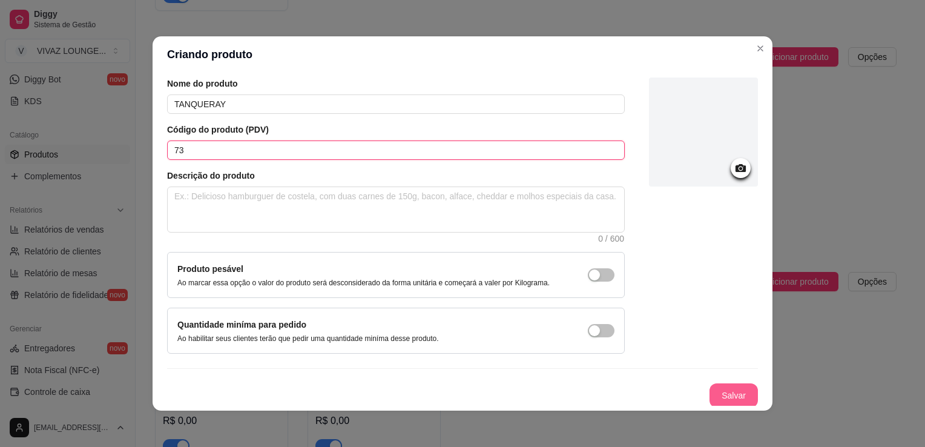
type input "73"
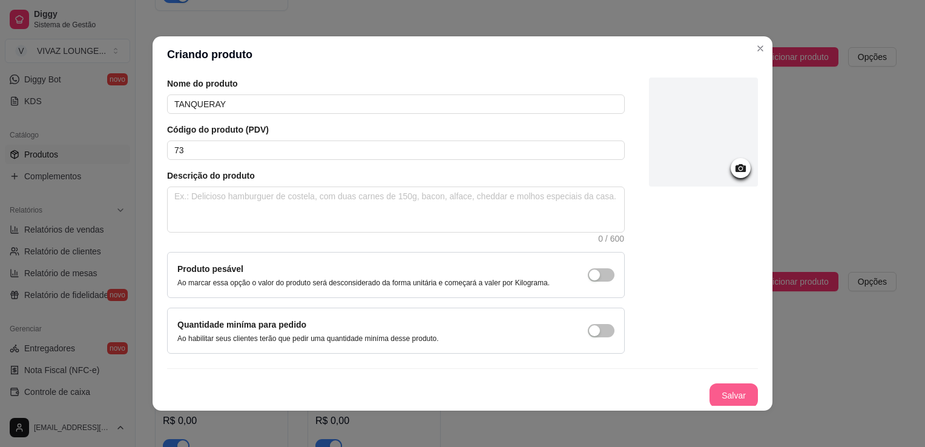
click at [717, 396] on button "Salvar" at bounding box center [734, 395] width 48 height 24
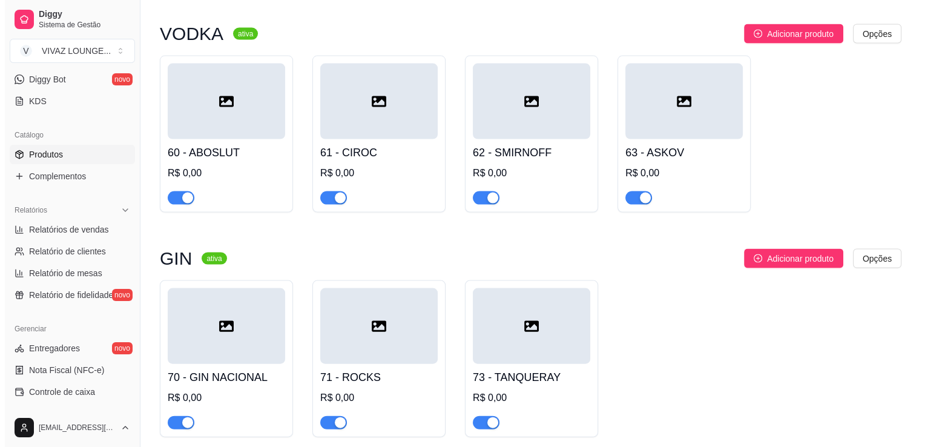
scroll to position [2576, 0]
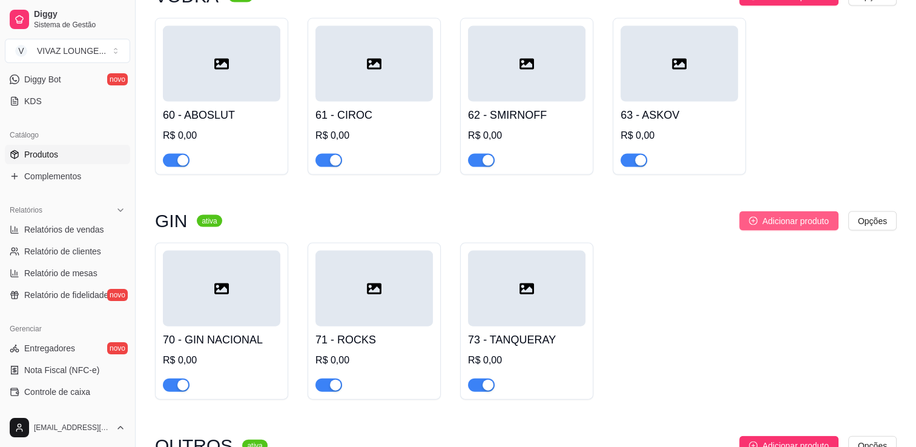
click at [794, 226] on span "Adicionar produto" at bounding box center [795, 220] width 67 height 13
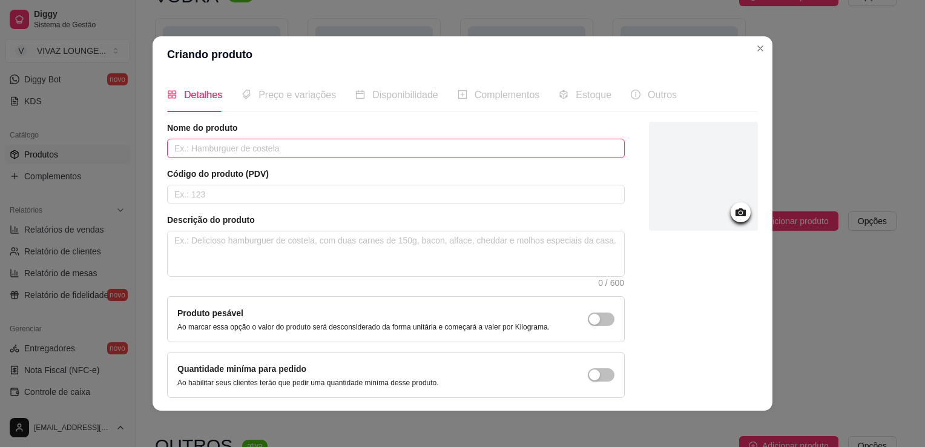
click at [395, 151] on input "text" at bounding box center [396, 148] width 458 height 19
type input "BEEFEATER"
click at [395, 204] on div "Nome do produto BEEFEATER Código do produto (PDV) Descrição do produto 0 / 600 …" at bounding box center [396, 260] width 458 height 276
click at [394, 198] on input "text" at bounding box center [396, 194] width 458 height 19
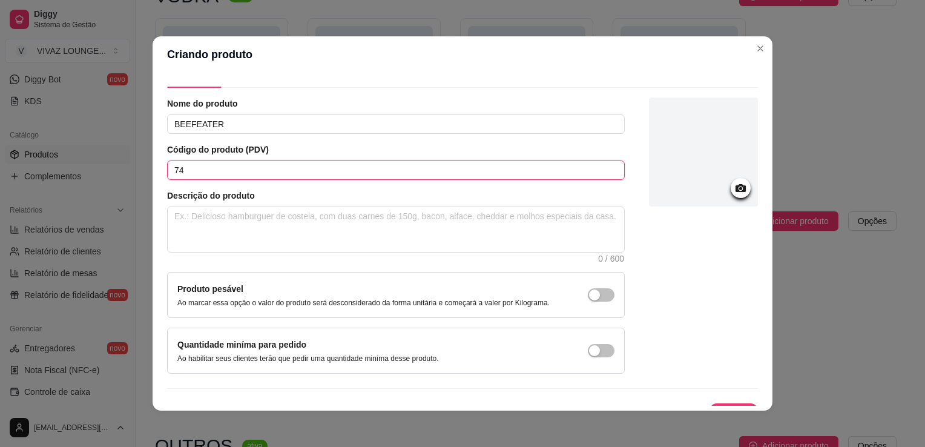
scroll to position [44, 0]
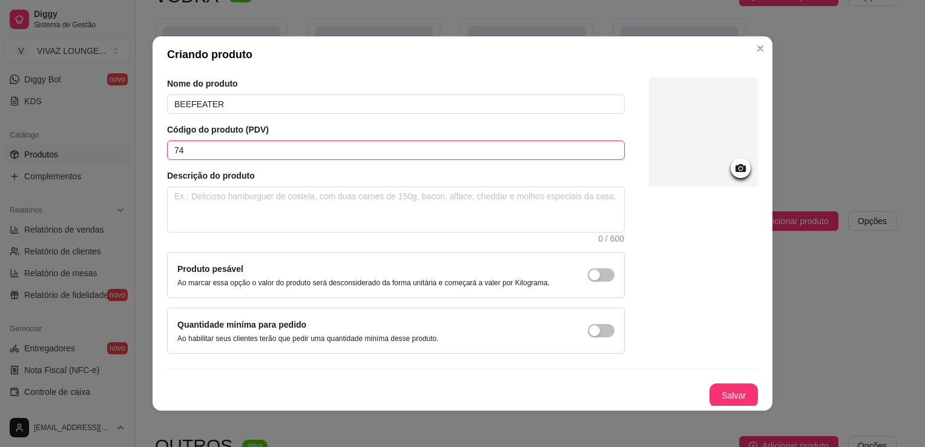
type input "74"
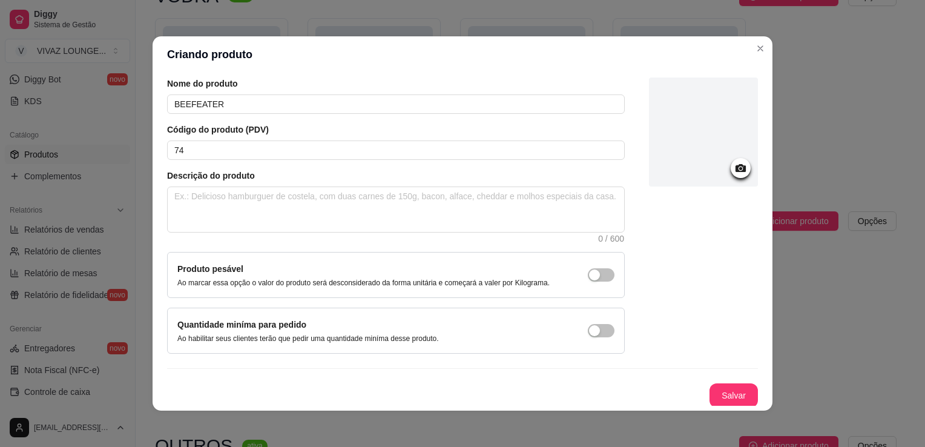
click at [703, 377] on div "Nome do produto BEEFEATER Código do produto (PDV) 74 Descrição do produto 0 / 6…" at bounding box center [462, 243] width 591 height 330
click at [703, 378] on div "Nome do produto BEEFEATER Código do produto (PDV) 74 Descrição do produto 0 / 6…" at bounding box center [462, 243] width 591 height 330
click at [710, 392] on button "Salvar" at bounding box center [734, 395] width 48 height 24
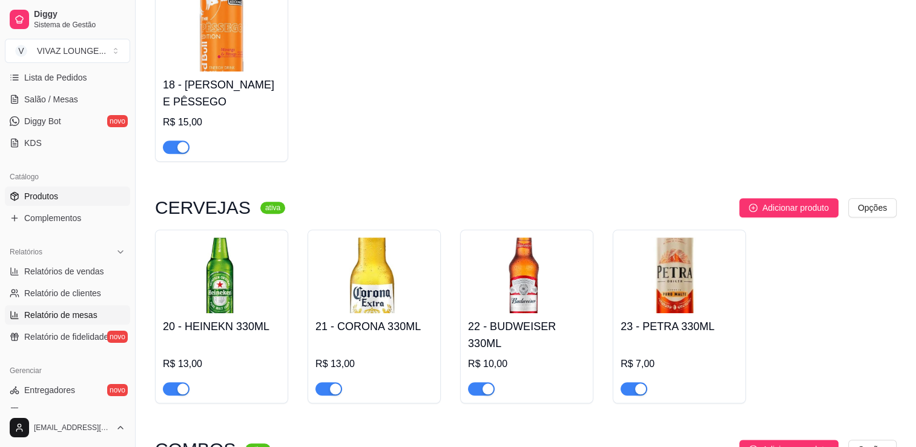
scroll to position [121, 0]
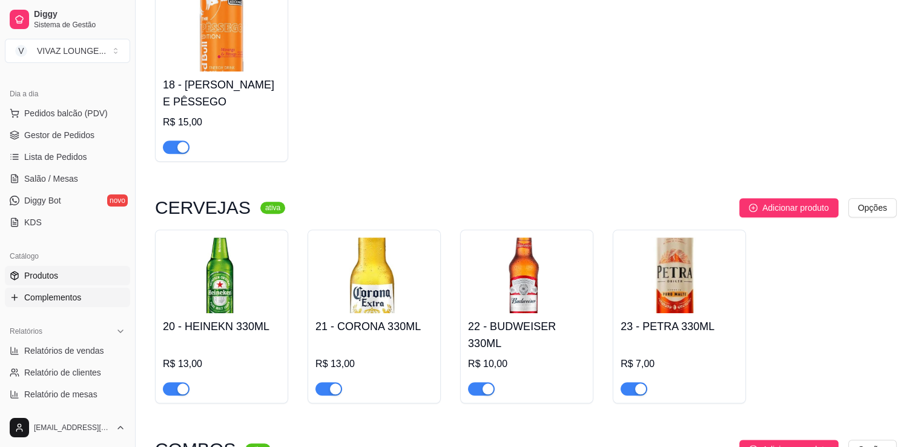
click at [64, 299] on span "Complementos" at bounding box center [52, 297] width 57 height 12
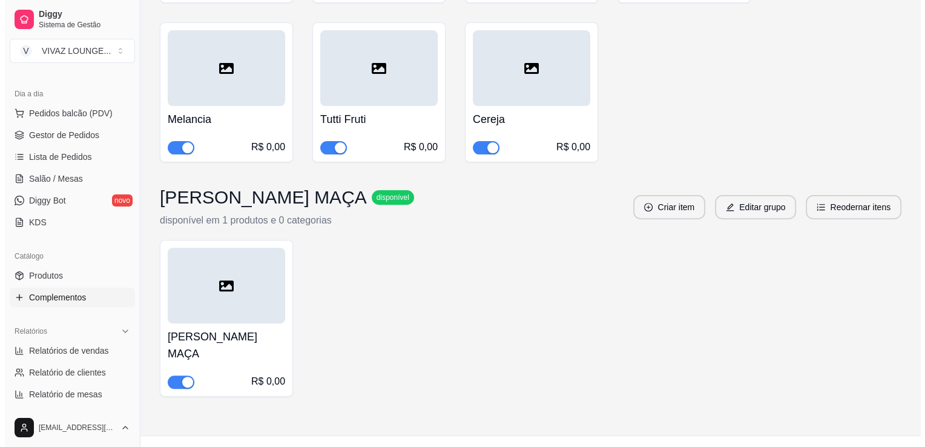
scroll to position [377, 0]
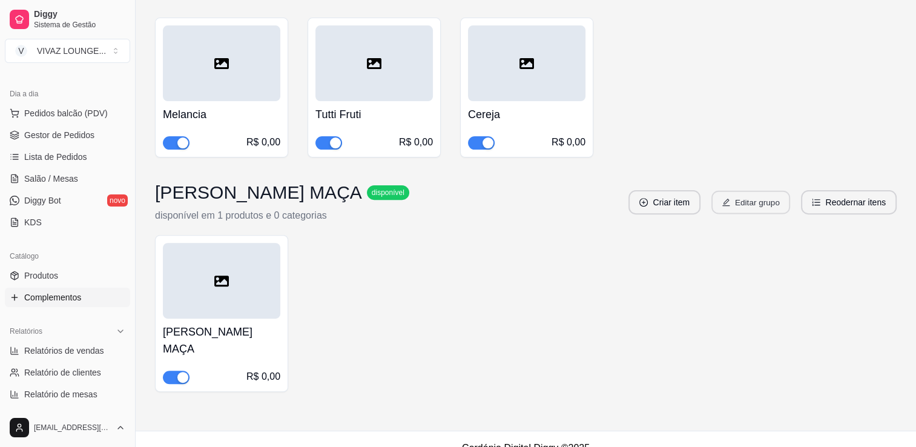
click at [755, 209] on button "Editar grupo" at bounding box center [751, 203] width 79 height 24
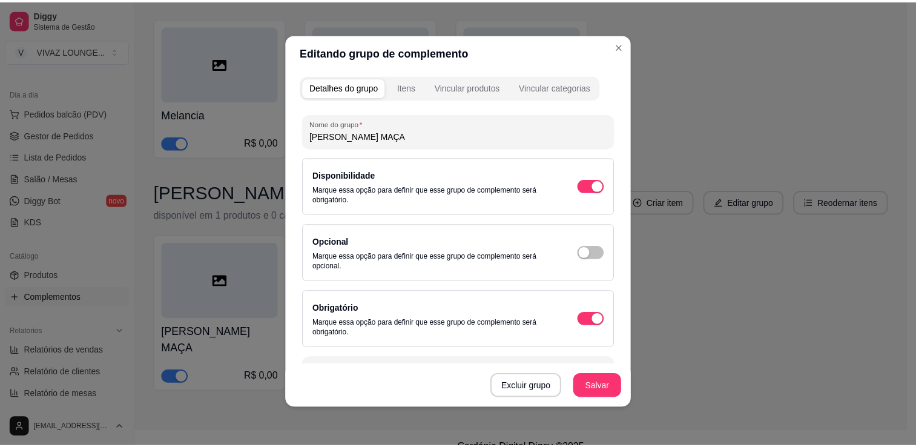
scroll to position [0, 0]
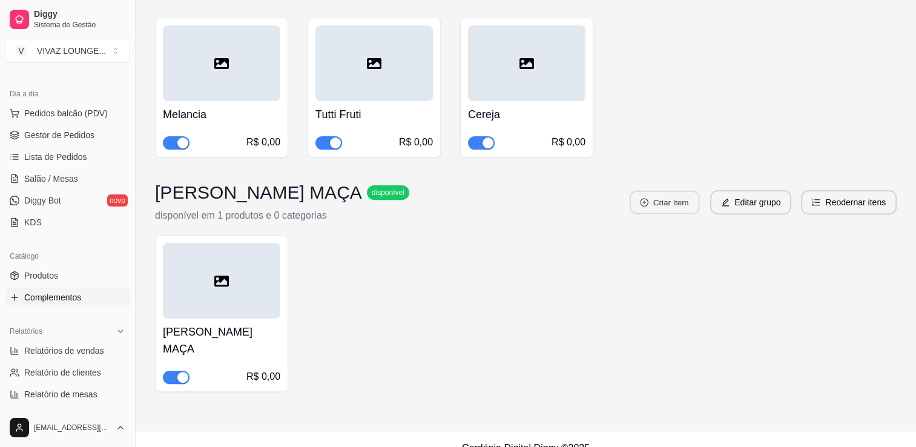
click at [653, 200] on button "Criar item" at bounding box center [665, 203] width 70 height 24
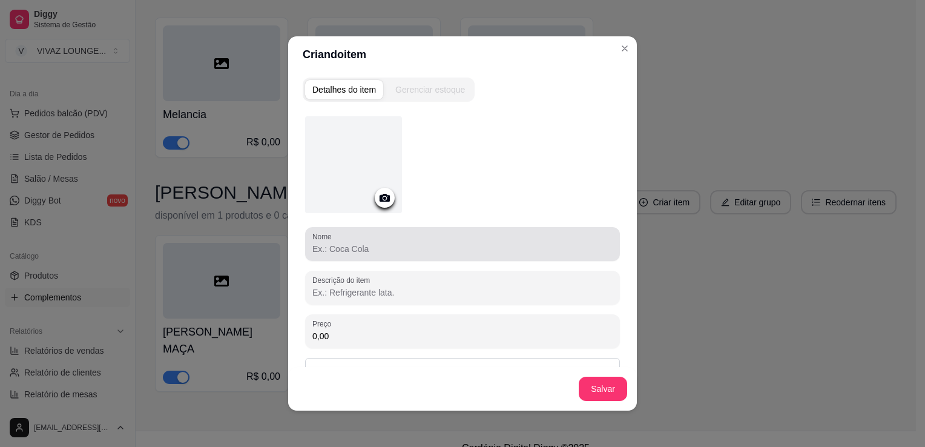
click at [378, 248] on input "Nome" at bounding box center [462, 249] width 300 height 12
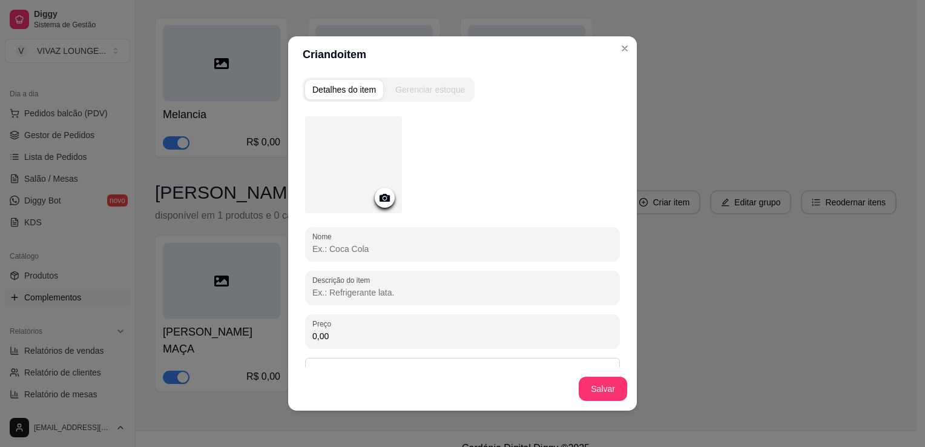
type input "j"
type input "[PERSON_NAME] MEL"
click at [590, 386] on button "Salvar" at bounding box center [603, 389] width 48 height 24
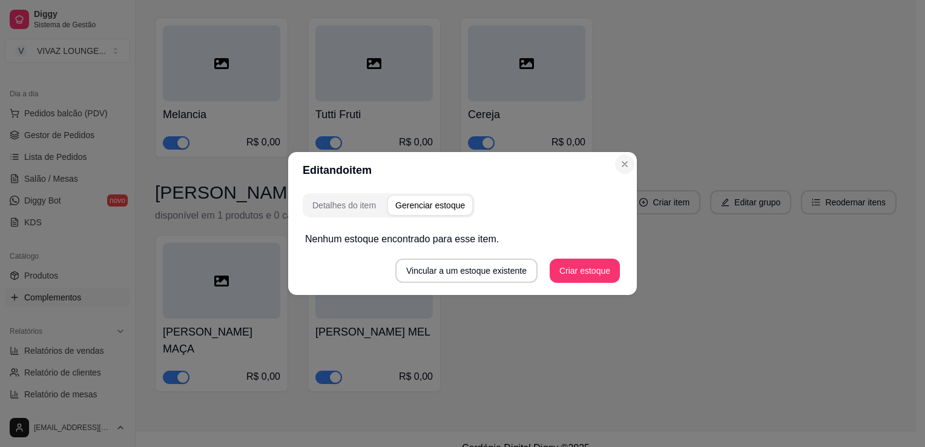
click at [618, 54] on div "Editando item Detalhes do item Gerenciar estoque Nenhum estoque encontrado para…" at bounding box center [462, 223] width 925 height 447
click at [616, 160] on section "Editando item Detalhes do item Gerenciar estoque Nenhum estoque encontrado para…" at bounding box center [462, 223] width 349 height 143
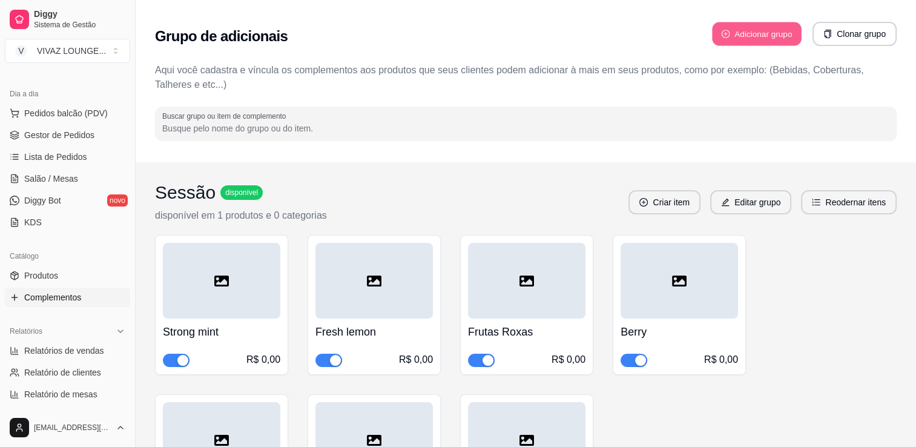
click at [757, 38] on button "Adicionar grupo" at bounding box center [757, 34] width 90 height 24
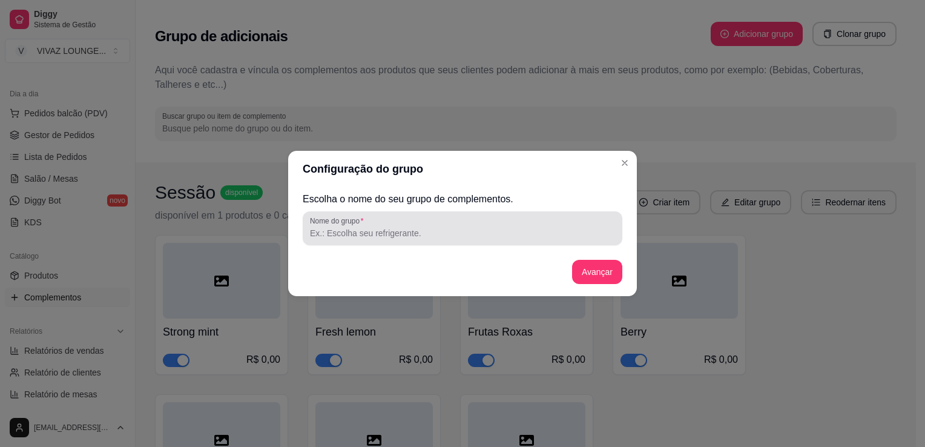
click at [490, 233] on input "Nome do grupo" at bounding box center [462, 233] width 305 height 12
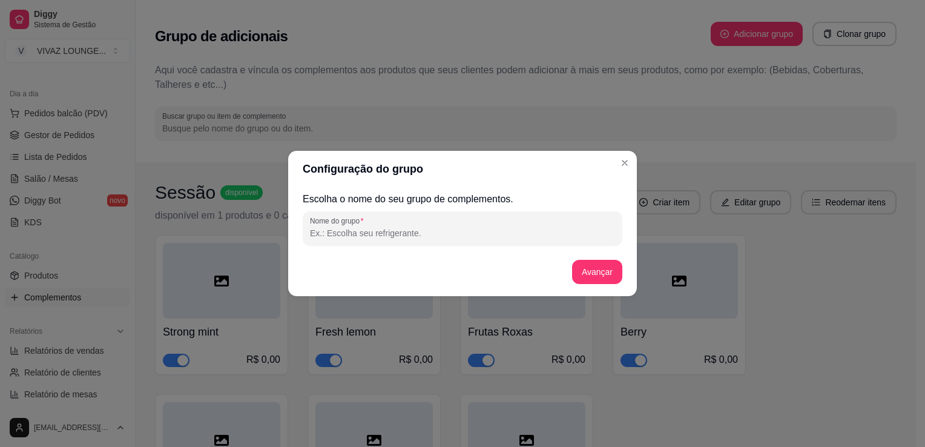
click at [490, 233] on input "Nome do grupo" at bounding box center [462, 233] width 305 height 12
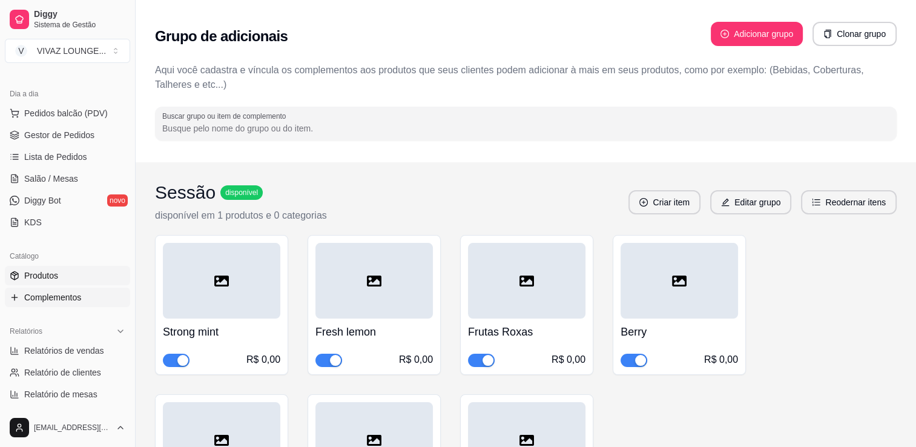
click at [74, 277] on link "Produtos" at bounding box center [67, 275] width 125 height 19
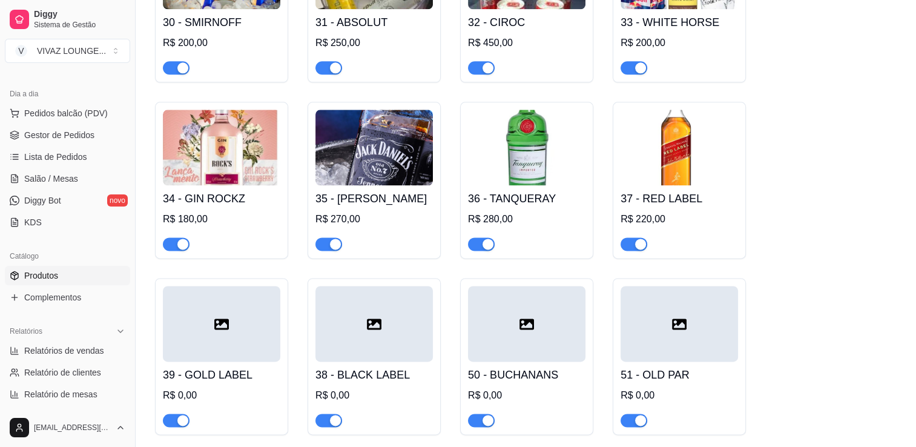
scroll to position [1514, 0]
click at [409, 192] on div "35 - [PERSON_NAME] R$ 270,00" at bounding box center [373, 218] width 117 height 65
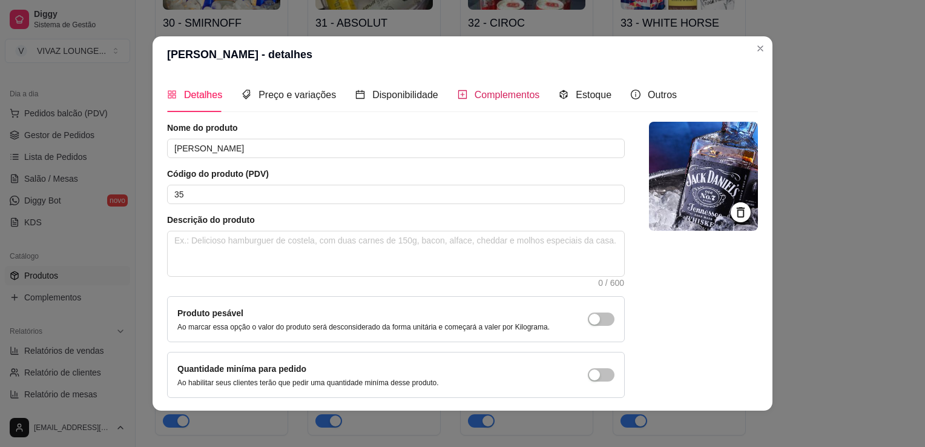
click at [458, 98] on icon "plus-square" at bounding box center [463, 95] width 10 height 10
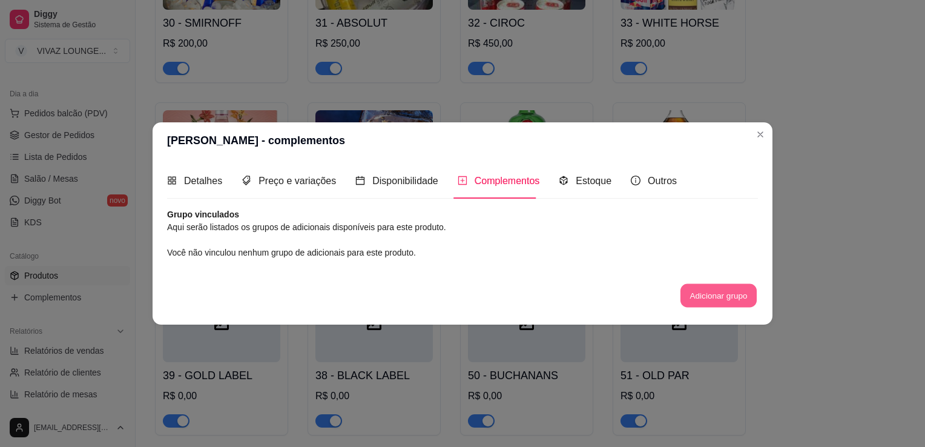
click at [700, 300] on button "Adicionar grupo" at bounding box center [719, 295] width 76 height 24
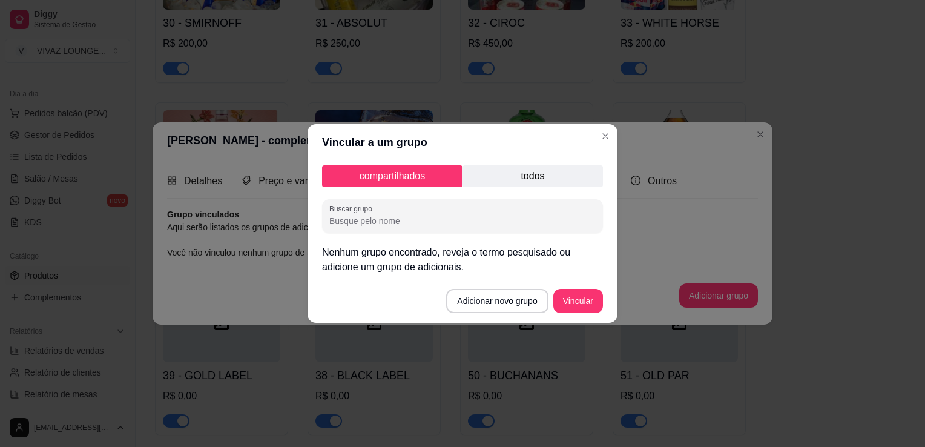
click at [540, 174] on p "todos" at bounding box center [533, 176] width 140 height 22
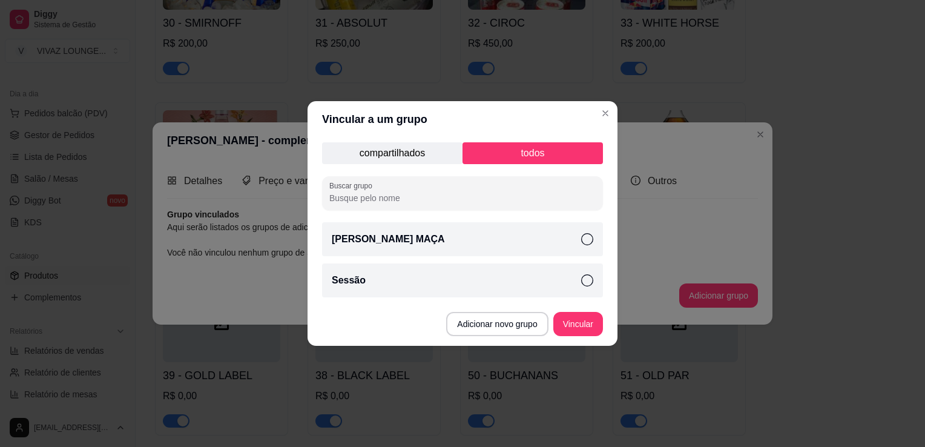
click at [575, 236] on div "[PERSON_NAME] MAÇA" at bounding box center [462, 239] width 281 height 34
click at [575, 328] on button "Vincular" at bounding box center [578, 324] width 48 height 24
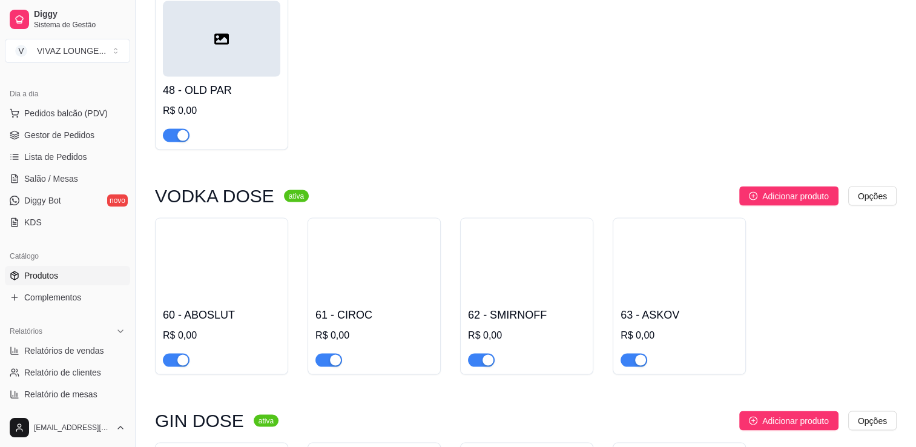
scroll to position [2396, 0]
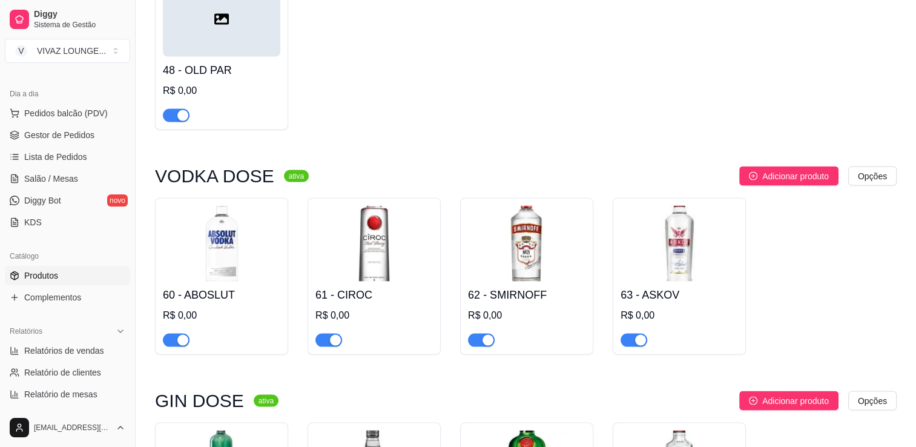
click at [49, 306] on div "Catálogo Produtos Complementos" at bounding box center [67, 277] width 135 height 70
click at [51, 303] on link "Complementos" at bounding box center [67, 297] width 125 height 19
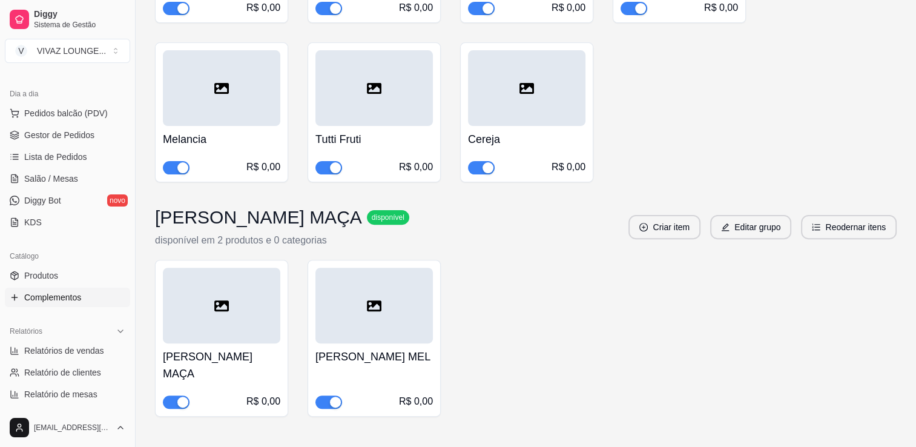
scroll to position [377, 0]
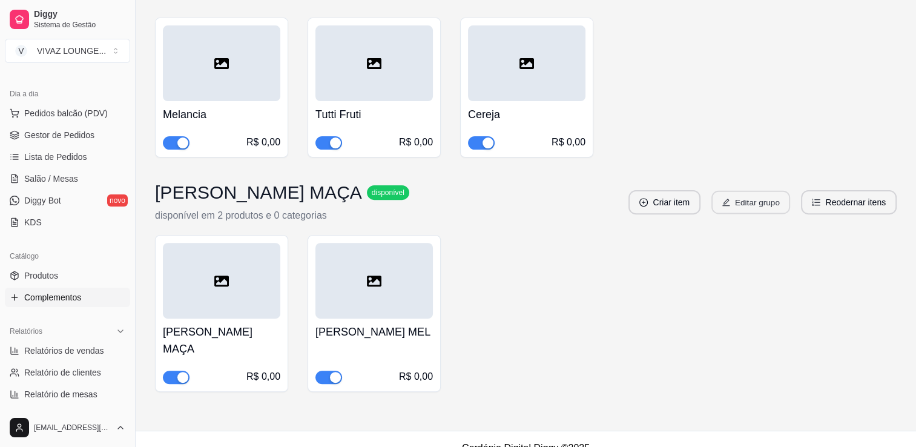
click at [759, 199] on button "Editar grupo" at bounding box center [751, 203] width 79 height 24
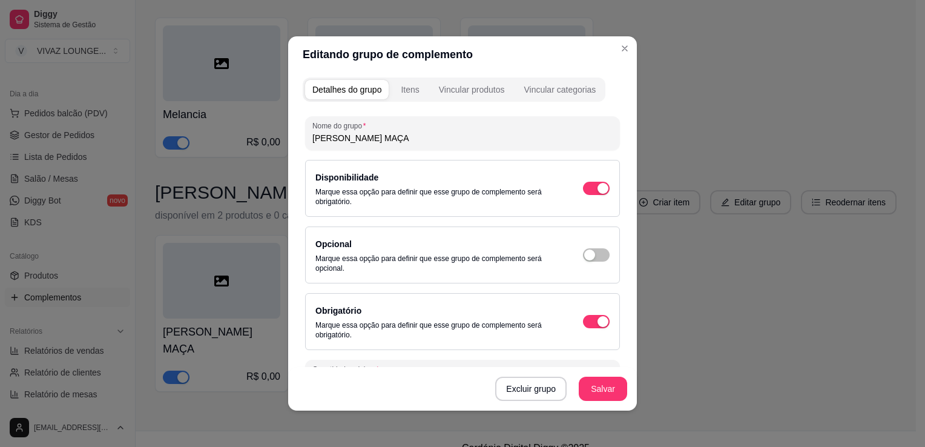
drag, startPoint x: 471, startPoint y: 137, endPoint x: 124, endPoint y: 119, distance: 347.5
click at [124, 119] on div "Editando grupo de complemento Detalhes do grupo Itens Vincular produtos Vincula…" at bounding box center [462, 223] width 925 height 447
type input "[PERSON_NAME]"
click at [607, 382] on button "Salvar" at bounding box center [603, 389] width 47 height 24
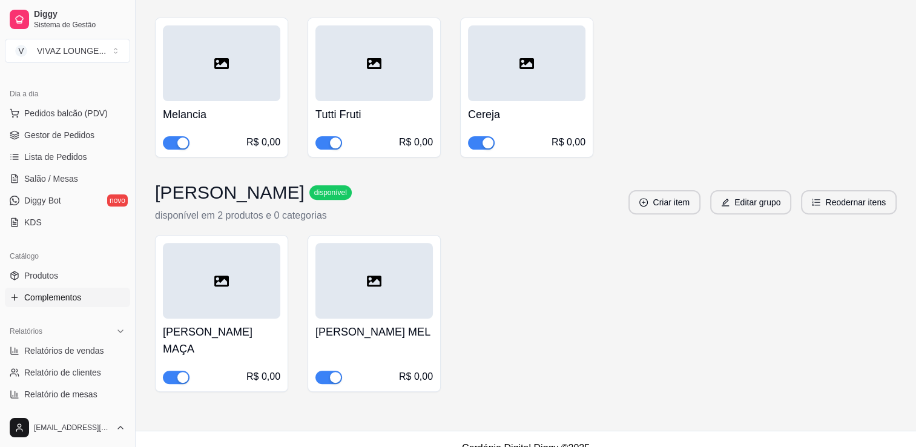
click at [254, 302] on div at bounding box center [221, 281] width 117 height 76
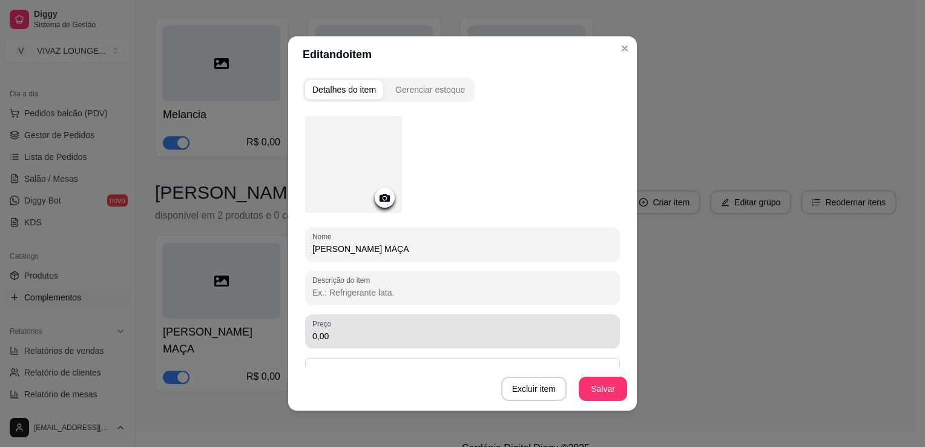
click at [353, 332] on input "0,00" at bounding box center [462, 336] width 300 height 12
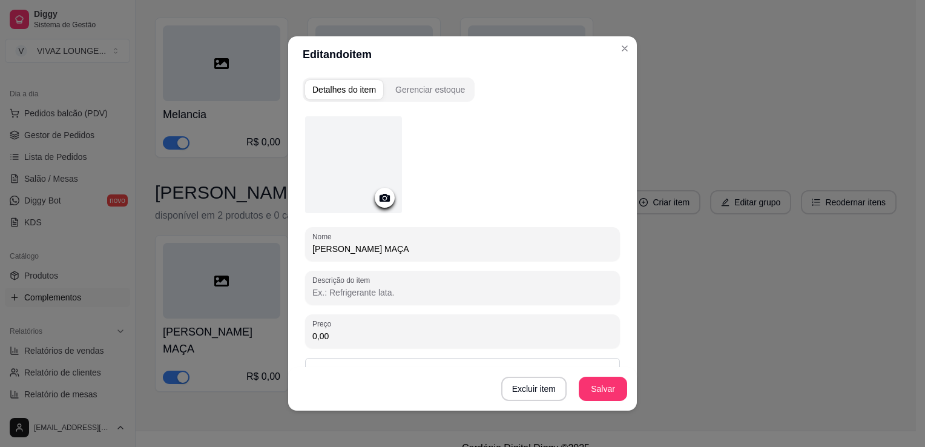
drag, startPoint x: 353, startPoint y: 332, endPoint x: 251, endPoint y: 334, distance: 101.7
click at [251, 334] on div "Editando item Detalhes do item Gerenciar estoque Nome [PERSON_NAME] MAÇA Descri…" at bounding box center [462, 223] width 925 height 447
type input "320,00"
click at [607, 389] on button "Salvar" at bounding box center [603, 389] width 48 height 24
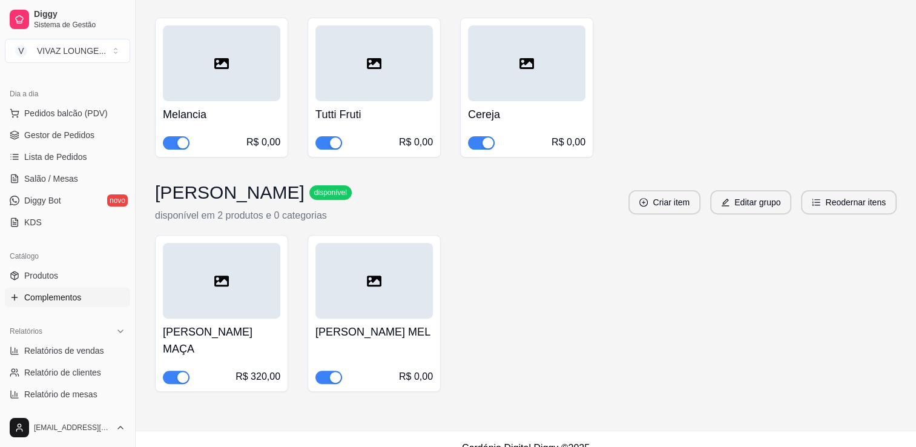
click at [367, 332] on h4 "[PERSON_NAME] MEL" at bounding box center [373, 331] width 117 height 17
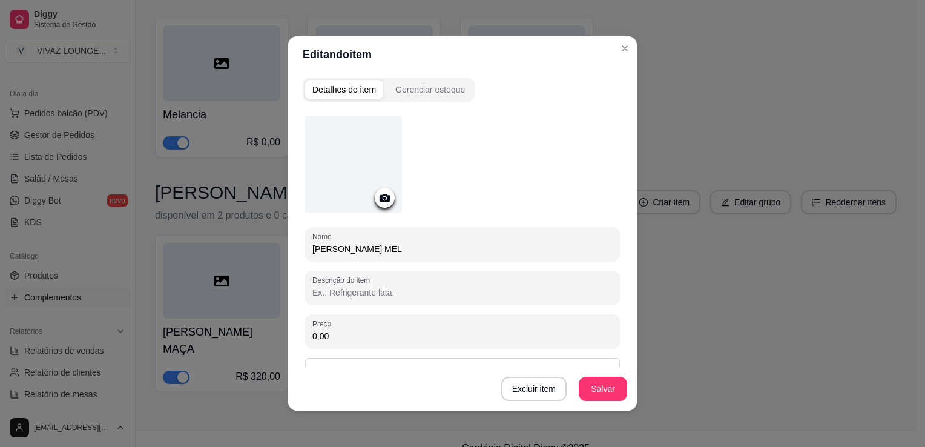
click at [358, 348] on div "Nome [PERSON_NAME] MEL Descrição do item Preço 0,00 Pode repetir esse item Habi…" at bounding box center [462, 298] width 315 height 365
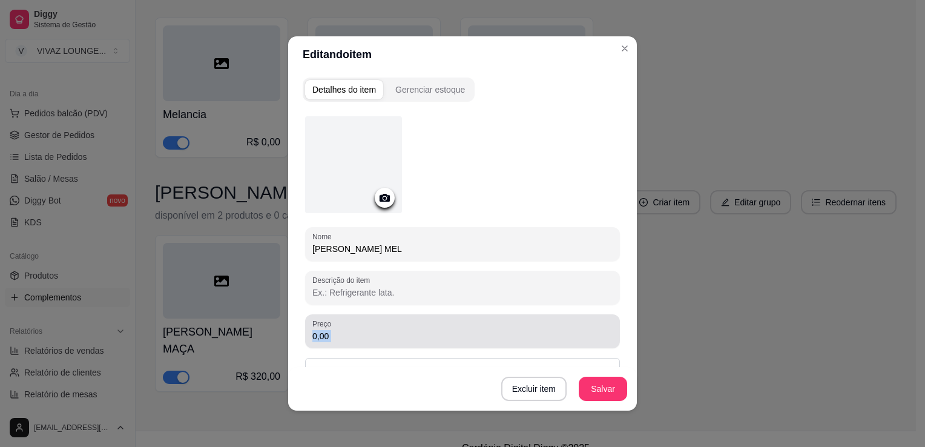
drag, startPoint x: 358, startPoint y: 348, endPoint x: 363, endPoint y: 333, distance: 15.1
click at [363, 333] on div "Nome [PERSON_NAME] MEL Descrição do item Preço 0,00 Pode repetir esse item Habi…" at bounding box center [462, 298] width 315 height 365
click at [363, 333] on input "0,00" at bounding box center [462, 336] width 300 height 12
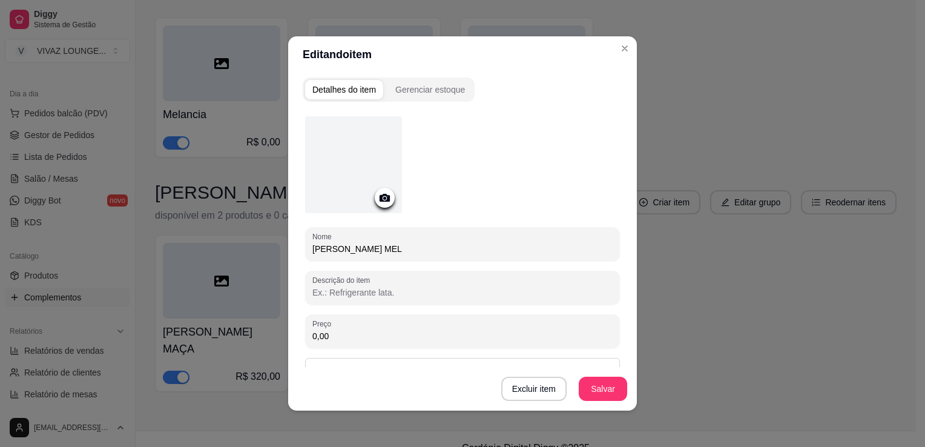
click at [363, 333] on input "0,00" at bounding box center [462, 336] width 300 height 12
type input "350,00"
click at [610, 389] on button "Salvar" at bounding box center [603, 389] width 47 height 24
click at [584, 399] on button "Salvar" at bounding box center [603, 389] width 48 height 24
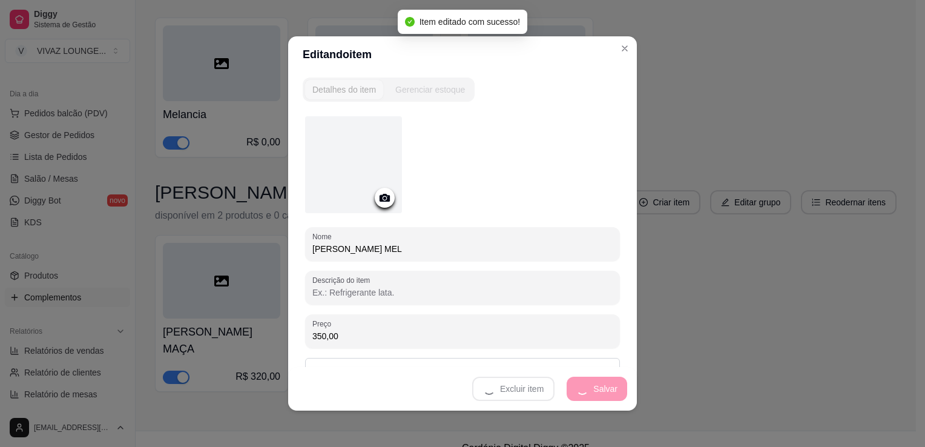
click at [606, 380] on div "Excluir item Salvar" at bounding box center [462, 389] width 349 height 44
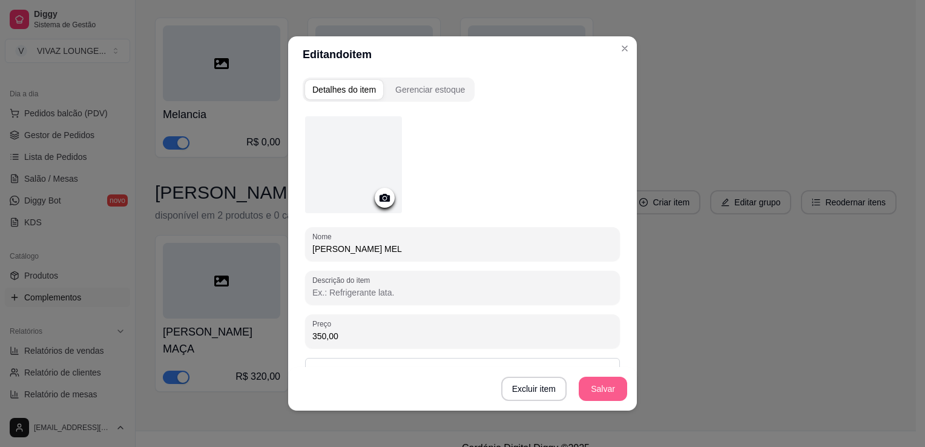
click at [589, 306] on div "Nome [PERSON_NAME] MEL Descrição do item Preço 350,00 Pode repetir esse item Ha…" at bounding box center [462, 298] width 315 height 365
click at [592, 383] on button "Salvar" at bounding box center [603, 389] width 47 height 24
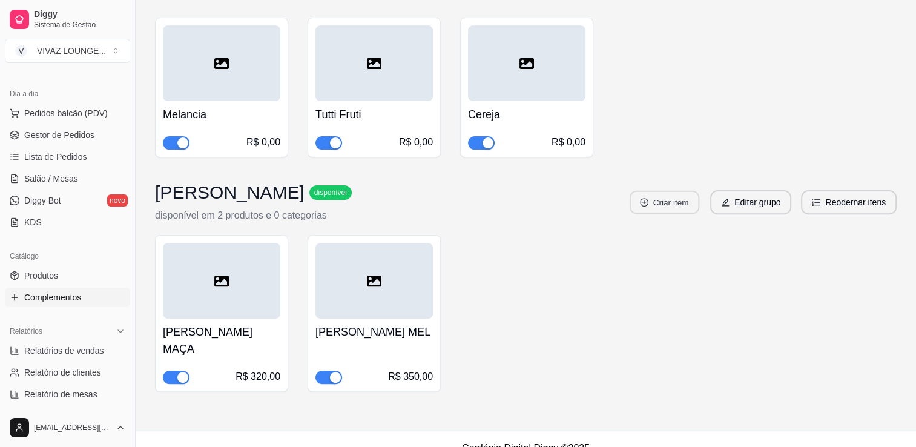
click at [684, 206] on button "Criar item" at bounding box center [665, 203] width 70 height 24
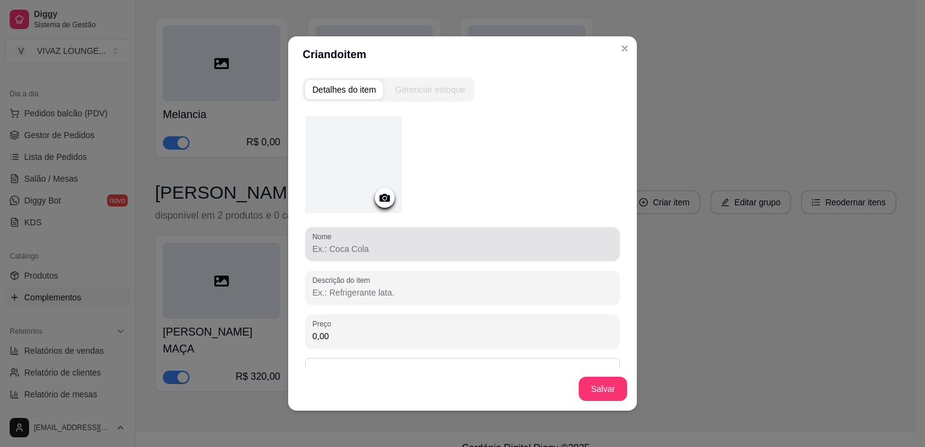
click at [375, 255] on div at bounding box center [462, 244] width 300 height 24
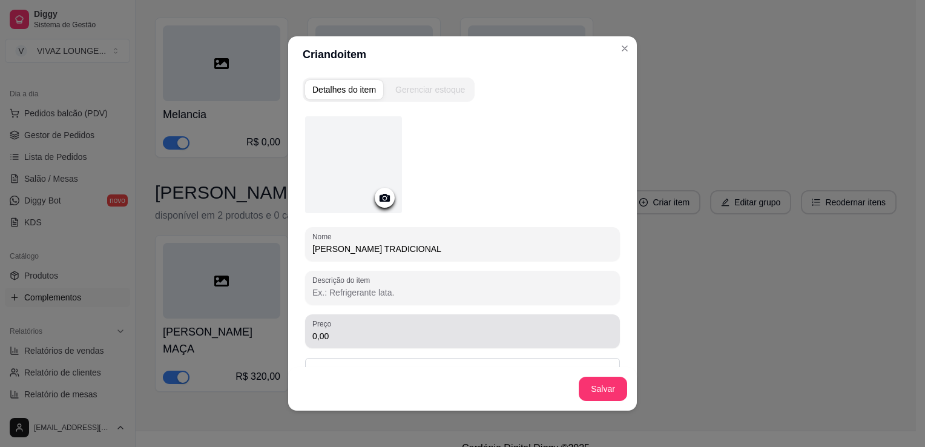
type input "[PERSON_NAME] TRADICIONAL"
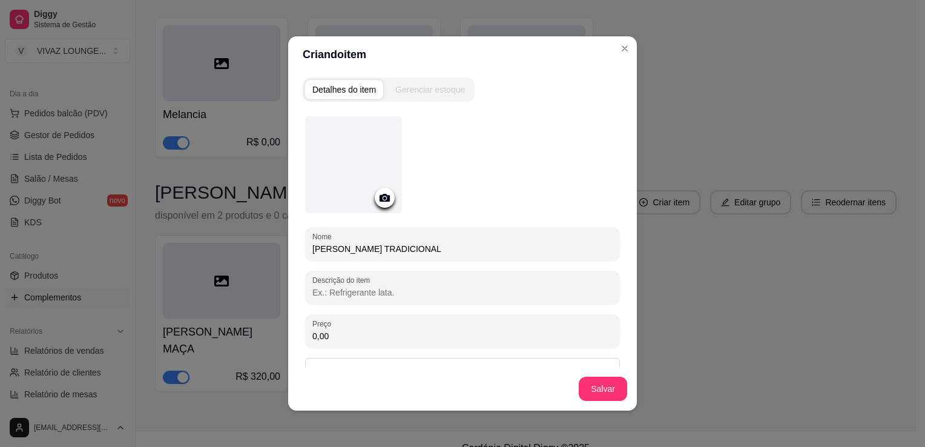
click at [369, 337] on input "0,00" at bounding box center [462, 336] width 300 height 12
click at [604, 389] on button "Salvar" at bounding box center [603, 389] width 47 height 24
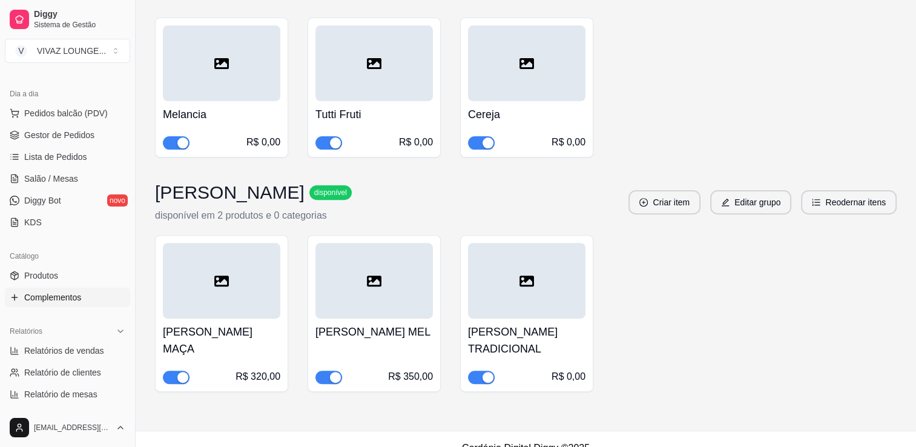
click at [279, 309] on div at bounding box center [221, 281] width 117 height 76
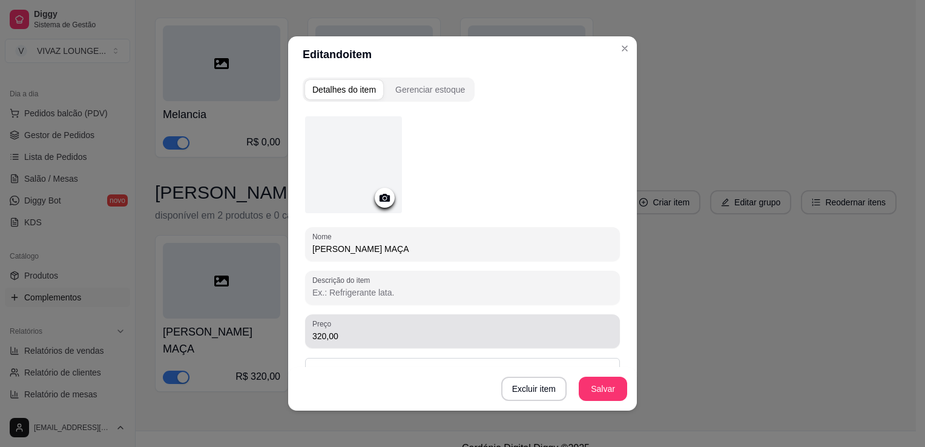
click at [362, 343] on div "Preço 320,00" at bounding box center [462, 331] width 315 height 34
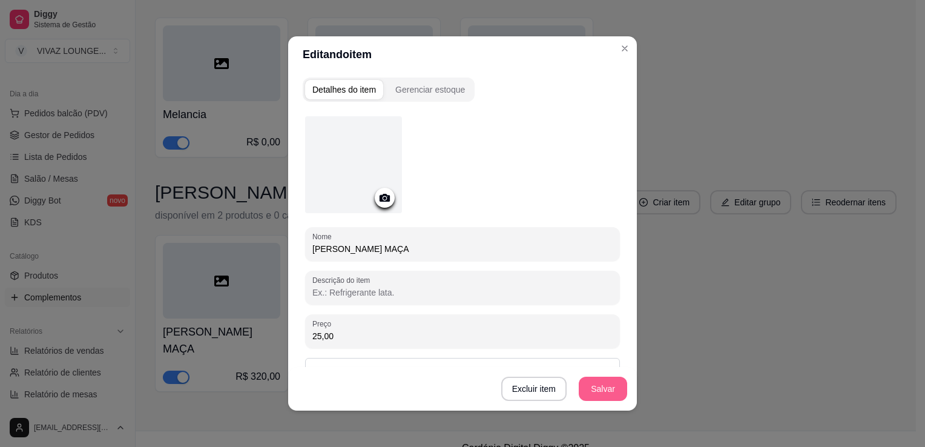
type input "25,00"
click at [607, 395] on button "Salvar" at bounding box center [603, 389] width 47 height 24
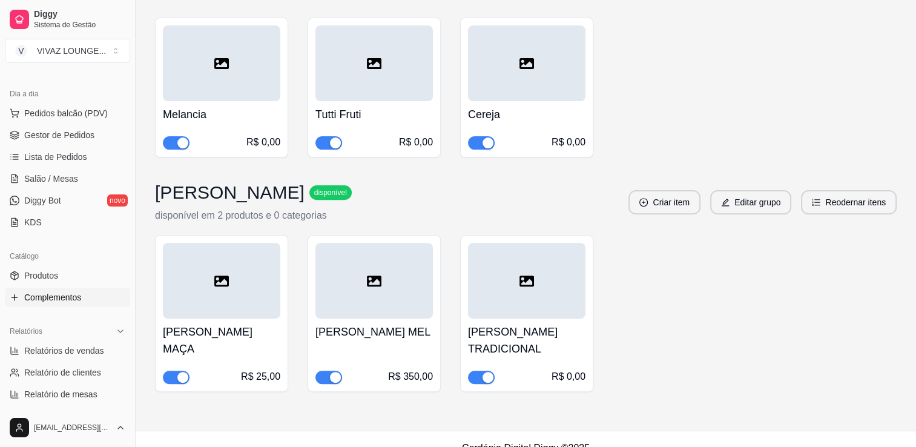
click at [378, 306] on div at bounding box center [373, 281] width 117 height 76
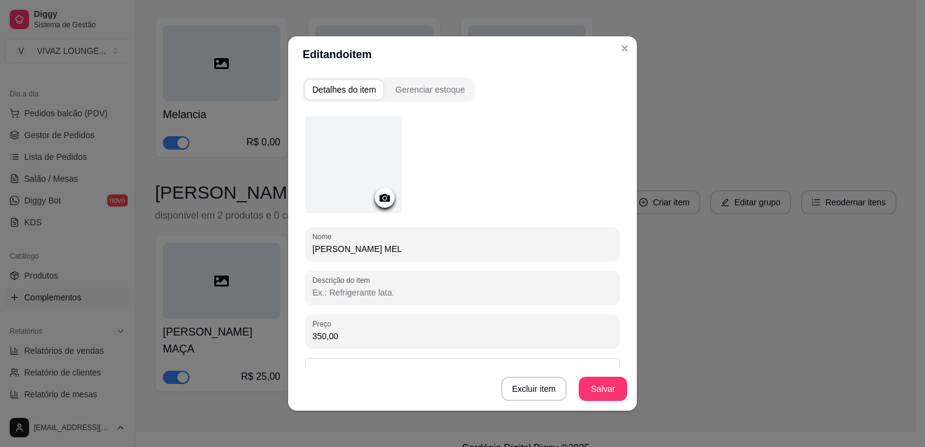
click at [364, 334] on input "350,00" at bounding box center [462, 336] width 300 height 12
type input "50,00"
click at [608, 391] on button "Salvar" at bounding box center [603, 389] width 48 height 24
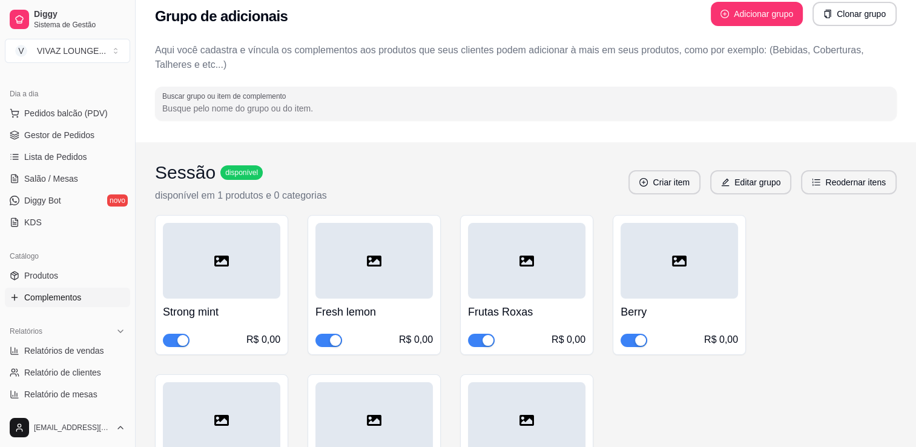
scroll to position [122, 0]
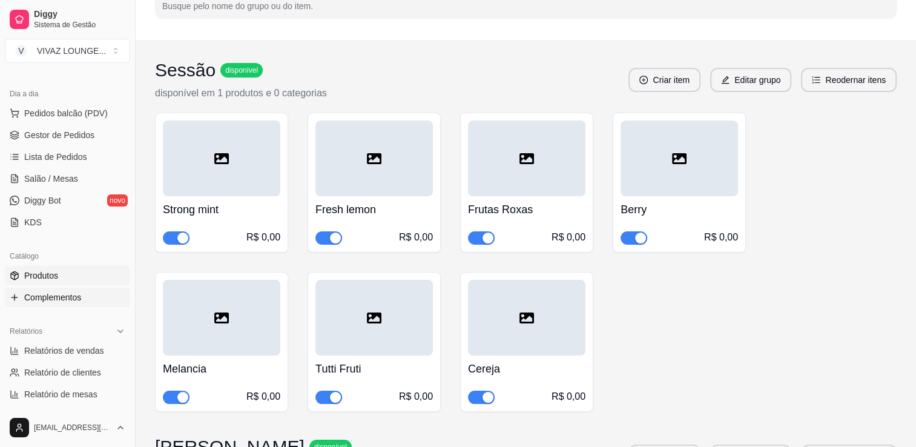
click at [62, 269] on link "Produtos" at bounding box center [67, 275] width 125 height 19
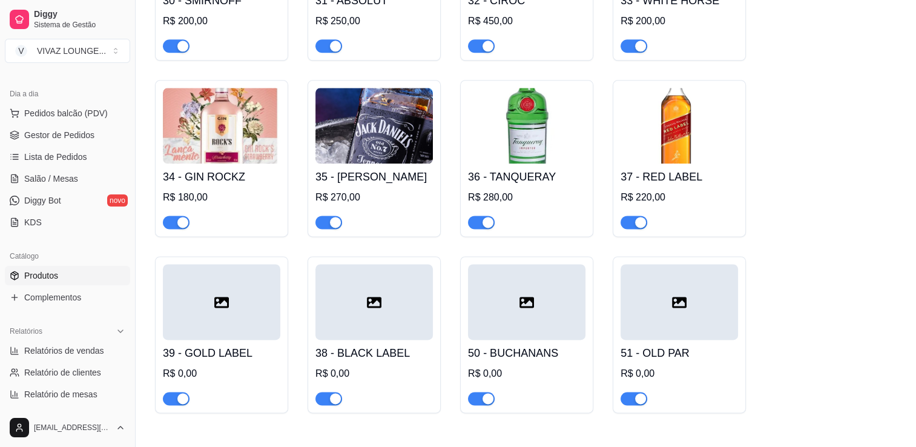
scroll to position [1521, 0]
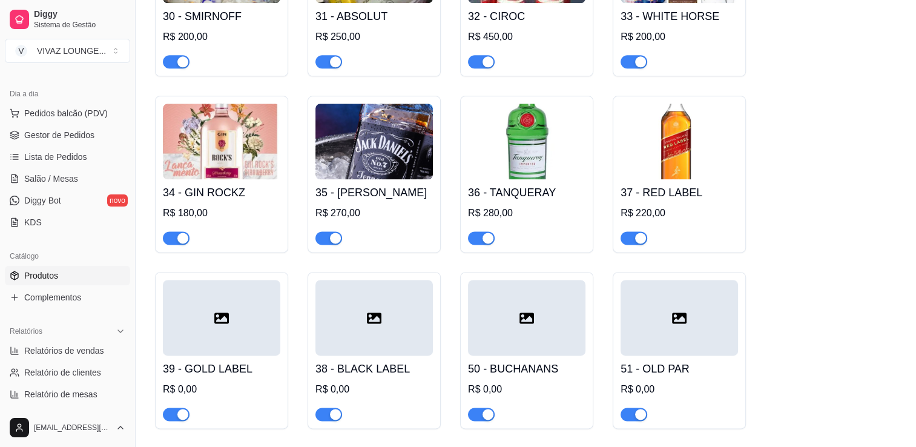
click at [354, 137] on img at bounding box center [373, 142] width 117 height 76
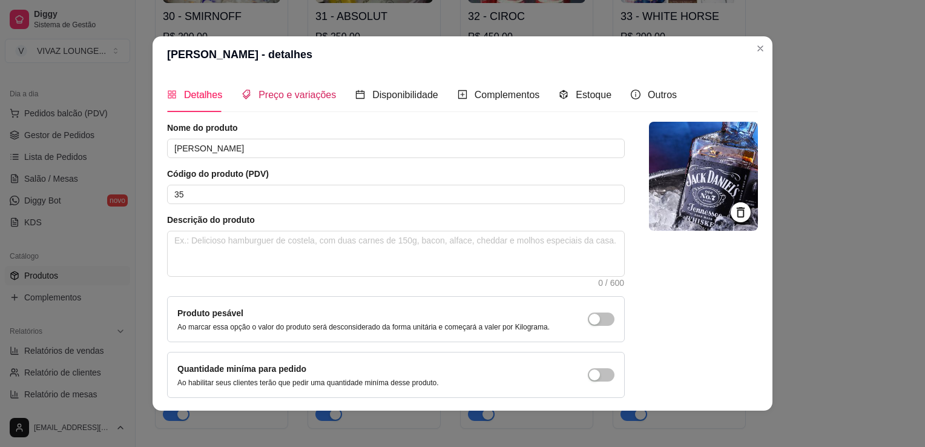
click at [293, 94] on span "Preço e variações" at bounding box center [298, 95] width 78 height 10
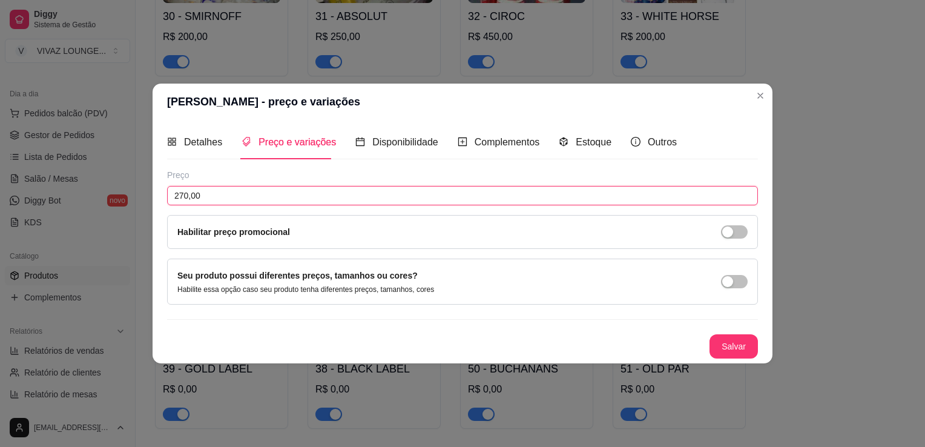
drag, startPoint x: 237, startPoint y: 202, endPoint x: 0, endPoint y: 188, distance: 237.8
type input "300,00"
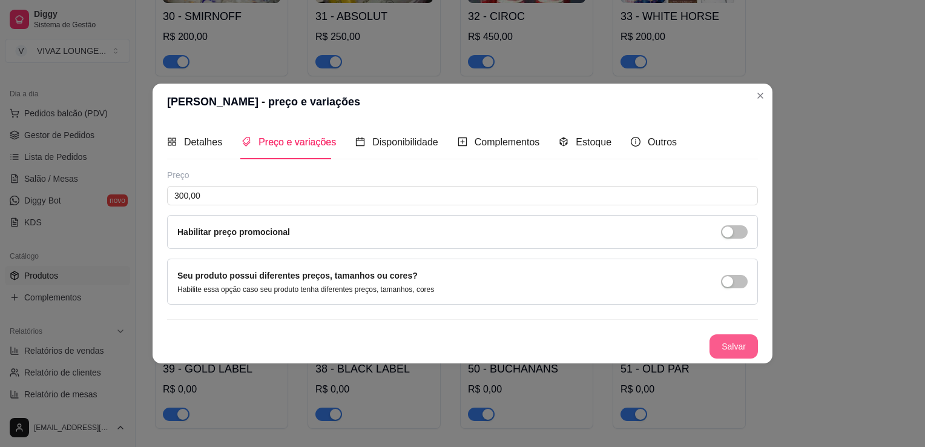
click at [724, 351] on button "Salvar" at bounding box center [734, 346] width 48 height 24
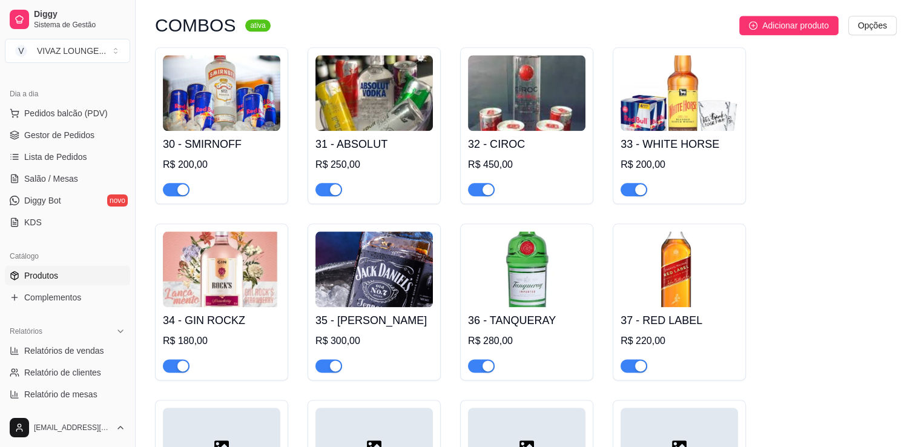
scroll to position [1405, 0]
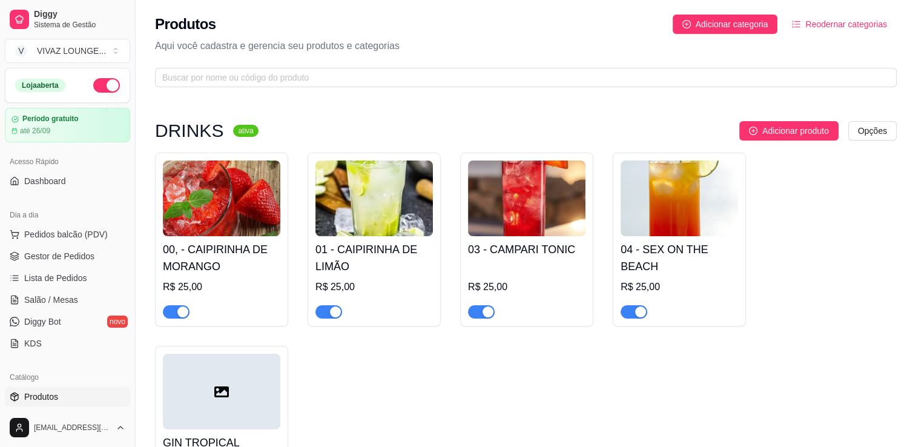
click at [825, 200] on div "00, - CAIPIRINHA DE MORANGO R$ 25,00 01 - CAIPIRINHA DE LIMÃO R$ 25,00 03 - CAM…" at bounding box center [526, 328] width 742 height 350
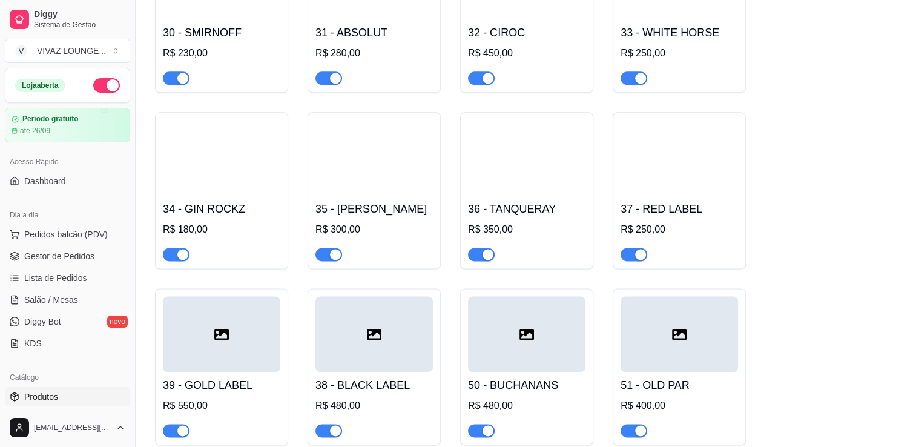
scroll to position [1393, 0]
